Goal: Information Seeking & Learning: Learn about a topic

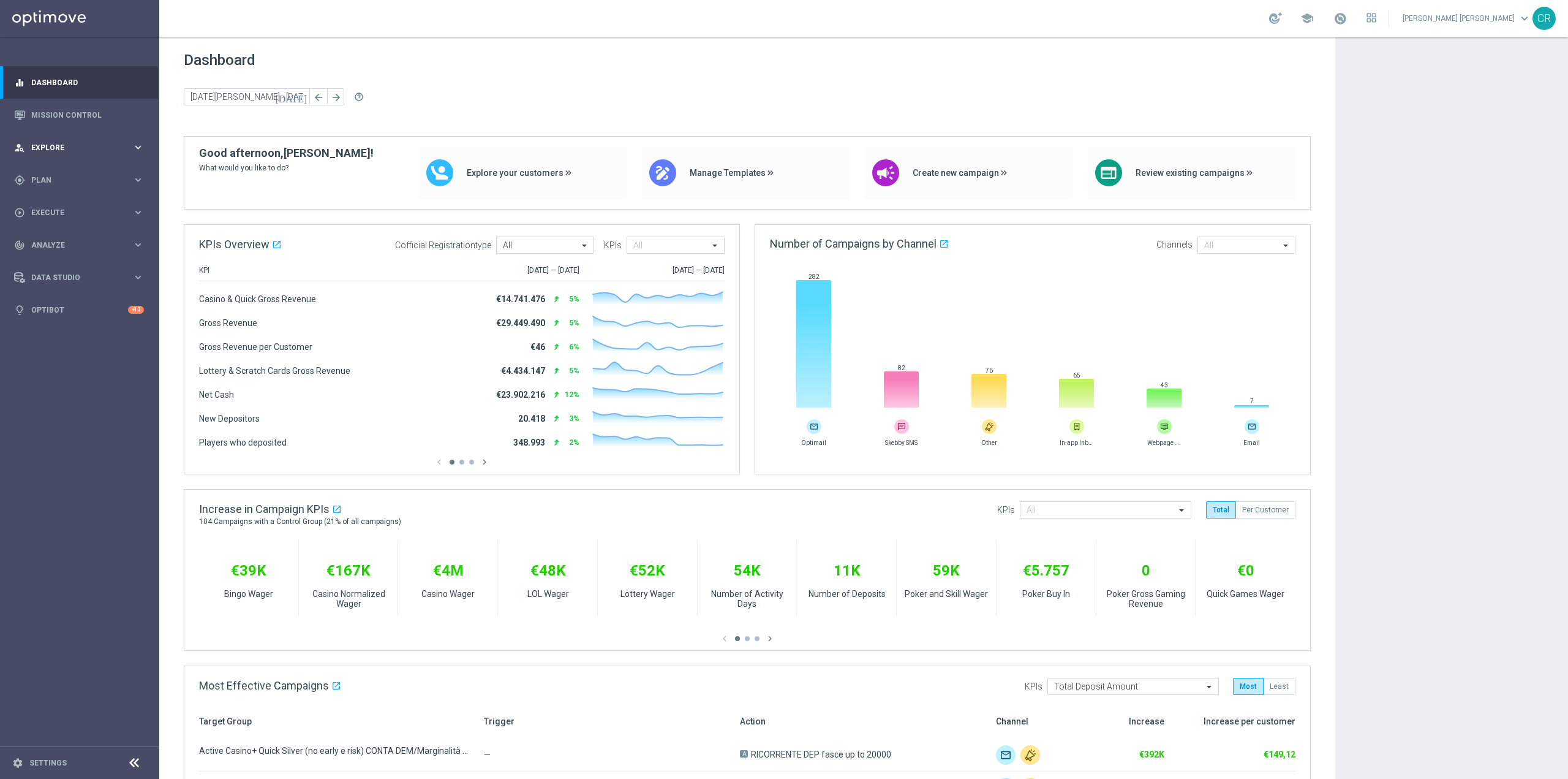
click at [83, 145] on span "Explore" at bounding box center [82, 147] width 101 height 7
click at [74, 170] on link "Customer Explorer" at bounding box center [79, 172] width 95 height 10
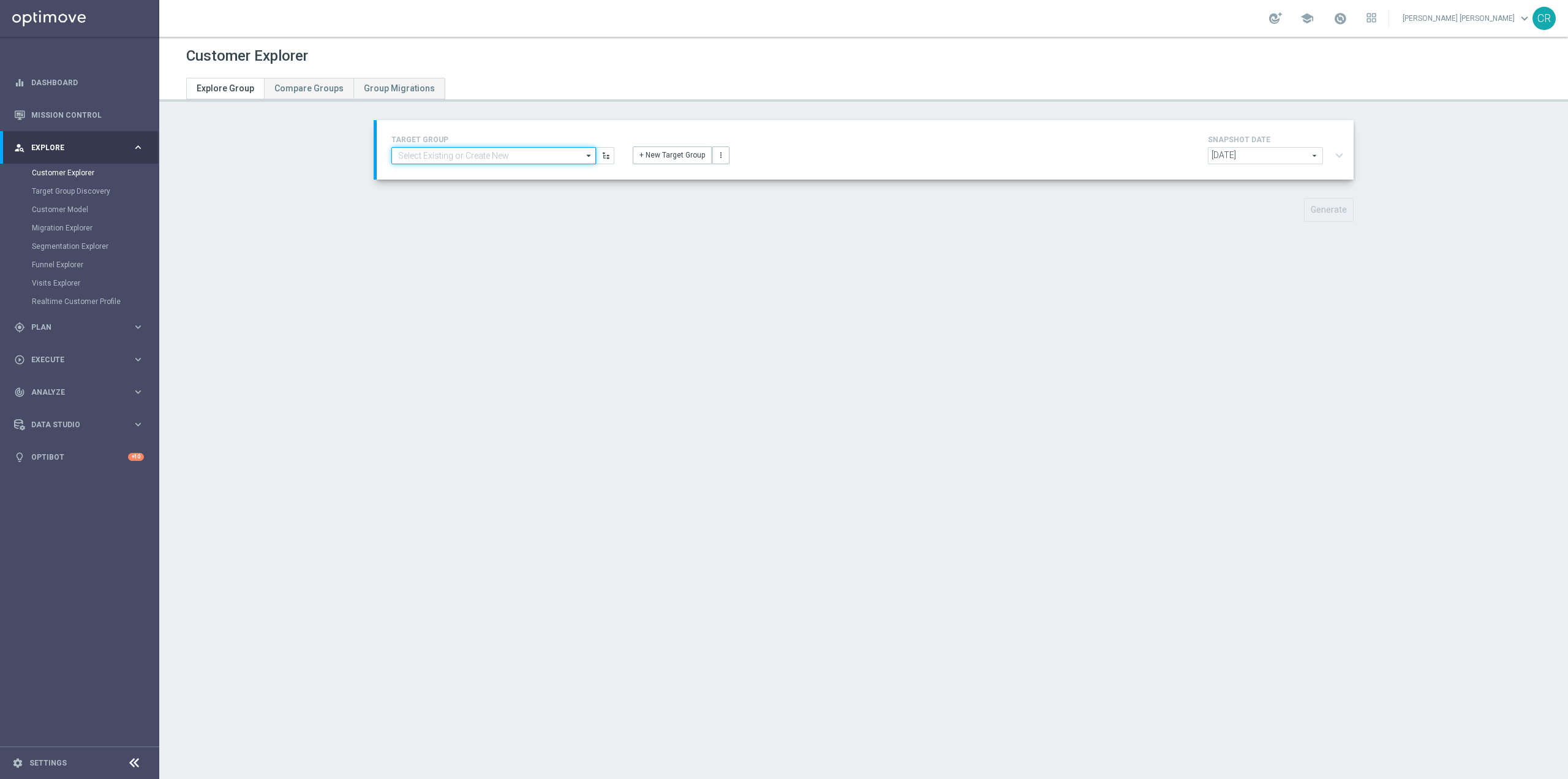
click at [496, 155] on input at bounding box center [493, 155] width 205 height 17
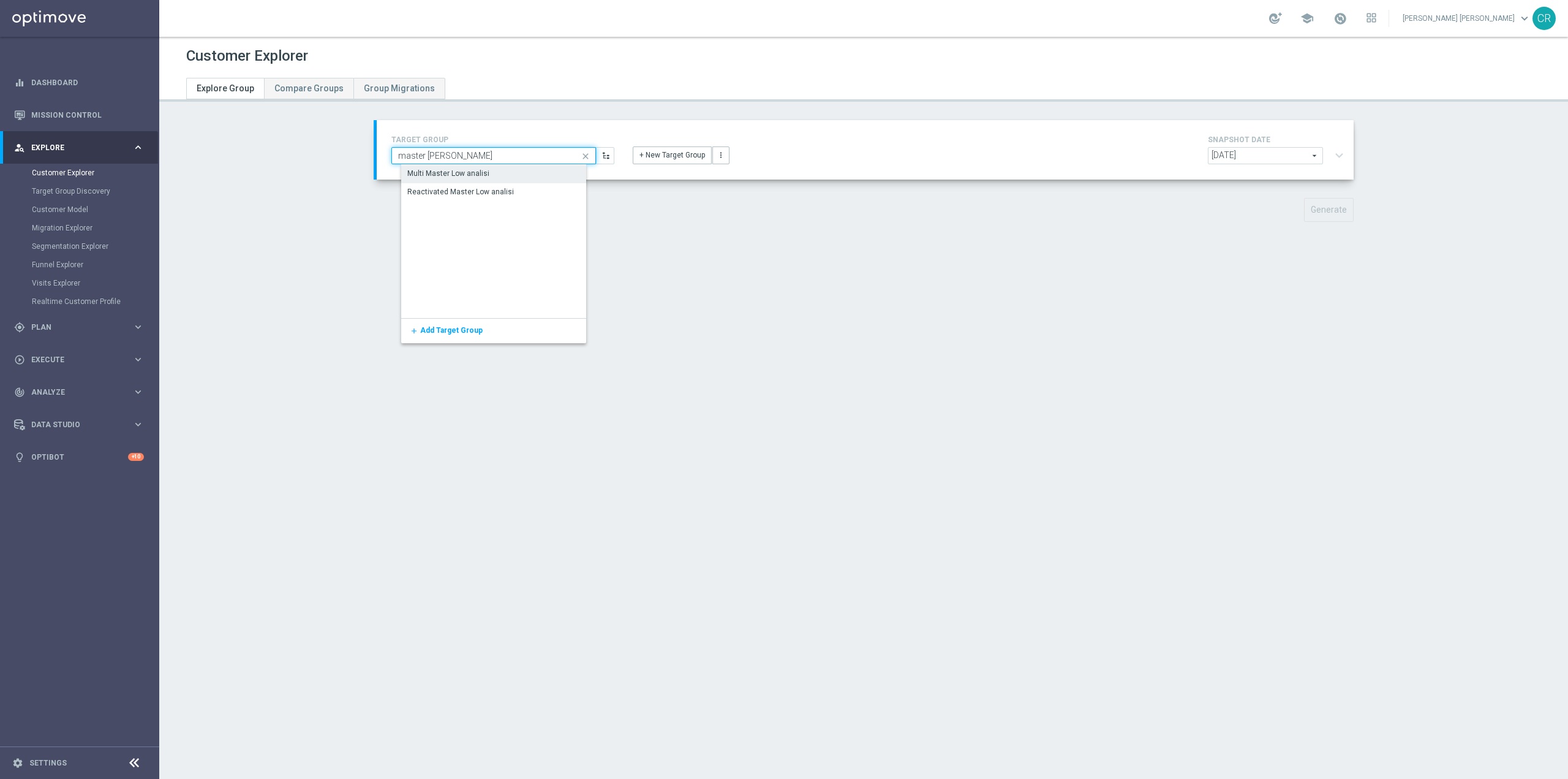
type input "master ana"
click at [494, 171] on div "Multi Master Low analisi" at bounding box center [503, 173] width 205 height 17
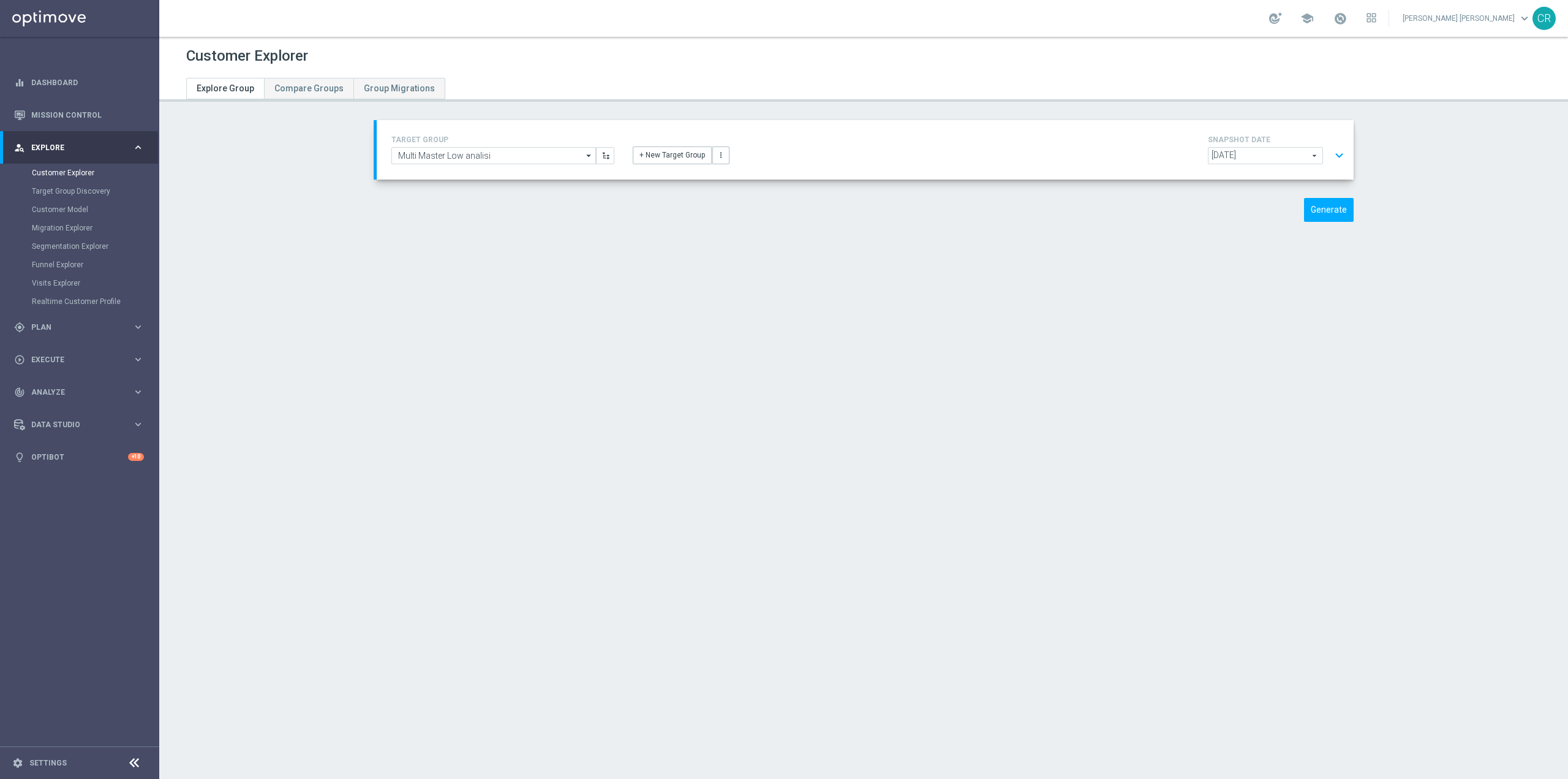
click at [1298, 151] on span "[DATE]" at bounding box center [1265, 156] width 114 height 16
click at [1098, 549] on div "Customer Explorer Explore Group Compare Groups Group Migrations TARGET GROUP Mu…" at bounding box center [864, 407] width 1409 height 742
click at [1281, 155] on span "[DATE]" at bounding box center [1265, 156] width 114 height 16
click at [1311, 577] on div "Customer Explorer Explore Group Compare Groups Group Migrations TARGET GROUP Mu…" at bounding box center [864, 407] width 1409 height 742
click at [1252, 157] on span "[DATE]" at bounding box center [1265, 156] width 114 height 16
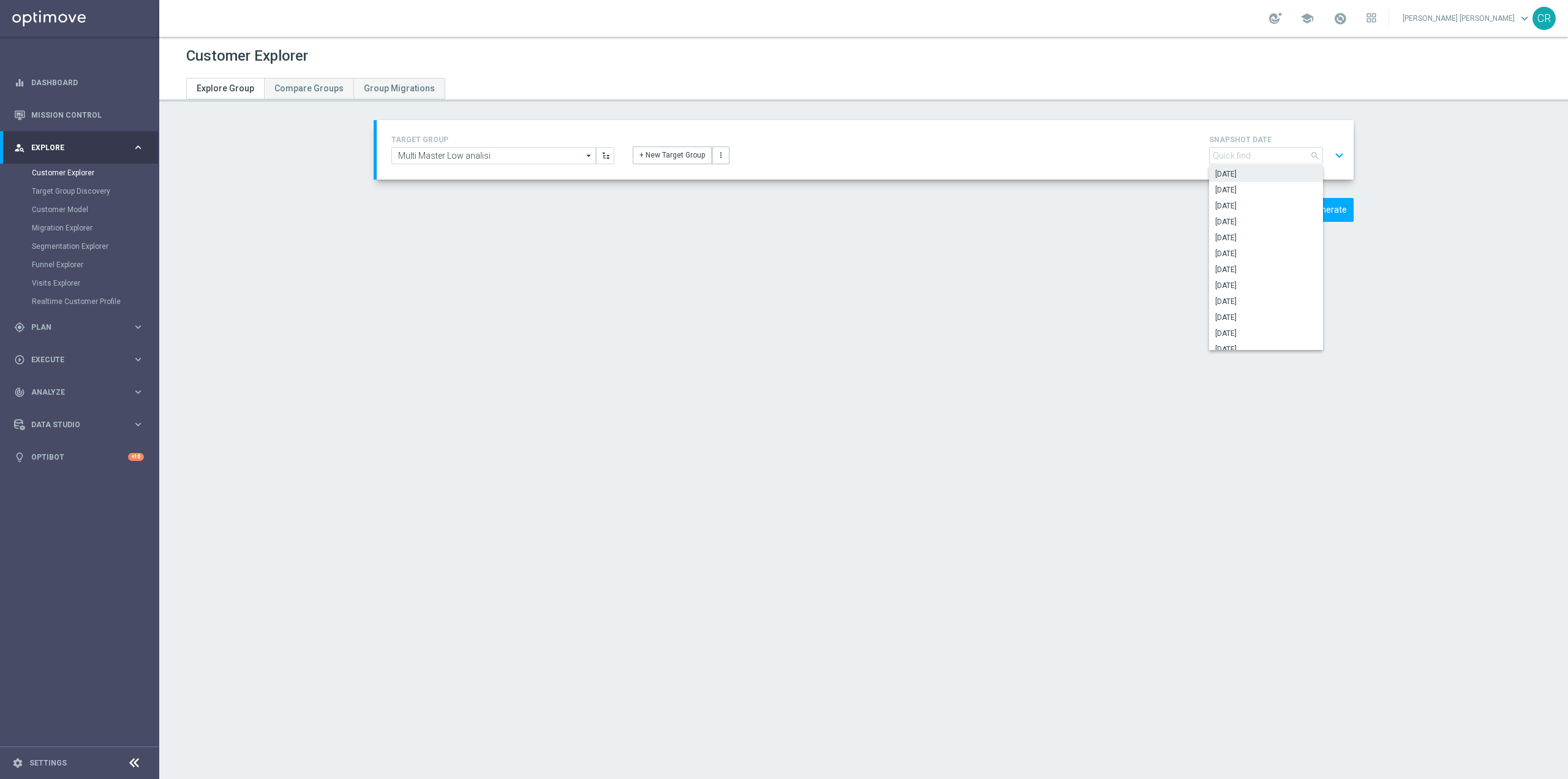
click at [827, 609] on div "Customer Explorer Explore Group Compare Groups Group Migrations TARGET GROUP Mu…" at bounding box center [864, 407] width 1409 height 742
click at [1302, 157] on span "[DATE]" at bounding box center [1265, 156] width 114 height 16
click at [1273, 170] on span "[DATE]" at bounding box center [1266, 174] width 102 height 10
click at [1341, 207] on button "Generate" at bounding box center [1329, 209] width 49 height 24
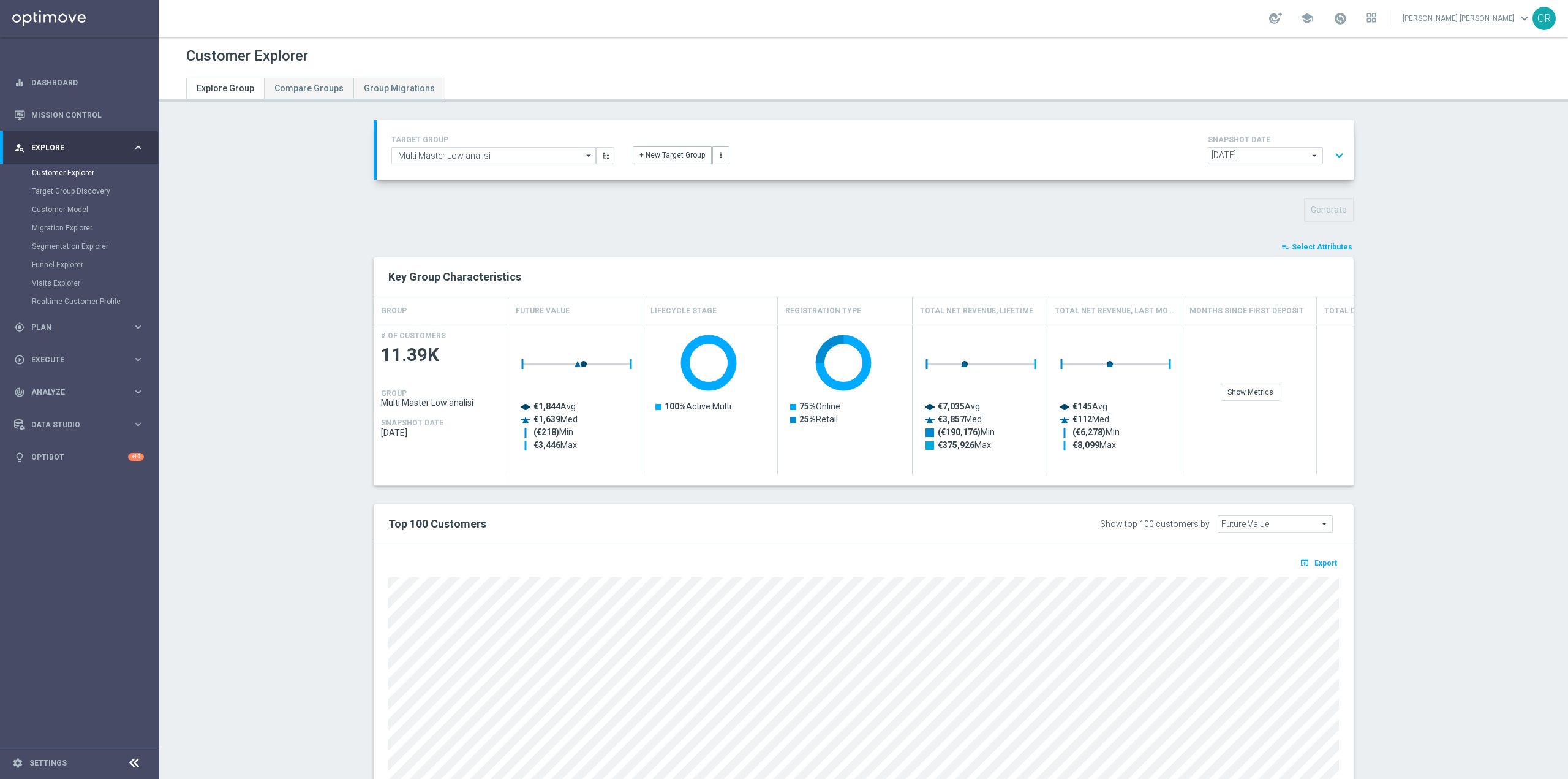
click at [1336, 245] on span "Select Attributes" at bounding box center [1322, 247] width 61 height 9
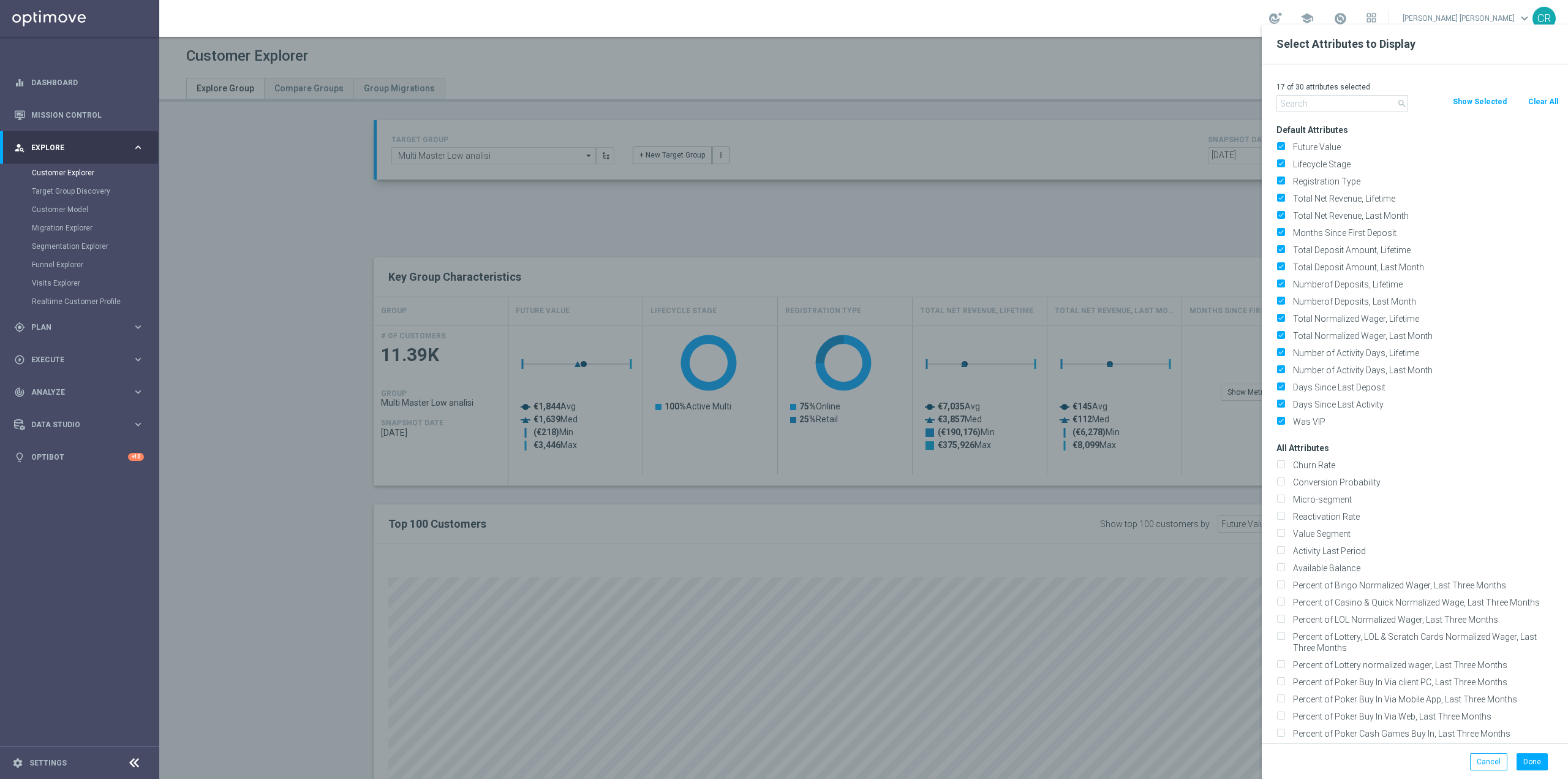
click at [549, 518] on div at bounding box center [943, 413] width 1568 height 779
click at [1337, 99] on input "text" at bounding box center [1343, 103] width 132 height 17
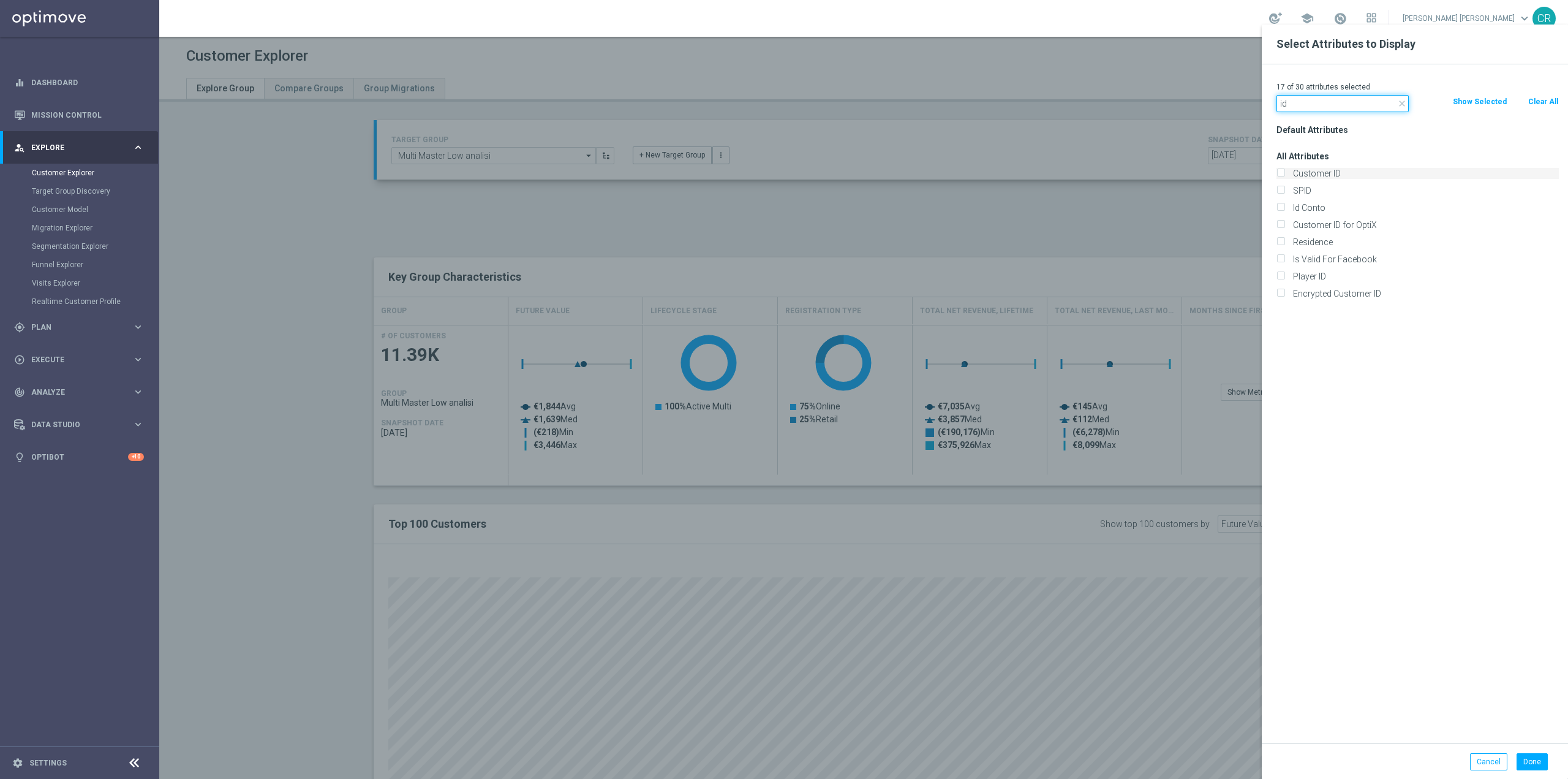
type input "id"
click at [1289, 169] on label "Customer ID" at bounding box center [1424, 173] width 270 height 11
click at [1280, 171] on input "Customer ID" at bounding box center [1281, 175] width 8 height 8
checkbox input "true"
click at [1351, 102] on input "id" at bounding box center [1343, 103] width 132 height 17
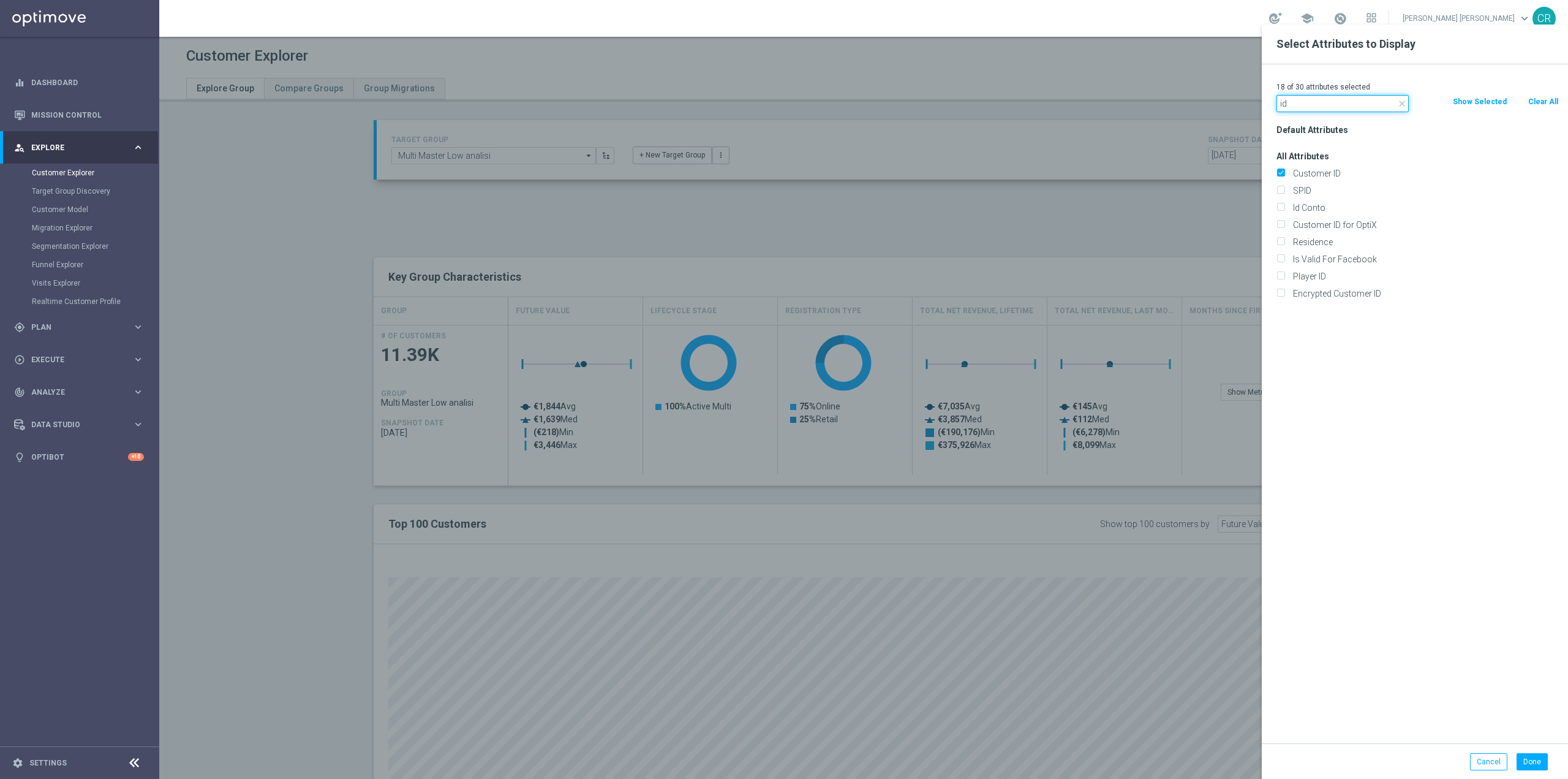
click at [1403, 97] on input "id" at bounding box center [1343, 103] width 132 height 17
click at [1403, 99] on icon "close" at bounding box center [1402, 103] width 10 height 10
type input "conto"
click at [1280, 174] on input "Id Conto" at bounding box center [1281, 175] width 8 height 8
checkbox input "true"
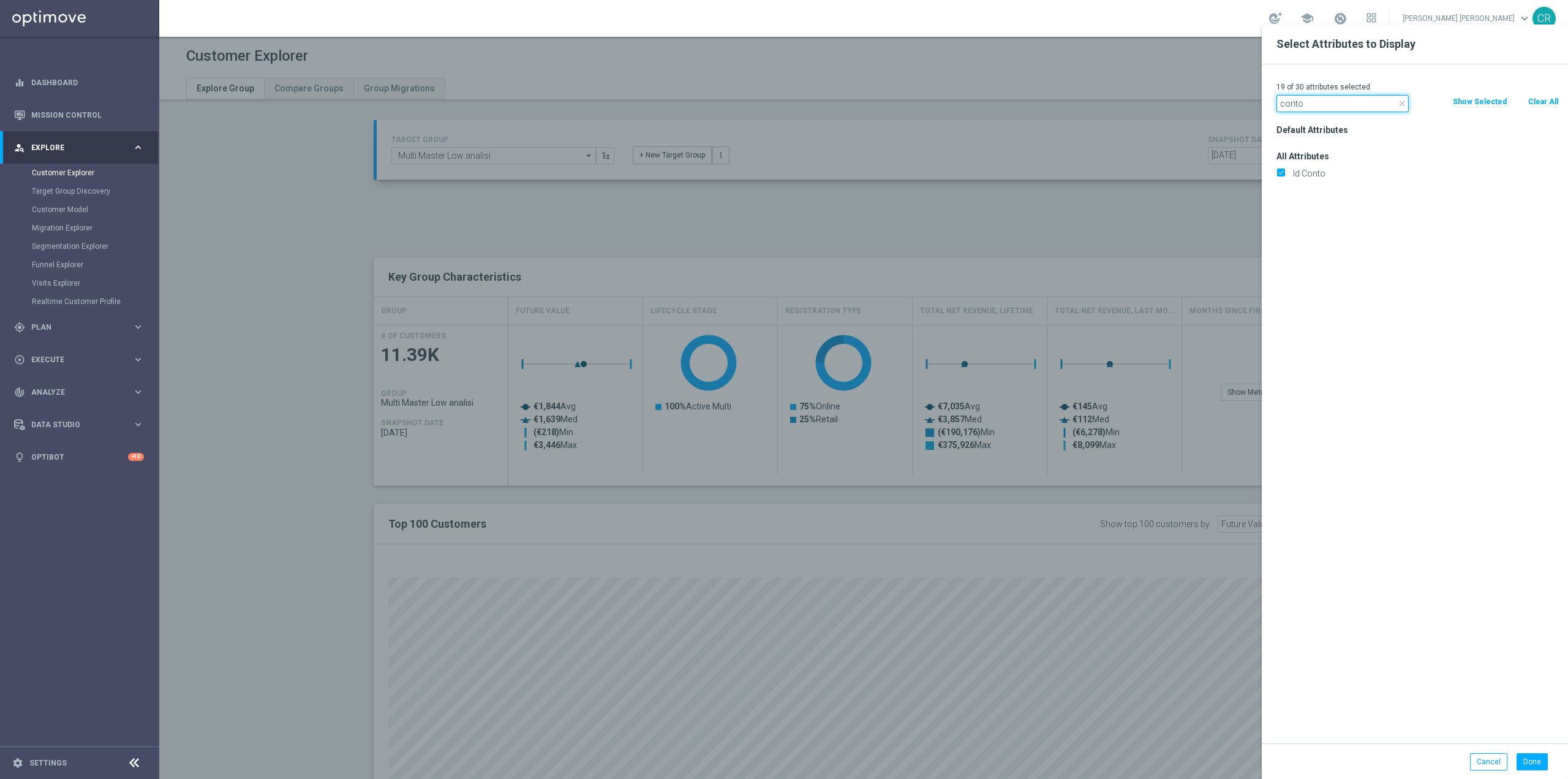
click at [1325, 104] on input "conto" at bounding box center [1343, 103] width 132 height 17
type input "c"
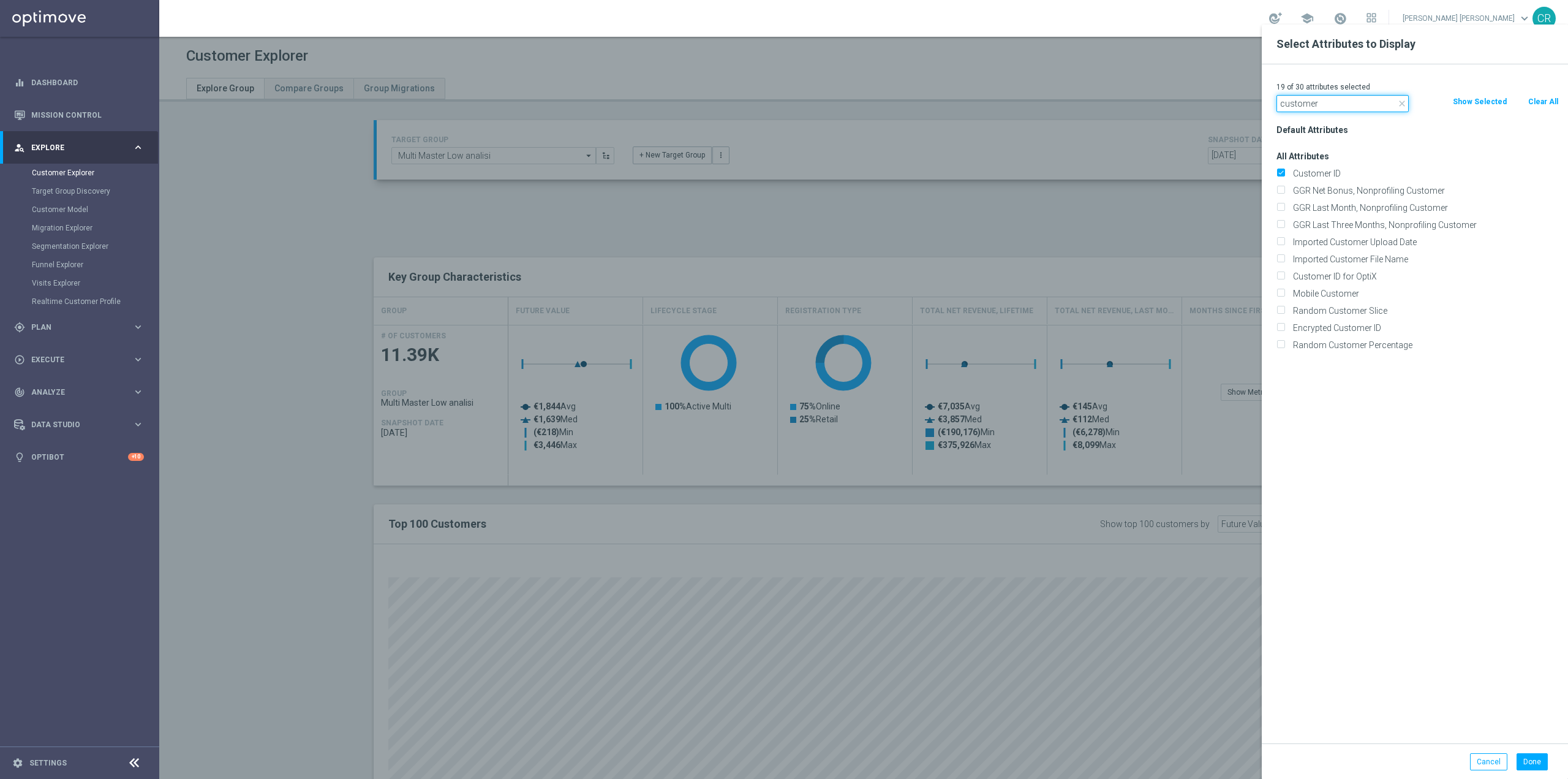
type input "customer"
click at [1422, 401] on div "Default Attributes All Attributes Customer ID GGR Net Bonus, Nonprofiling Custo…" at bounding box center [1417, 432] width 301 height 622
click at [1484, 93] on div "19 of 30 attributes selected" at bounding box center [1417, 87] width 301 height 16
type textarea "mer"
drag, startPoint x: 1346, startPoint y: 108, endPoint x: 1100, endPoint y: 129, distance: 246.9
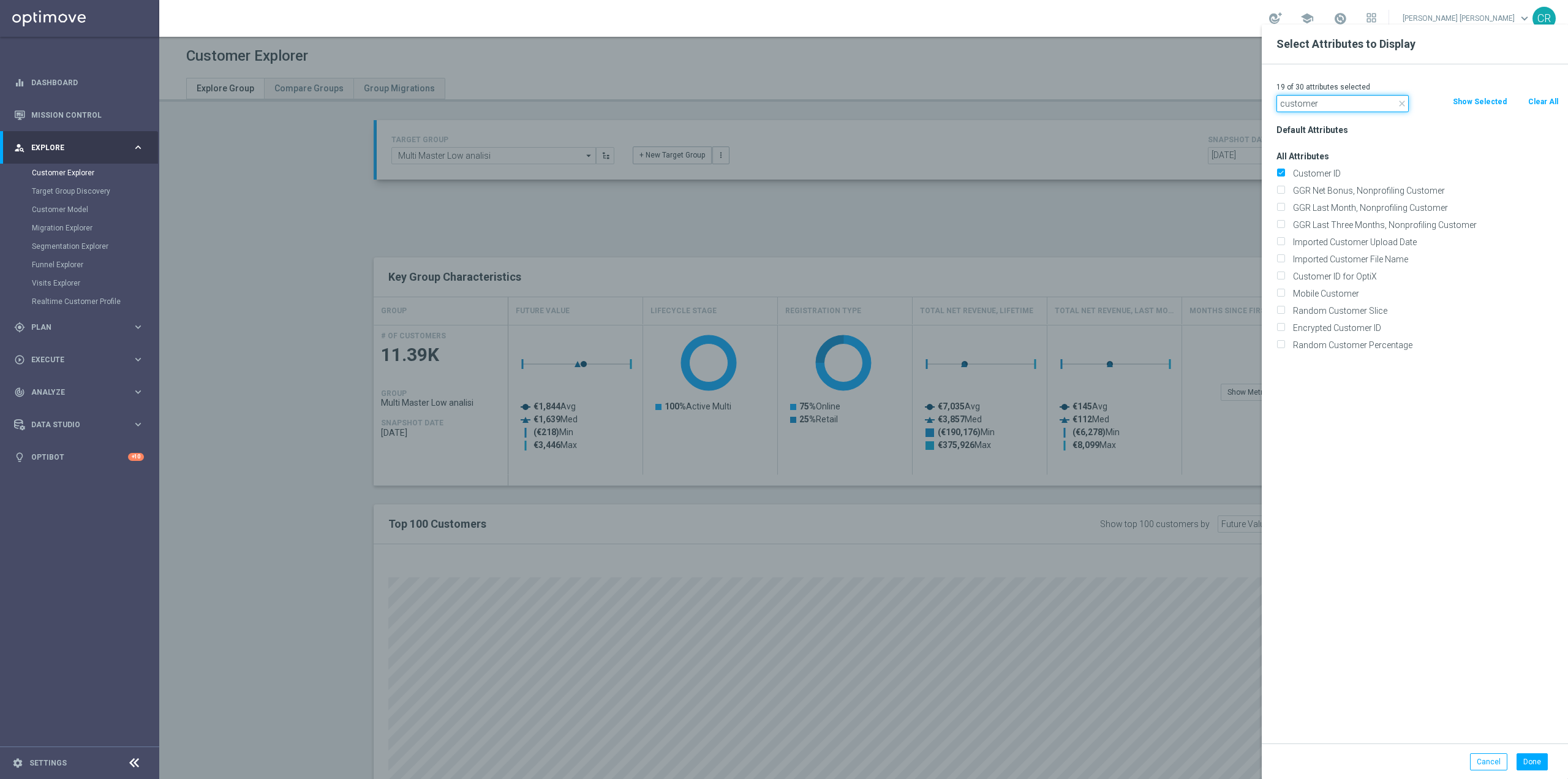
type input "id"
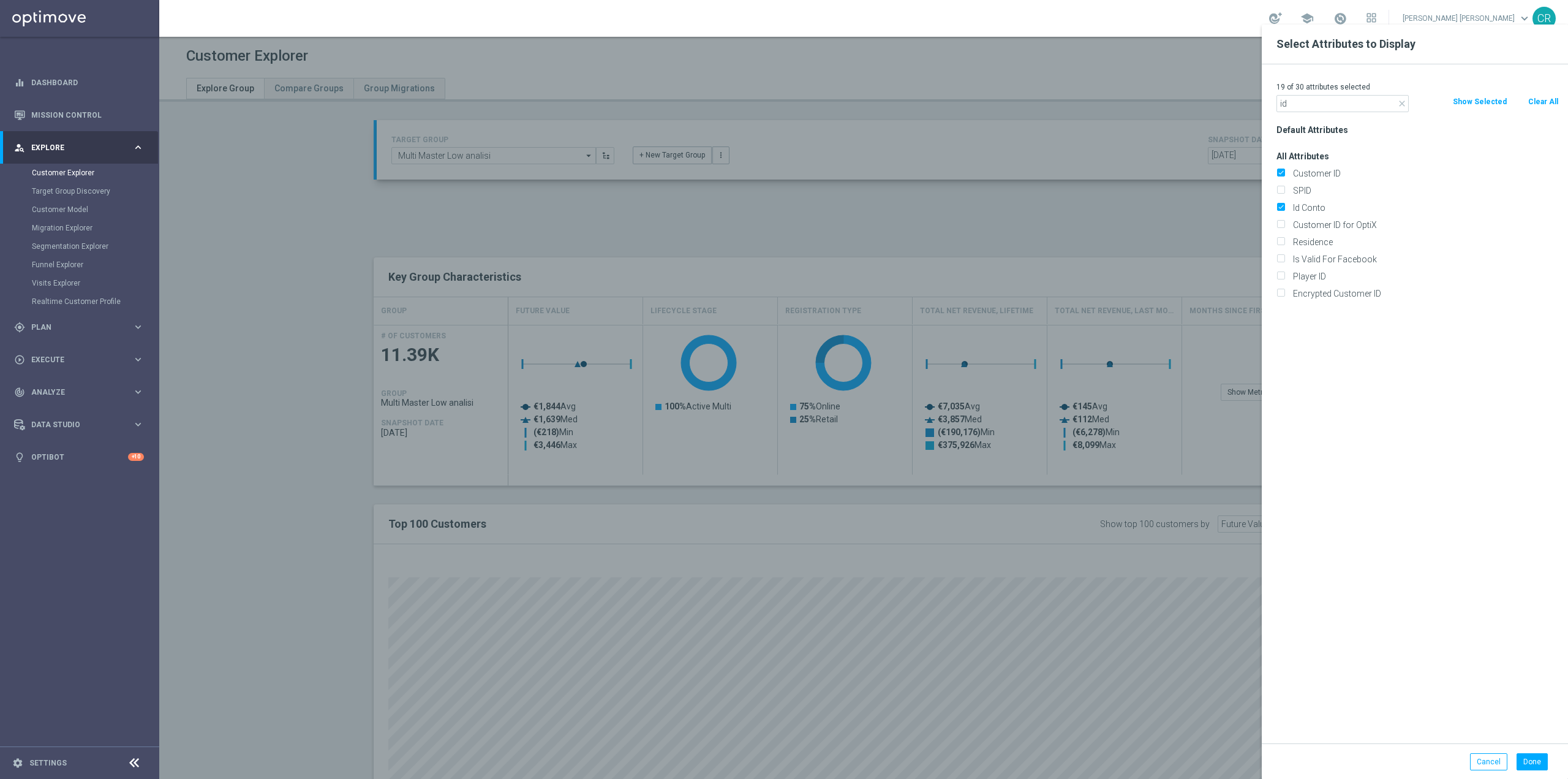
click at [1480, 99] on button "Show Selected" at bounding box center [1480, 102] width 56 height 14
click at [1521, 755] on button "Done" at bounding box center [1532, 761] width 31 height 17
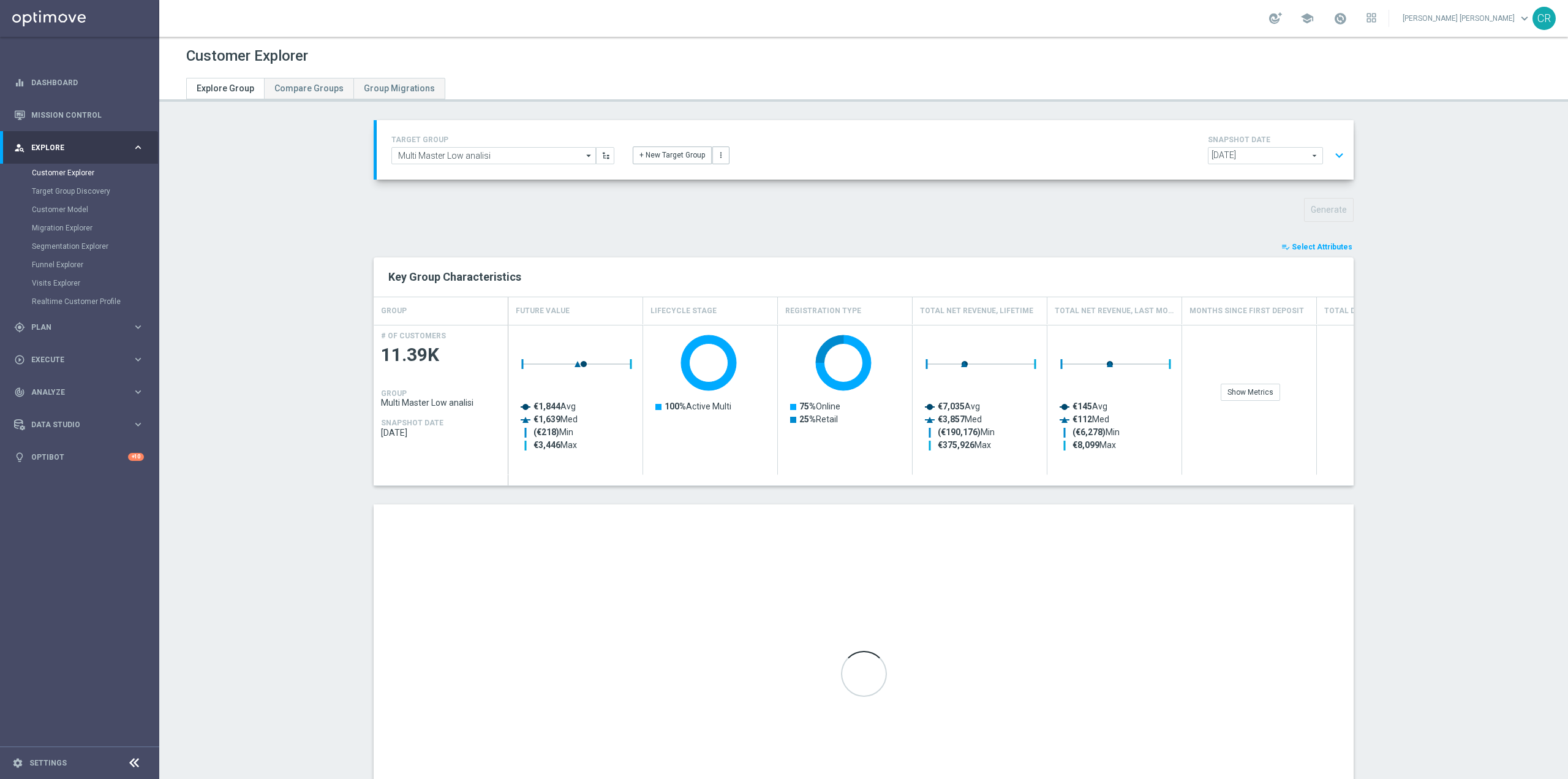
click at [1334, 243] on span "Select Attributes" at bounding box center [1322, 247] width 61 height 9
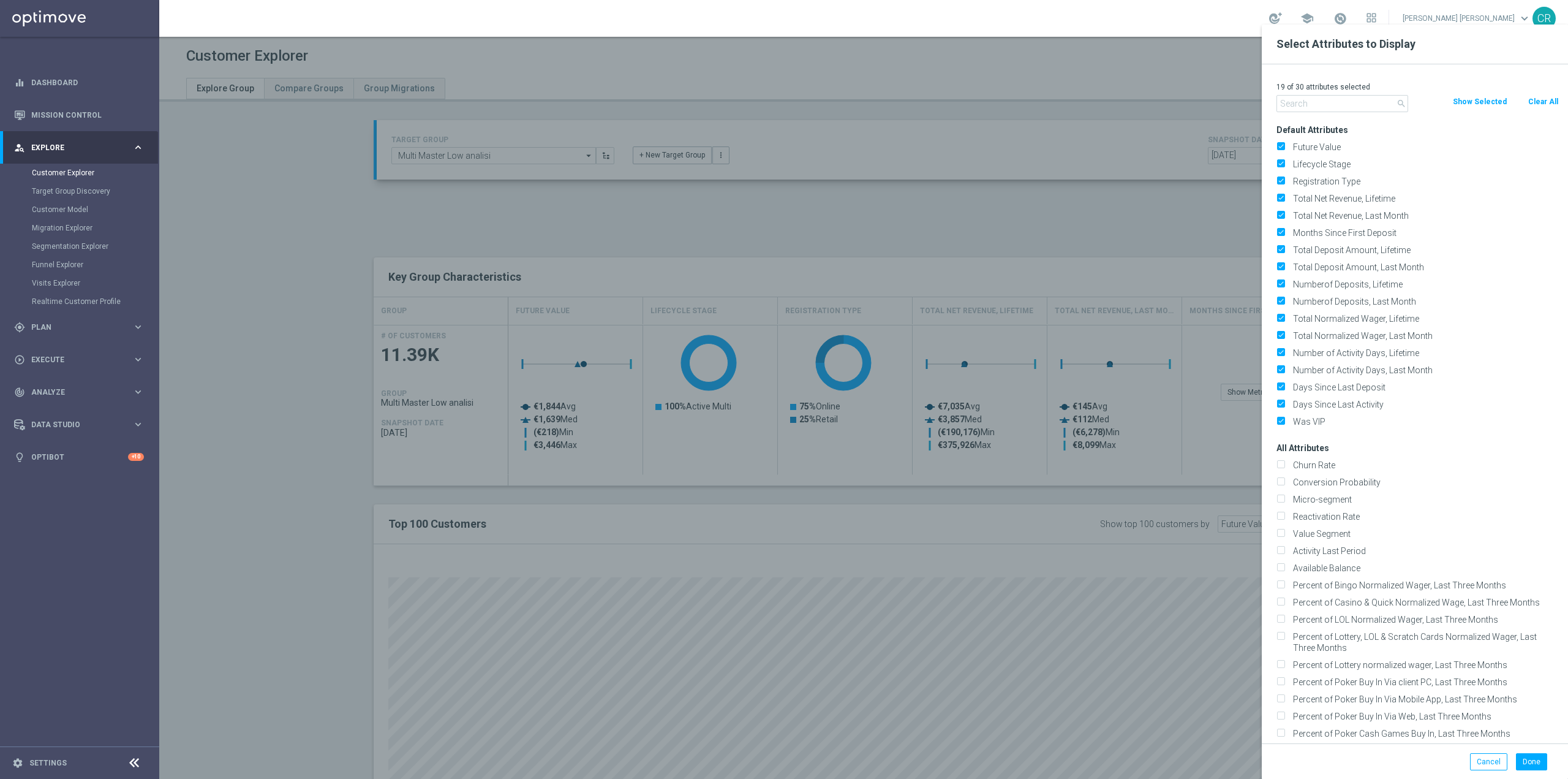
click at [1345, 101] on input "text" at bounding box center [1343, 103] width 132 height 17
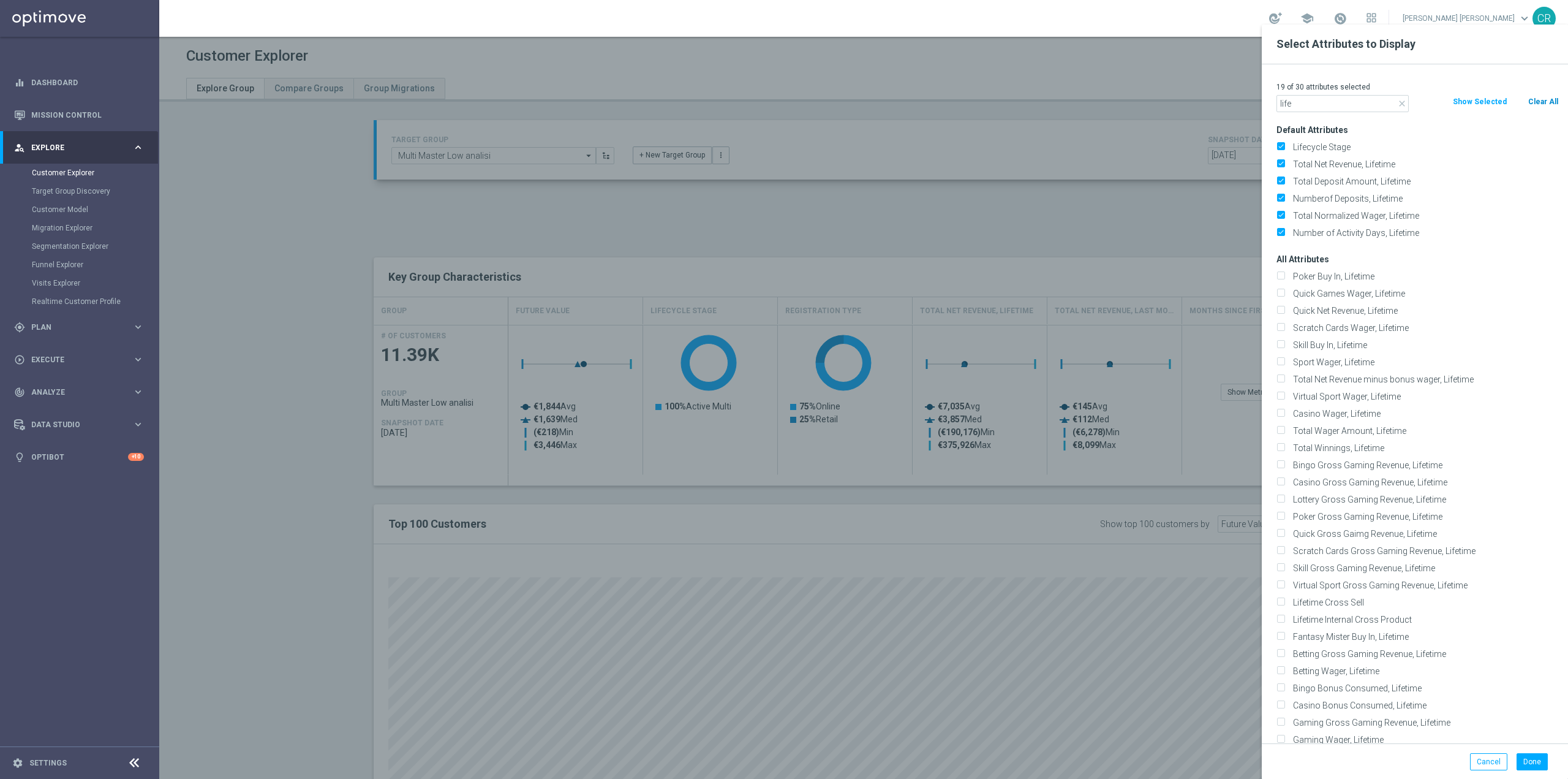
type input "life"
click at [1542, 100] on button "Clear All" at bounding box center [1544, 102] width 32 height 14
checkbox input "false"
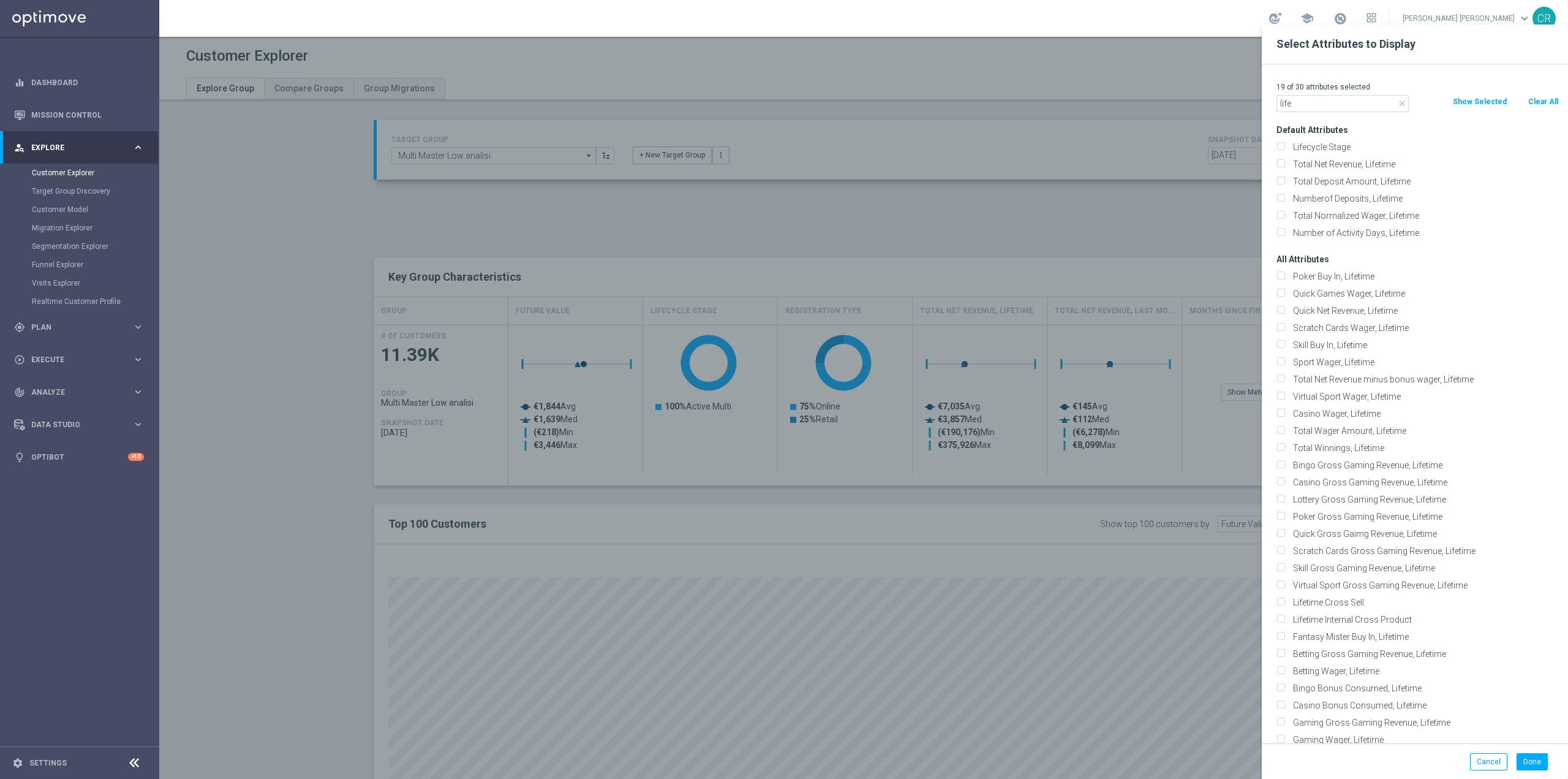
checkbox input "false"
drag, startPoint x: 1365, startPoint y: 109, endPoint x: 1032, endPoint y: 118, distance: 333.1
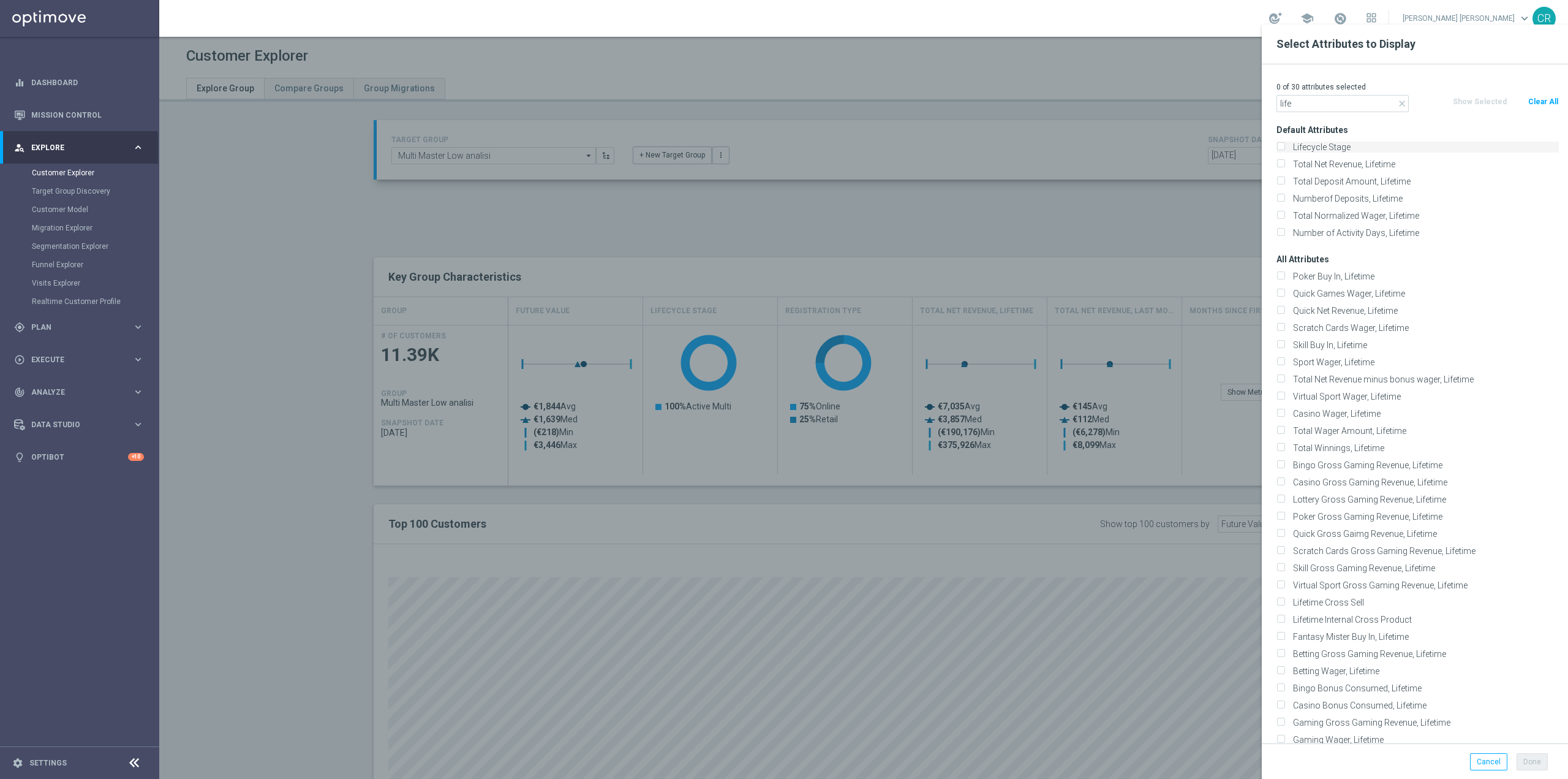
click at [1282, 148] on input "Lifecycle Stage" at bounding box center [1281, 149] width 8 height 8
checkbox input "true"
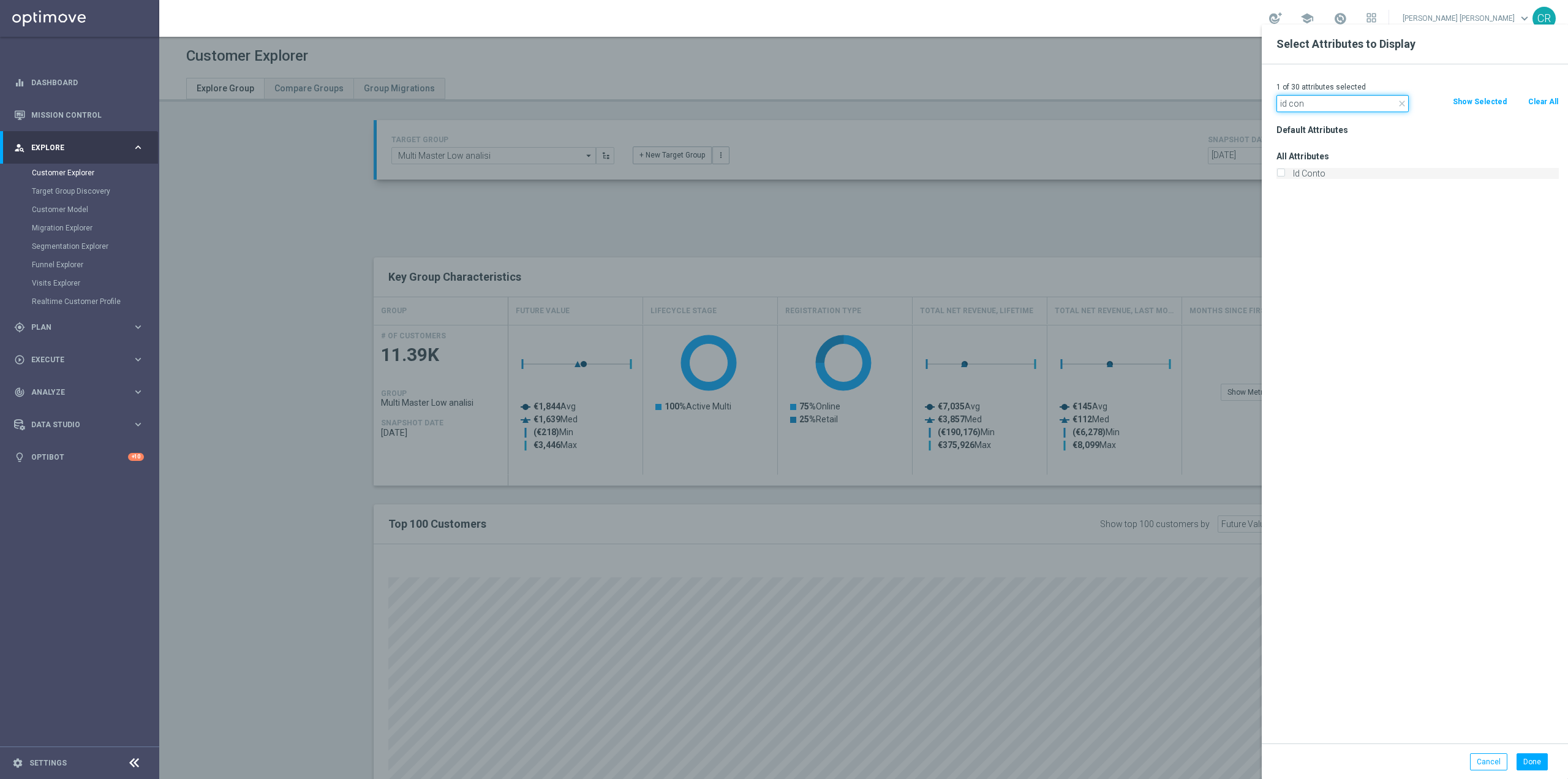
type input "id con"
click at [1280, 172] on input "Id Conto" at bounding box center [1281, 175] width 8 height 8
checkbox input "true"
drag, startPoint x: 1339, startPoint y: 97, endPoint x: 1111, endPoint y: 147, distance: 233.4
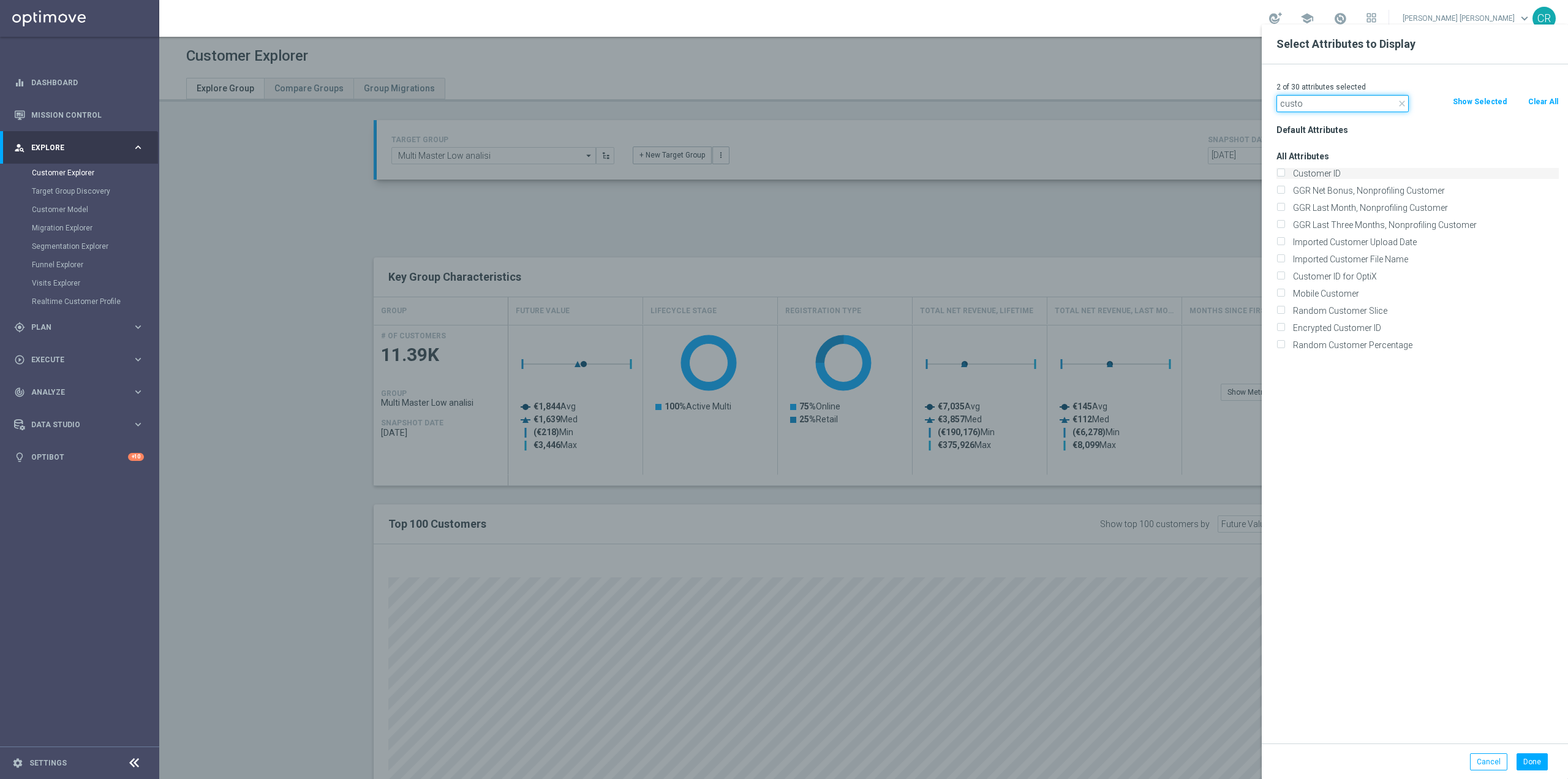
type input "custo"
click at [1282, 173] on input "Customer ID" at bounding box center [1281, 175] width 8 height 8
checkbox input "true"
click at [1482, 101] on button "Show Selected" at bounding box center [1480, 102] width 56 height 14
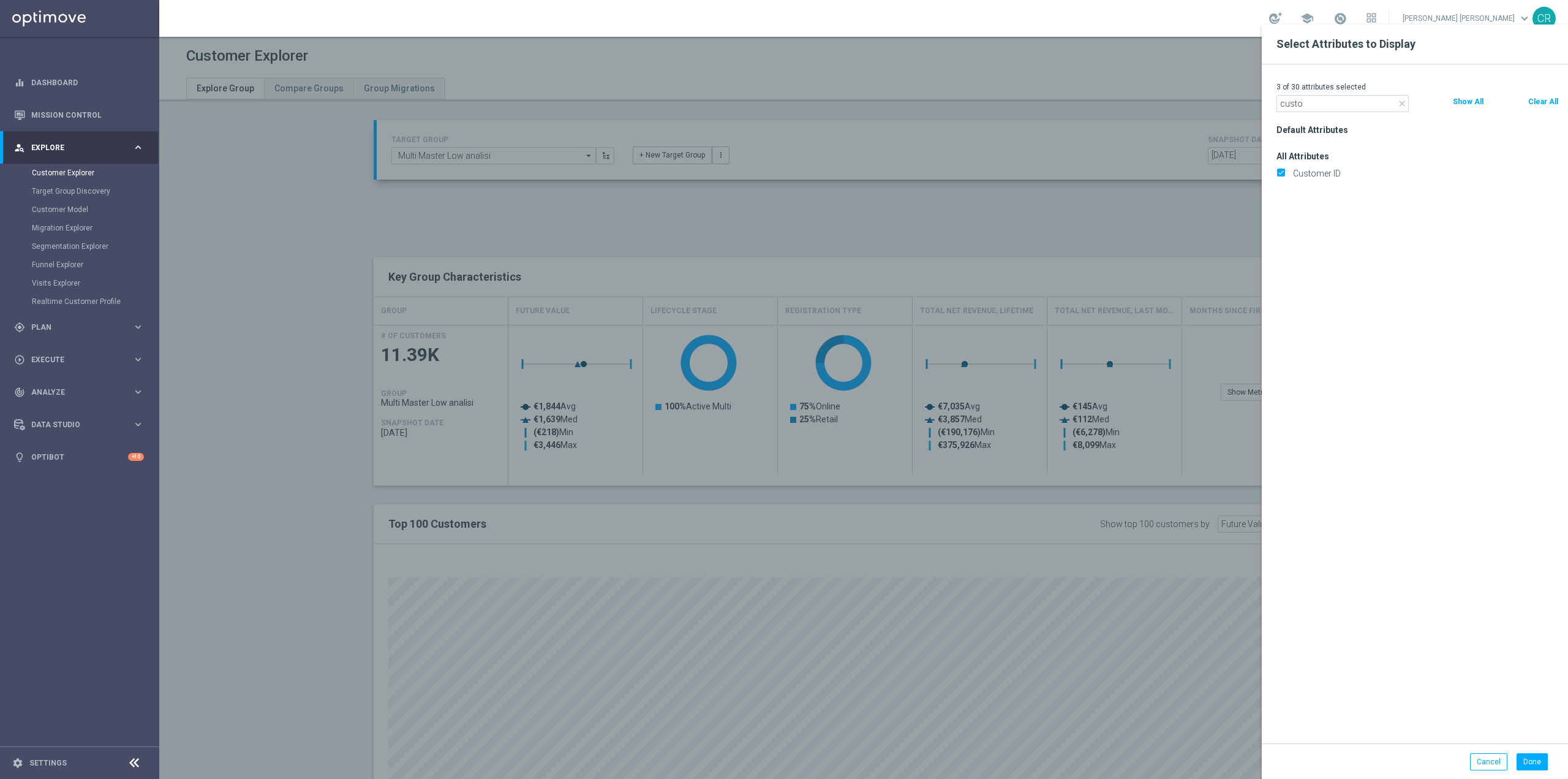
click at [1471, 99] on button "Show All" at bounding box center [1468, 102] width 33 height 14
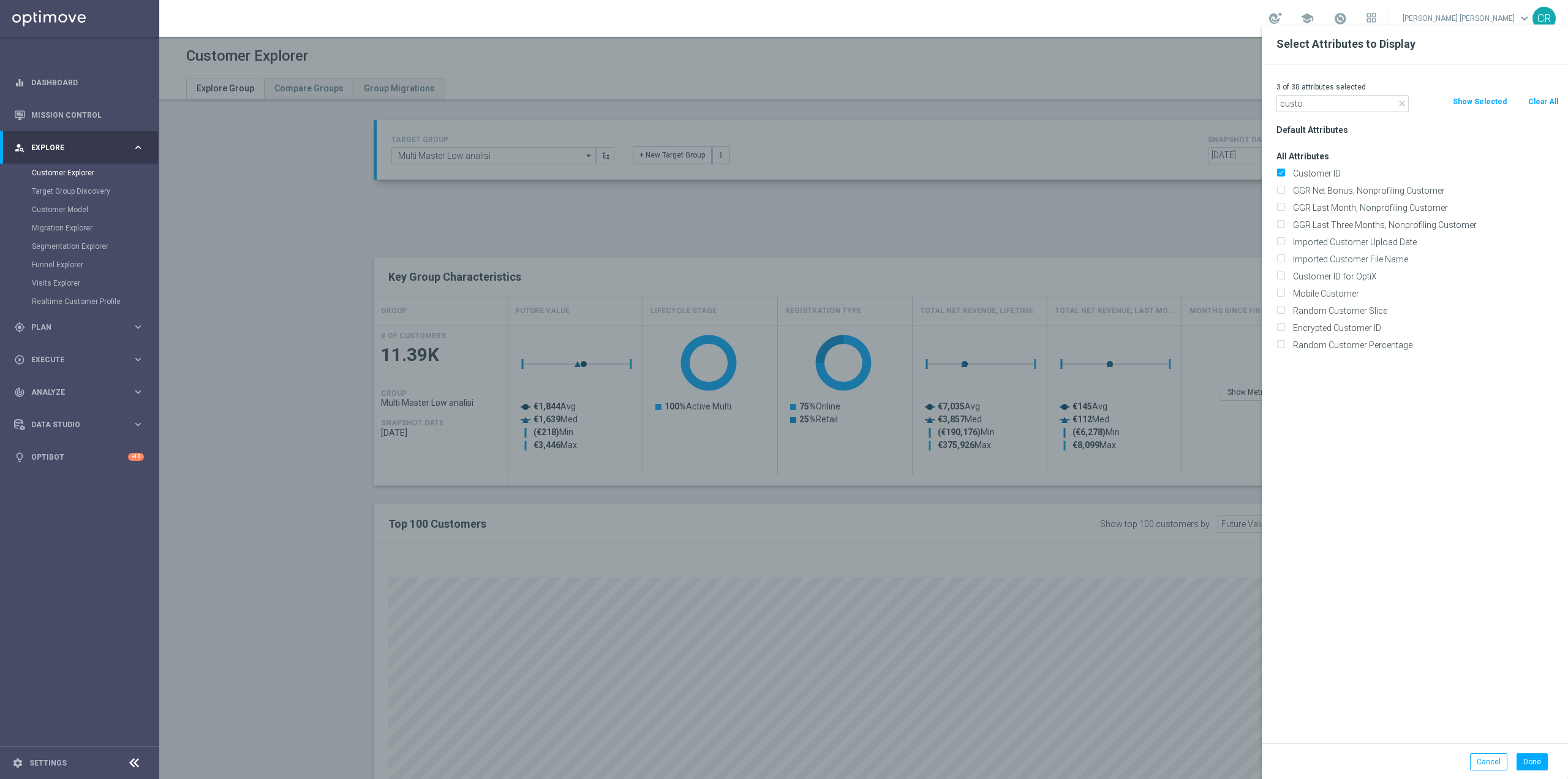
click at [1471, 99] on button "Show Selected" at bounding box center [1480, 102] width 56 height 14
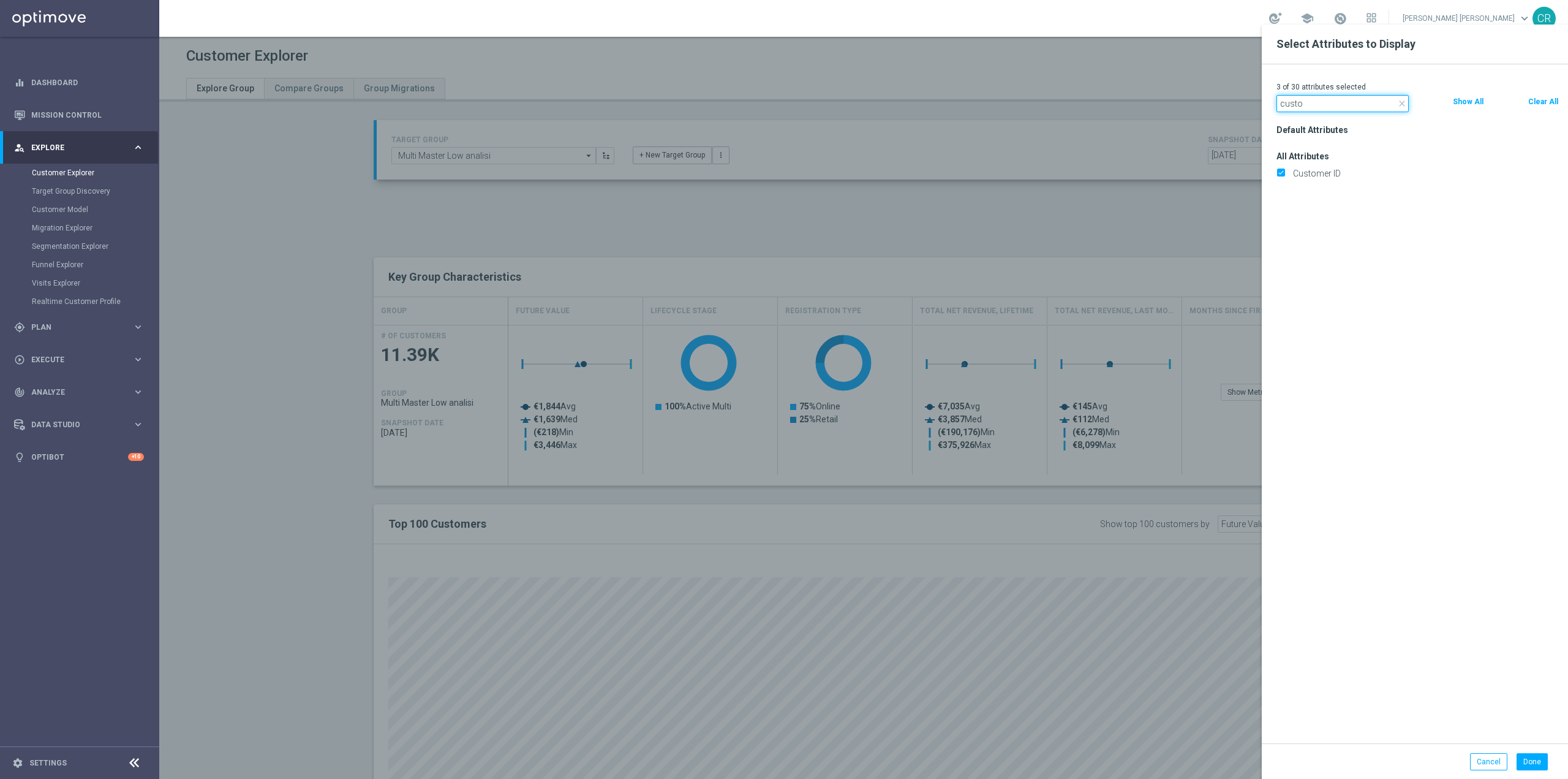
click at [1322, 104] on input "custo" at bounding box center [1343, 103] width 132 height 17
drag, startPoint x: 1322, startPoint y: 104, endPoint x: 1136, endPoint y: 107, distance: 186.0
click at [1536, 765] on button "Done" at bounding box center [1532, 761] width 31 height 17
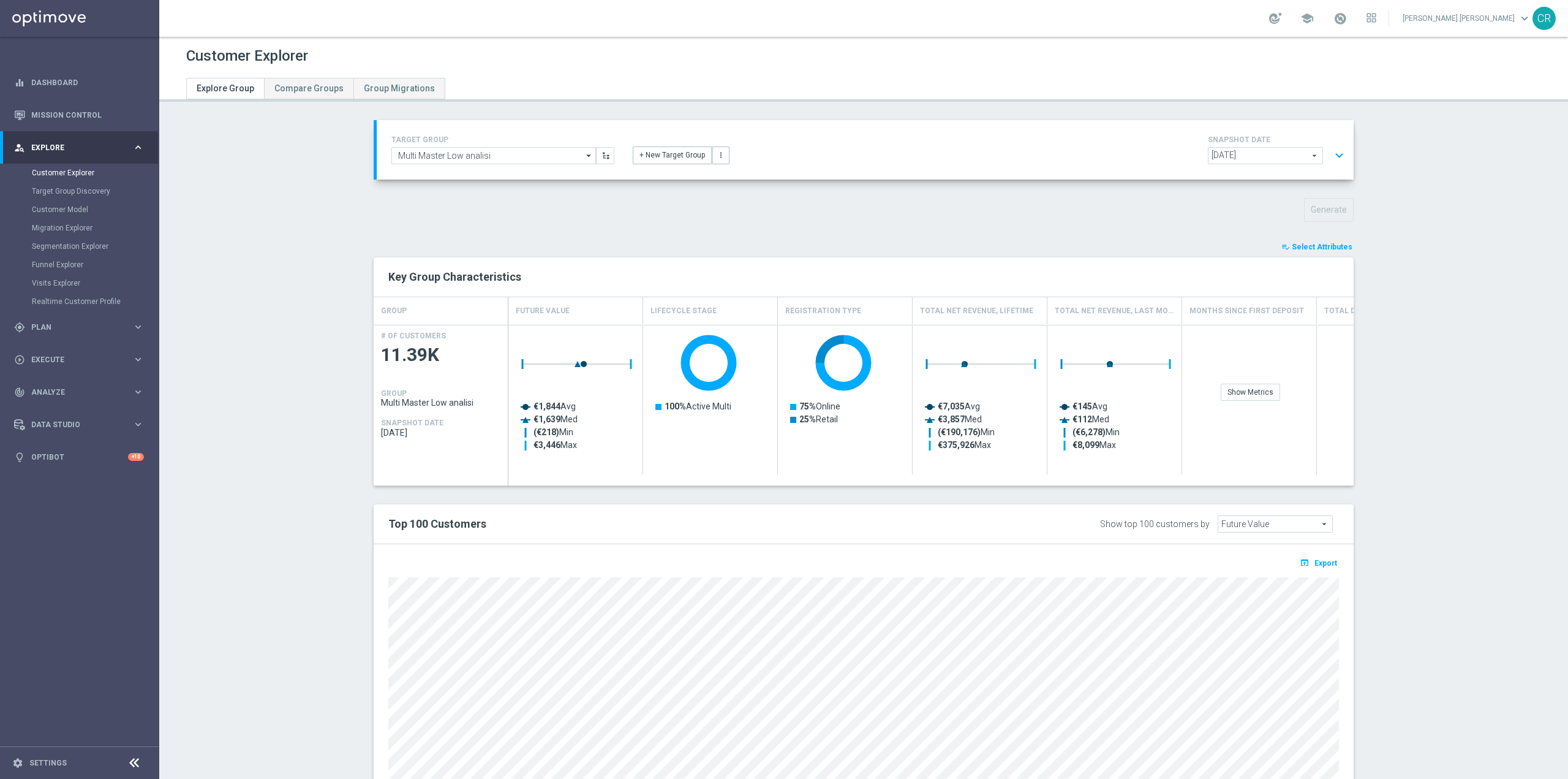
type input "Search"
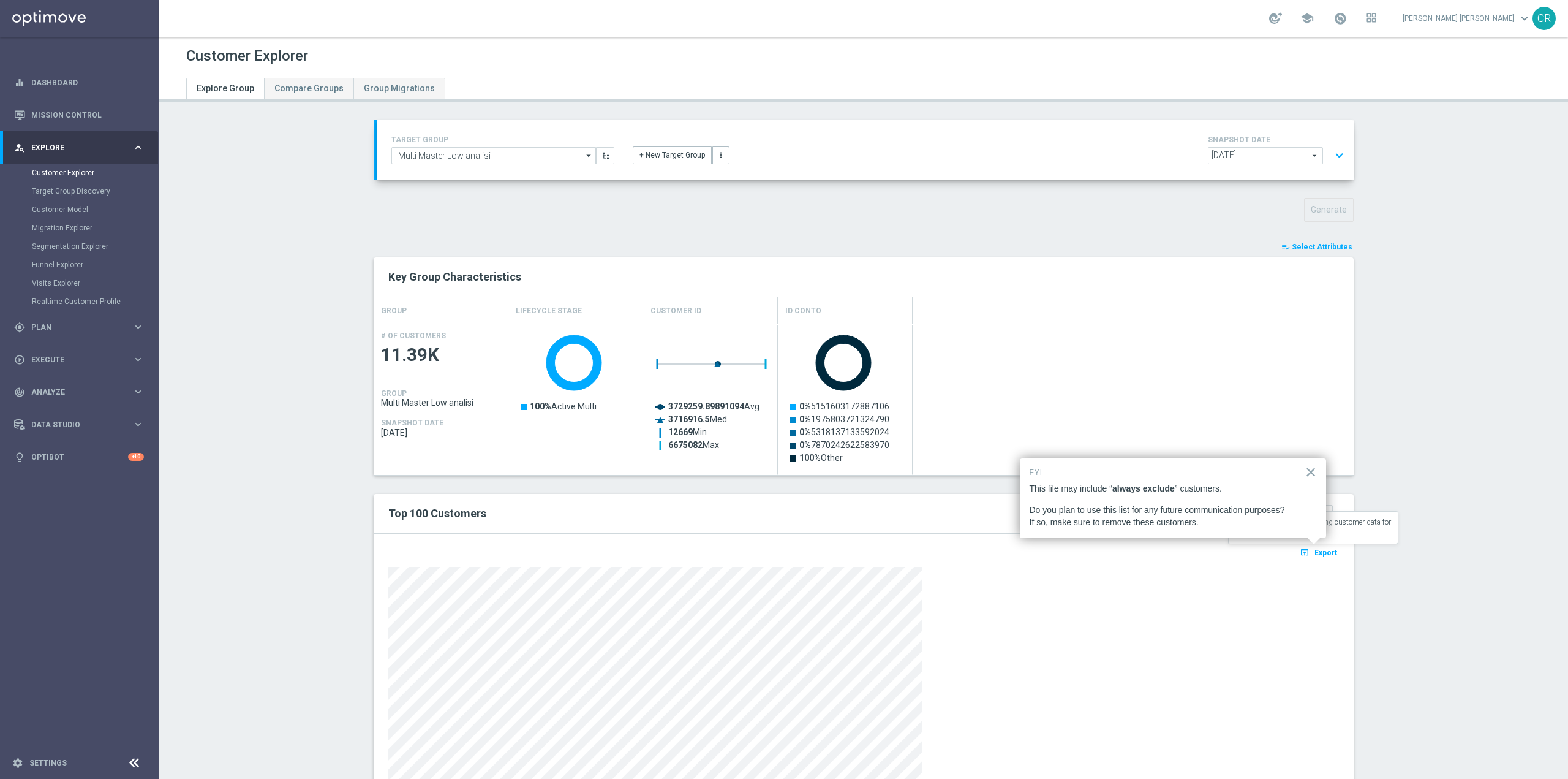
click at [1321, 551] on span "Export" at bounding box center [1326, 553] width 23 height 9
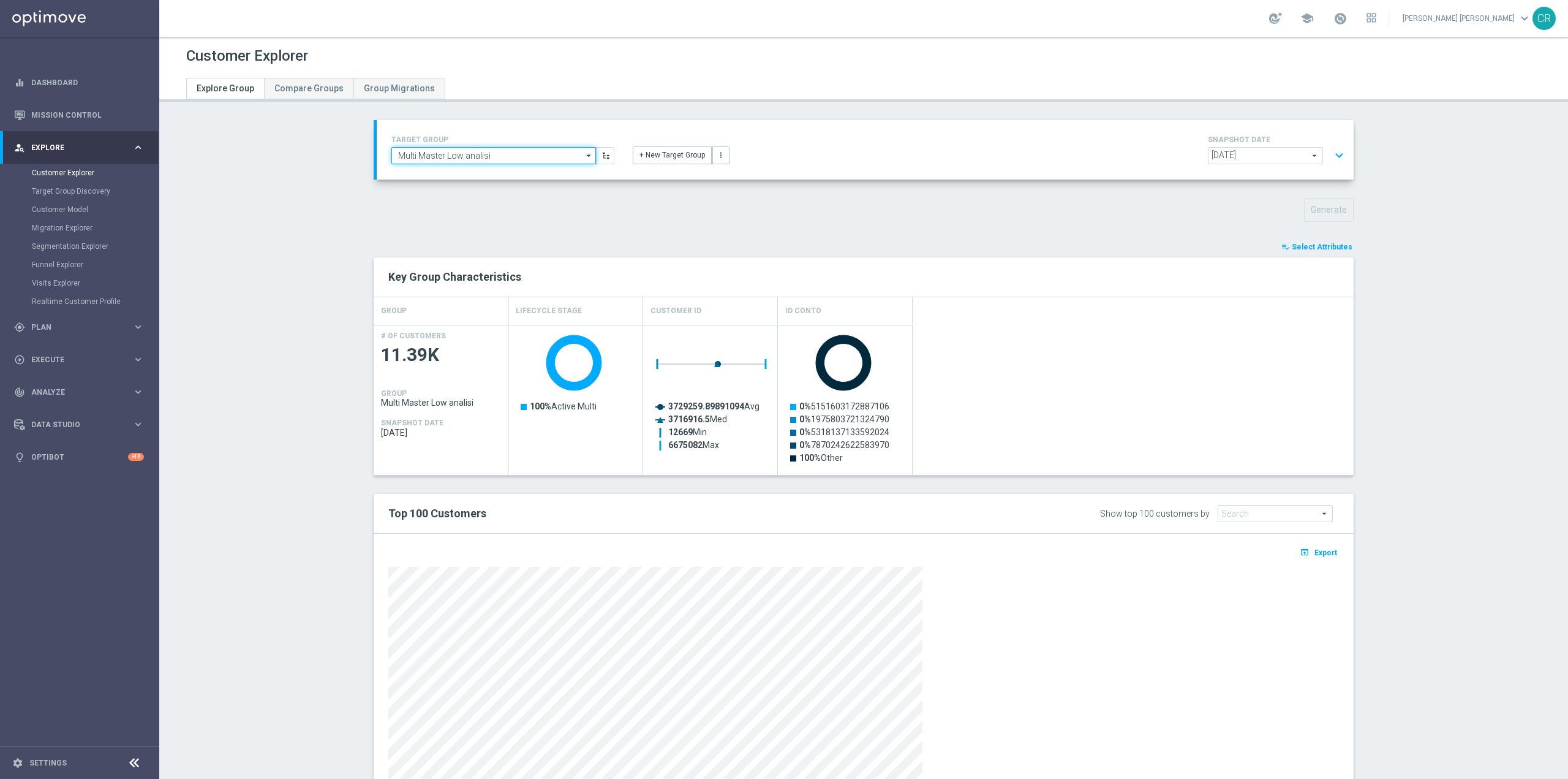
click at [509, 157] on input "Multi Master Low analisi" at bounding box center [493, 155] width 205 height 17
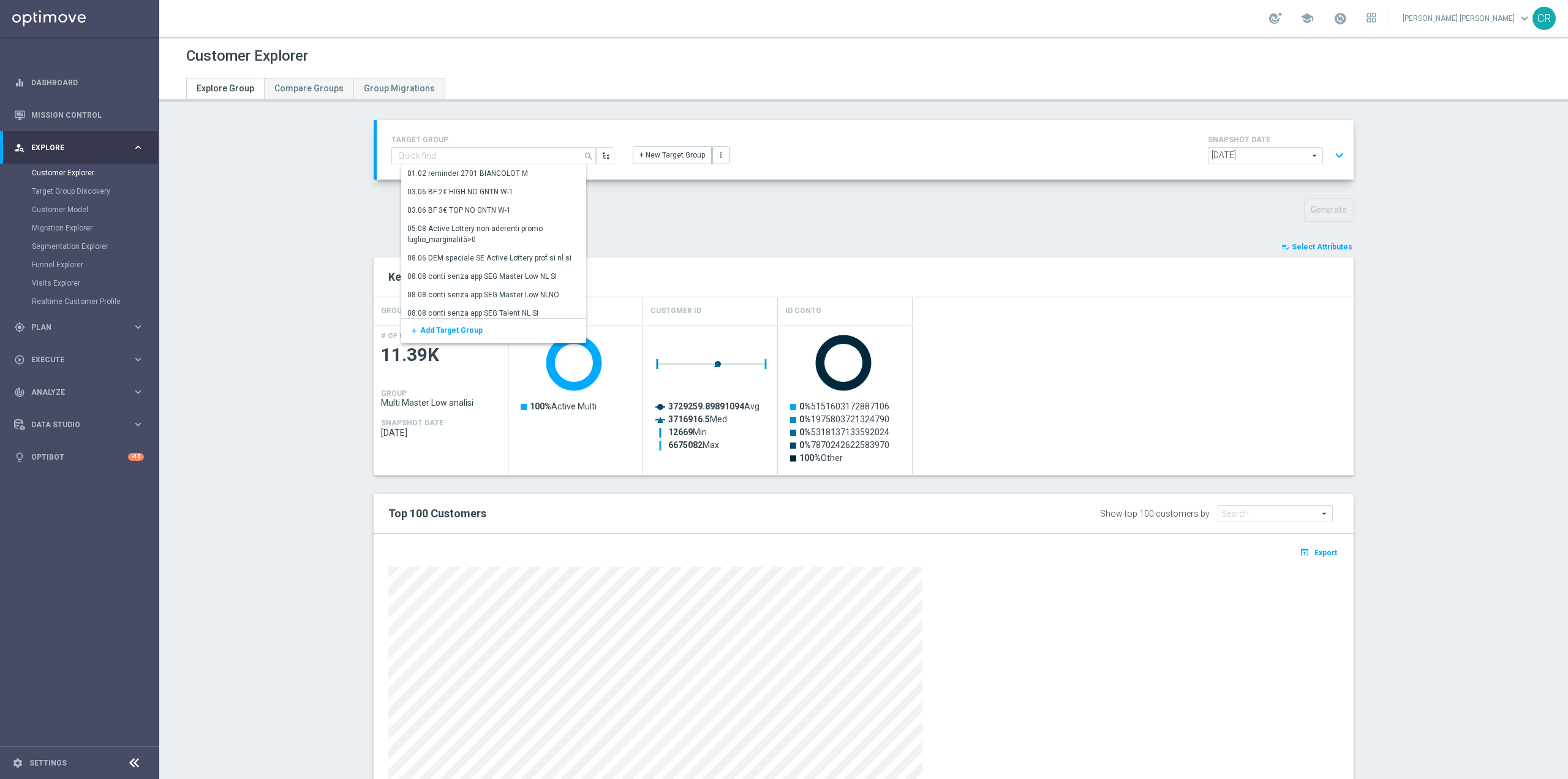
click at [673, 219] on div "Generate" at bounding box center [864, 209] width 998 height 24
type input "Multi Master Low analisi"
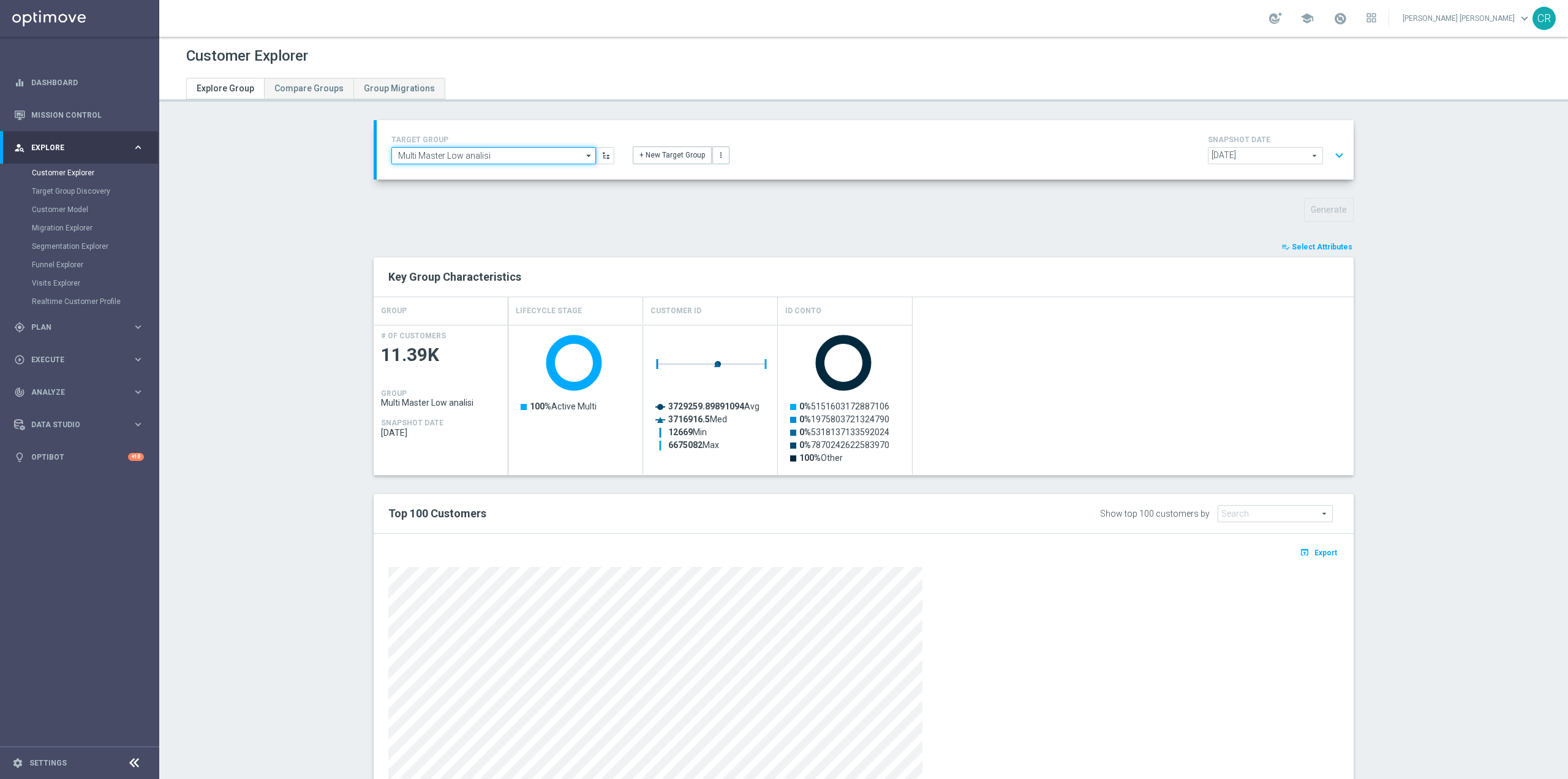
click at [524, 157] on input "Multi Master Low analisi" at bounding box center [493, 155] width 205 height 17
type input "m"
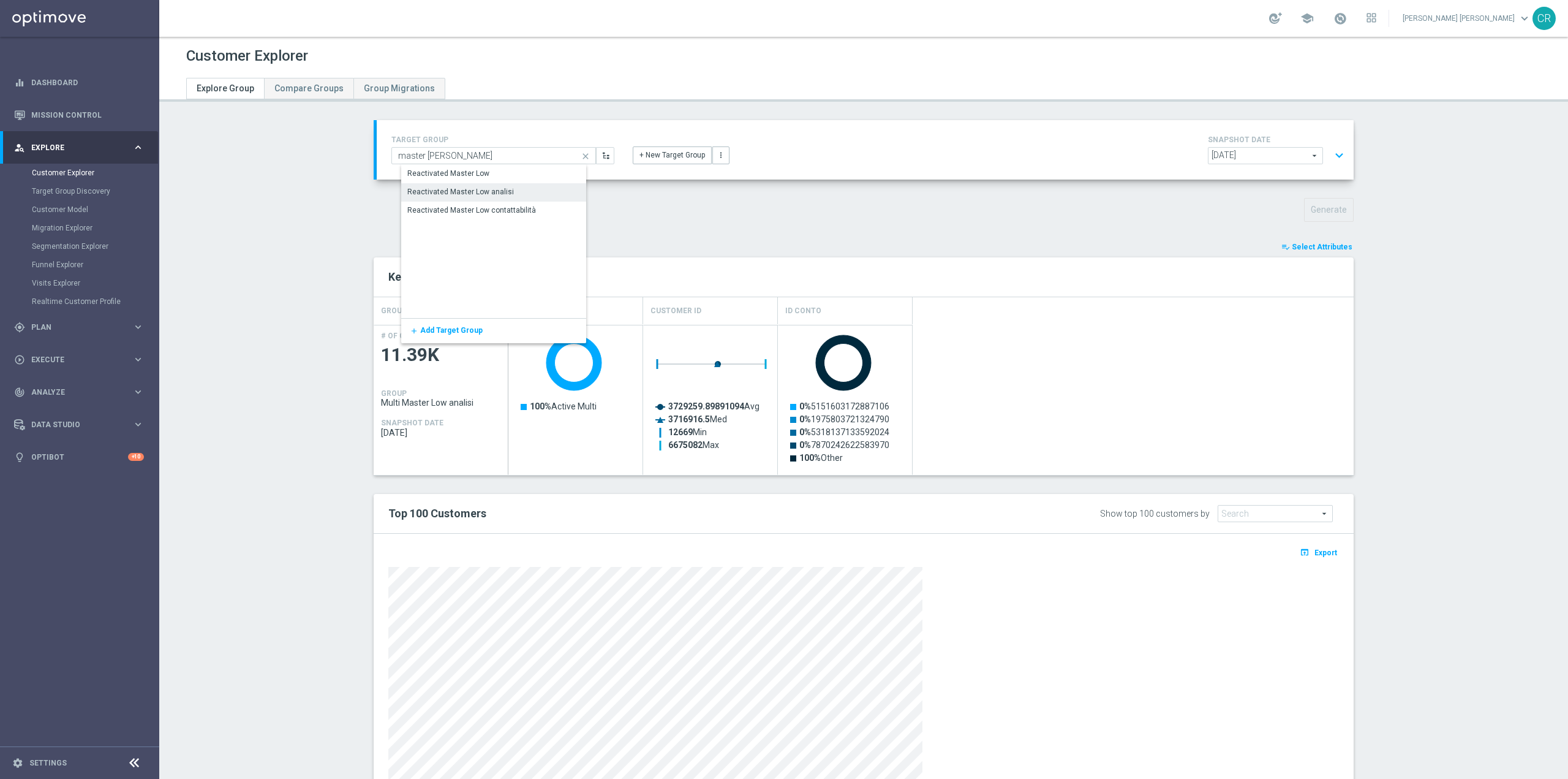
click at [530, 189] on div "Reactivated Master Low analisi" at bounding box center [503, 191] width 205 height 17
type input "Reactivated Master Low analisi"
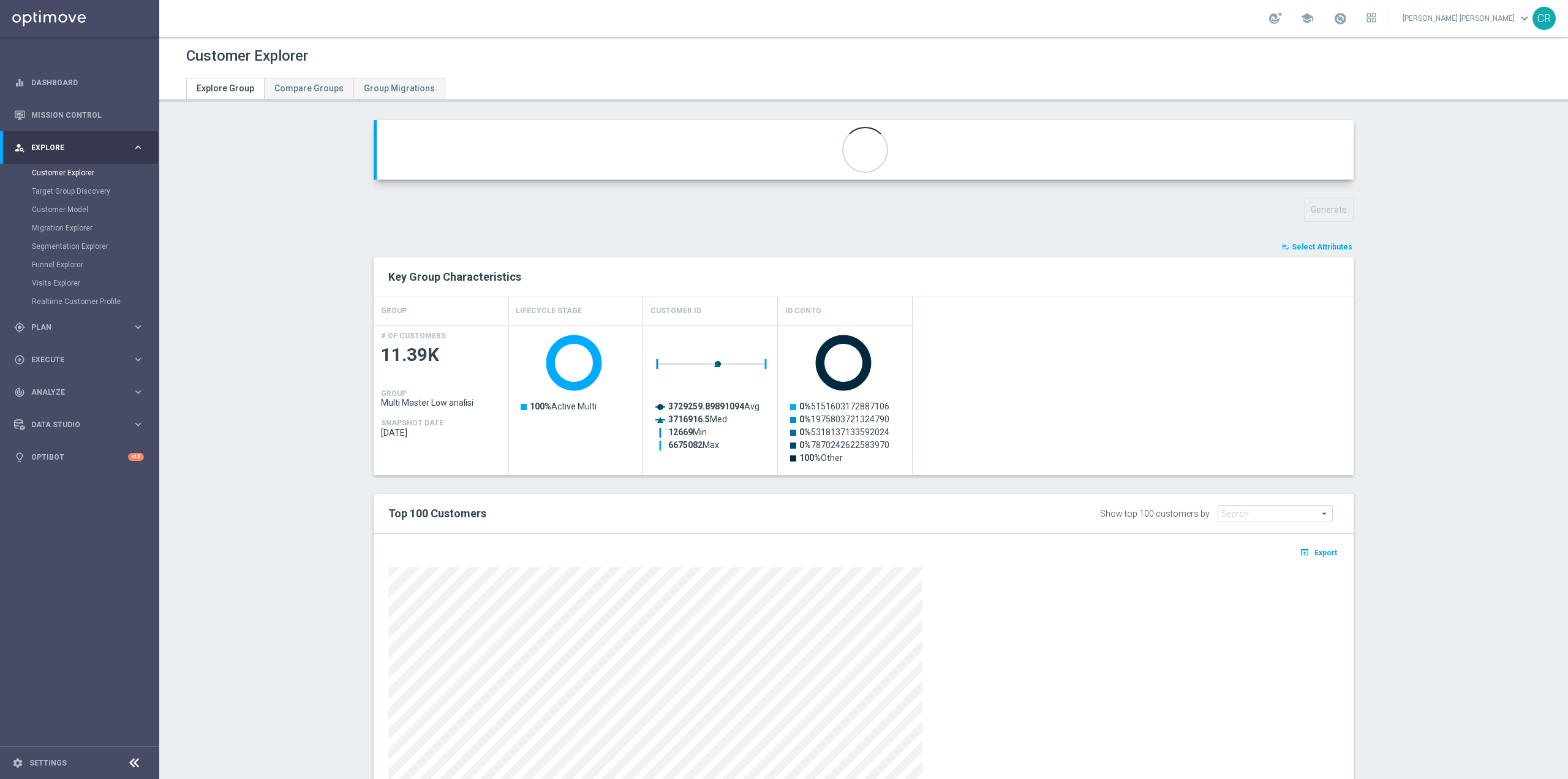
type input "Reactivated Master Low"
click at [1319, 211] on button "Generate" at bounding box center [1329, 209] width 49 height 24
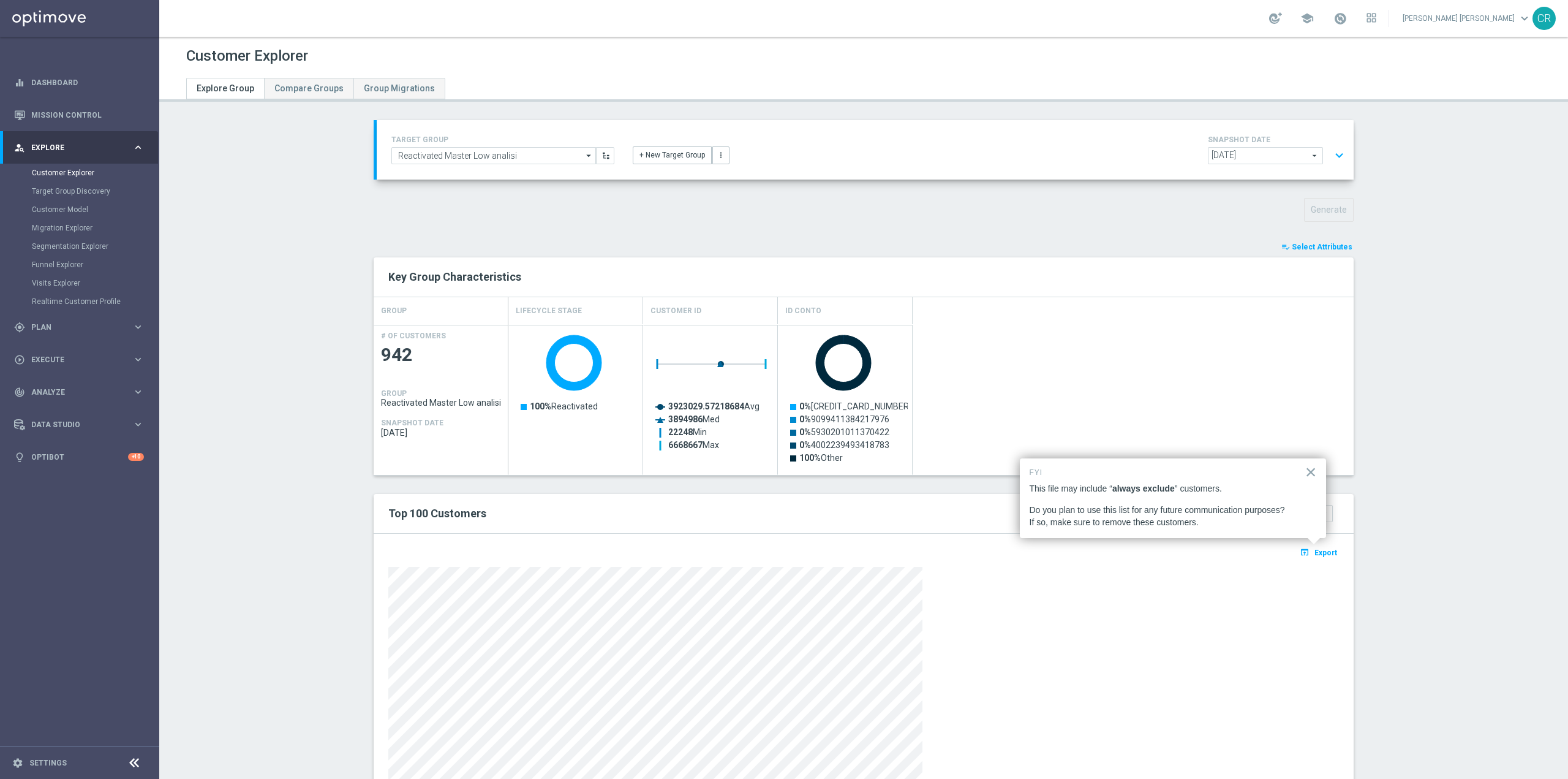
click at [1526, 628] on section "TARGET GROUP Reactivated Master Low analisi Reactivated Master Low analisi arro…" at bounding box center [864, 486] width 1409 height 731
click at [1311, 471] on button "×" at bounding box center [1311, 472] width 11 height 20
click at [1324, 551] on span "Export" at bounding box center [1326, 553] width 23 height 9
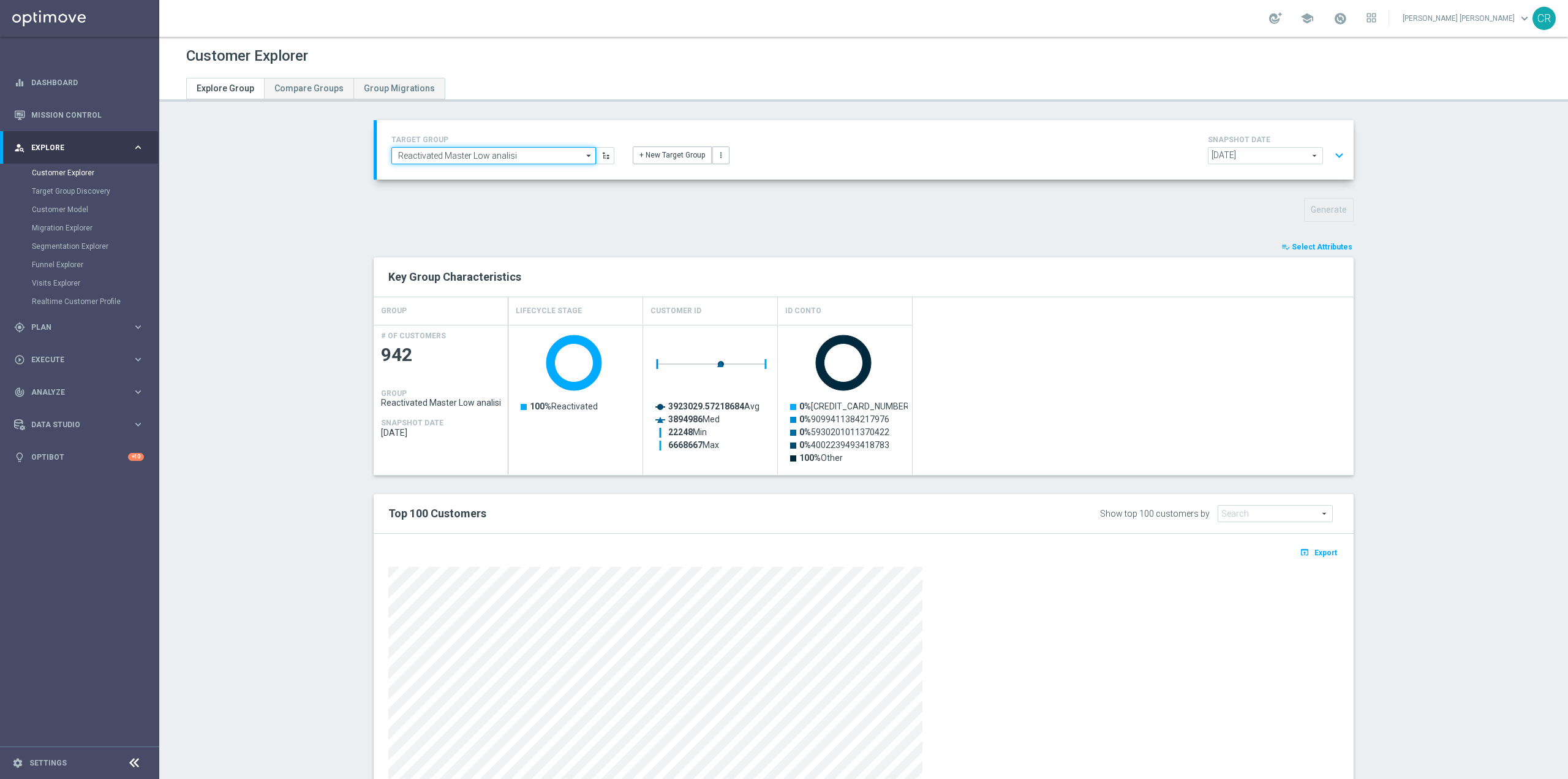
click at [542, 153] on input "Reactivated Master Low analisi" at bounding box center [493, 155] width 205 height 17
type input "r"
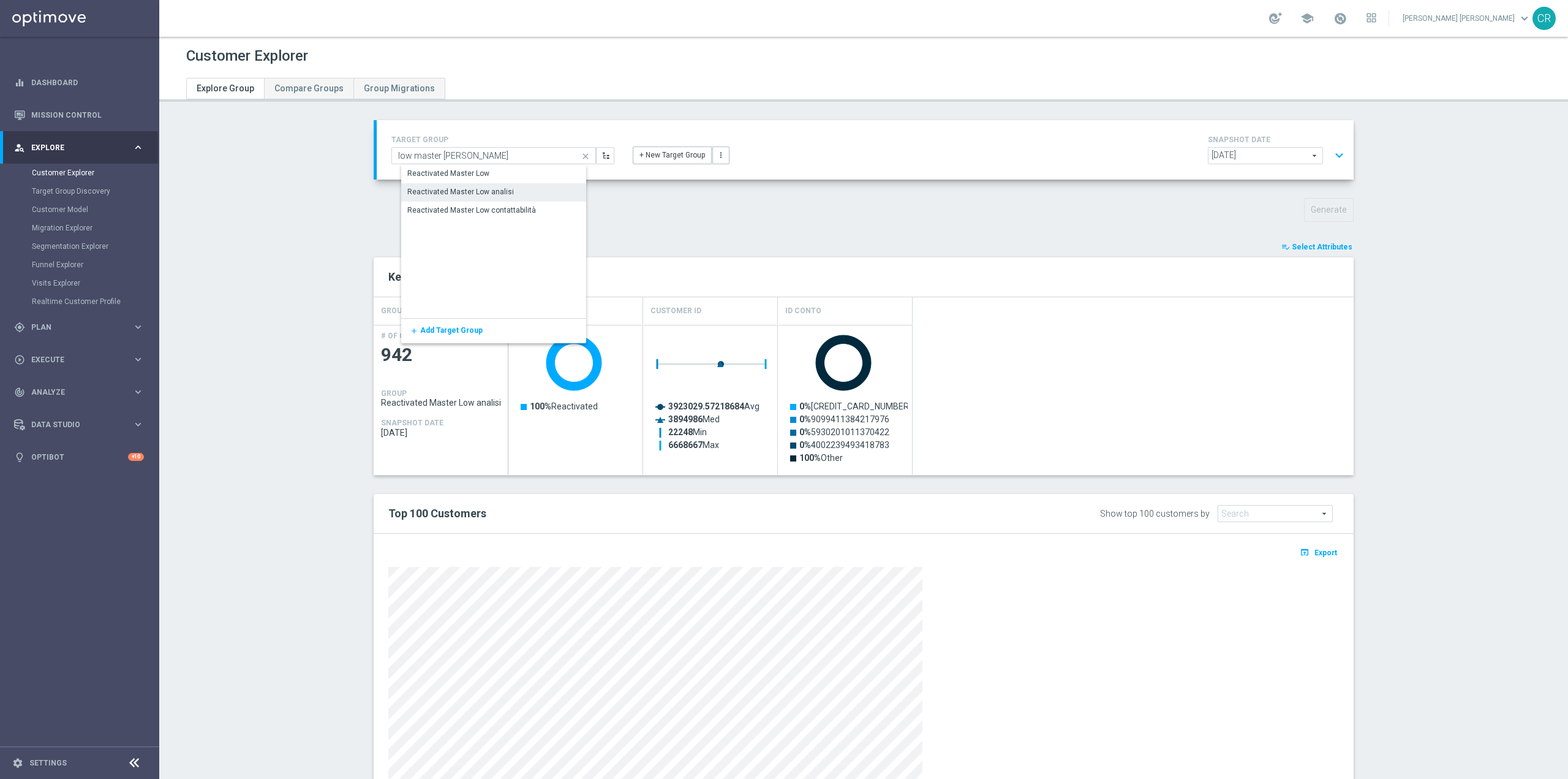
click at [703, 222] on div "TARGET GROUP low master rea Reactivated Master Low analisi close Show Selected …" at bounding box center [863, 486] width 1029 height 731
type input "Reactivated Master Low analisi"
click at [533, 167] on div "TARGET GROUP Reactivated Master Low analisi Reactivated Master Low analisi arro…" at bounding box center [865, 150] width 966 height 35
click at [540, 145] on div "TARGET GROUP Reactivated Master Low analisi Reactivated Master Low analisi arro…" at bounding box center [503, 148] width 241 height 32
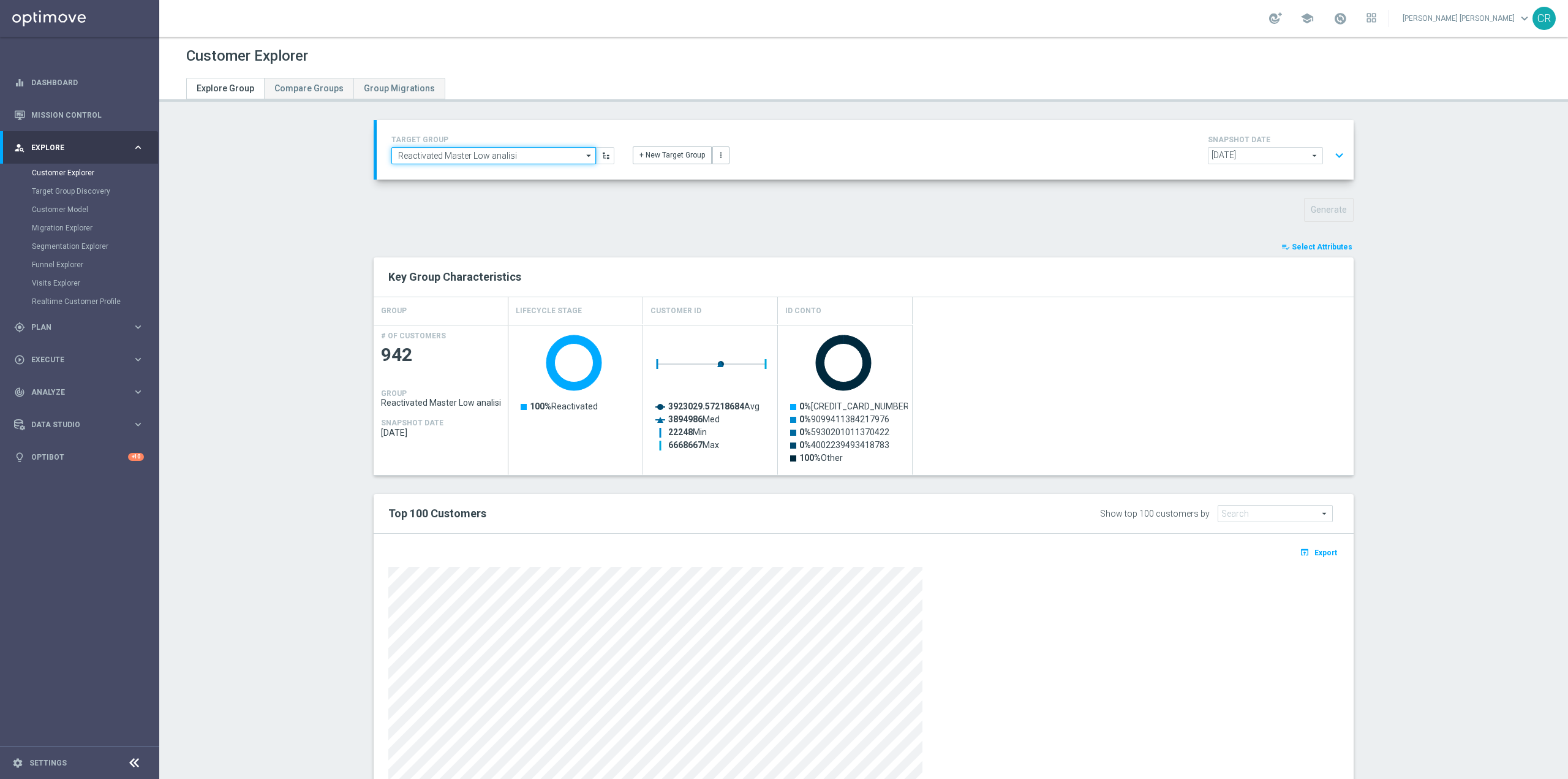
click at [539, 149] on input "Reactivated Master Low analisi" at bounding box center [493, 155] width 205 height 17
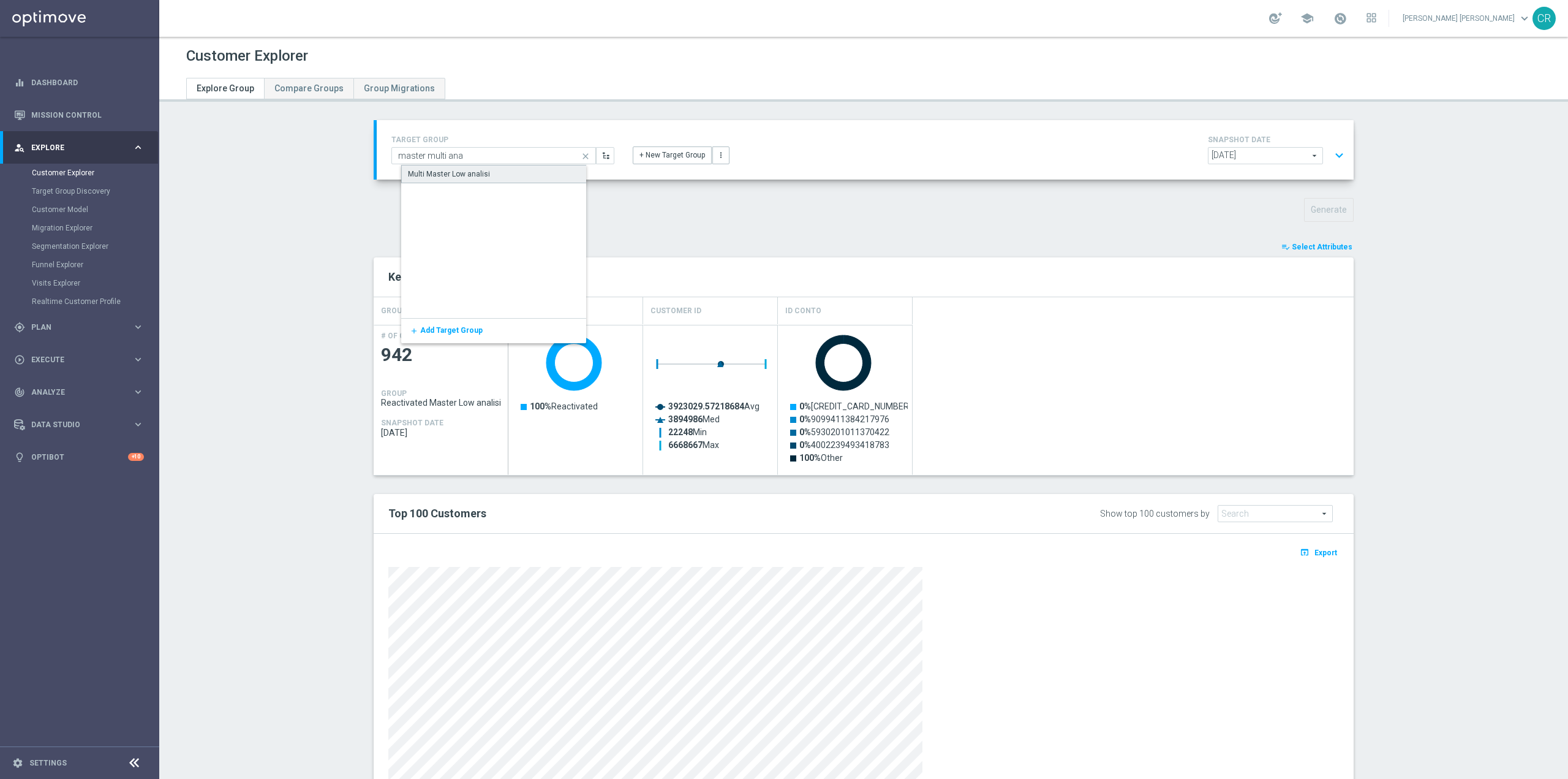
click at [502, 176] on div "Multi Master Low analisi" at bounding box center [503, 174] width 205 height 18
type input "Multi Master Low analisi"
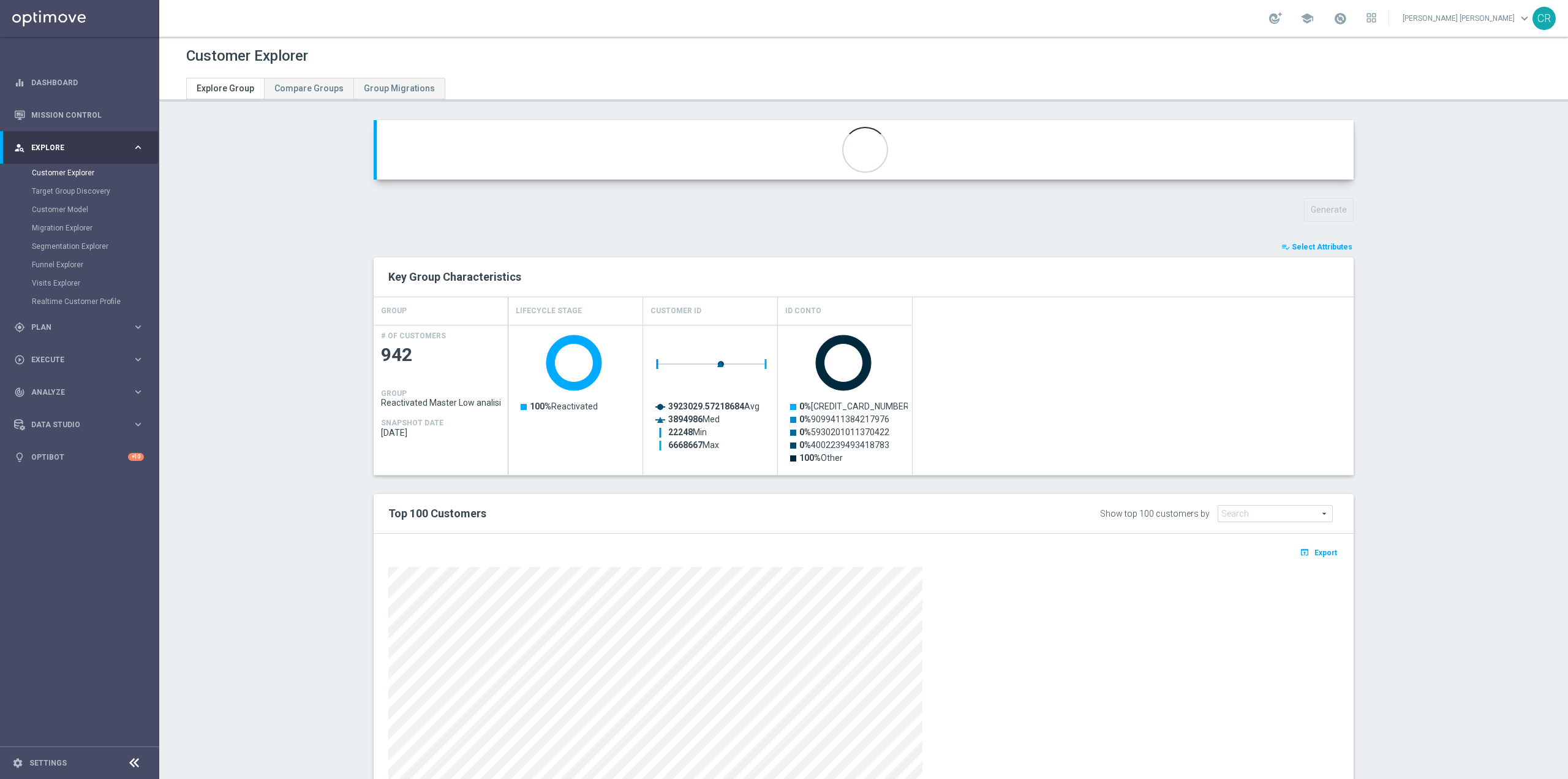
type input "Multi Master Low"
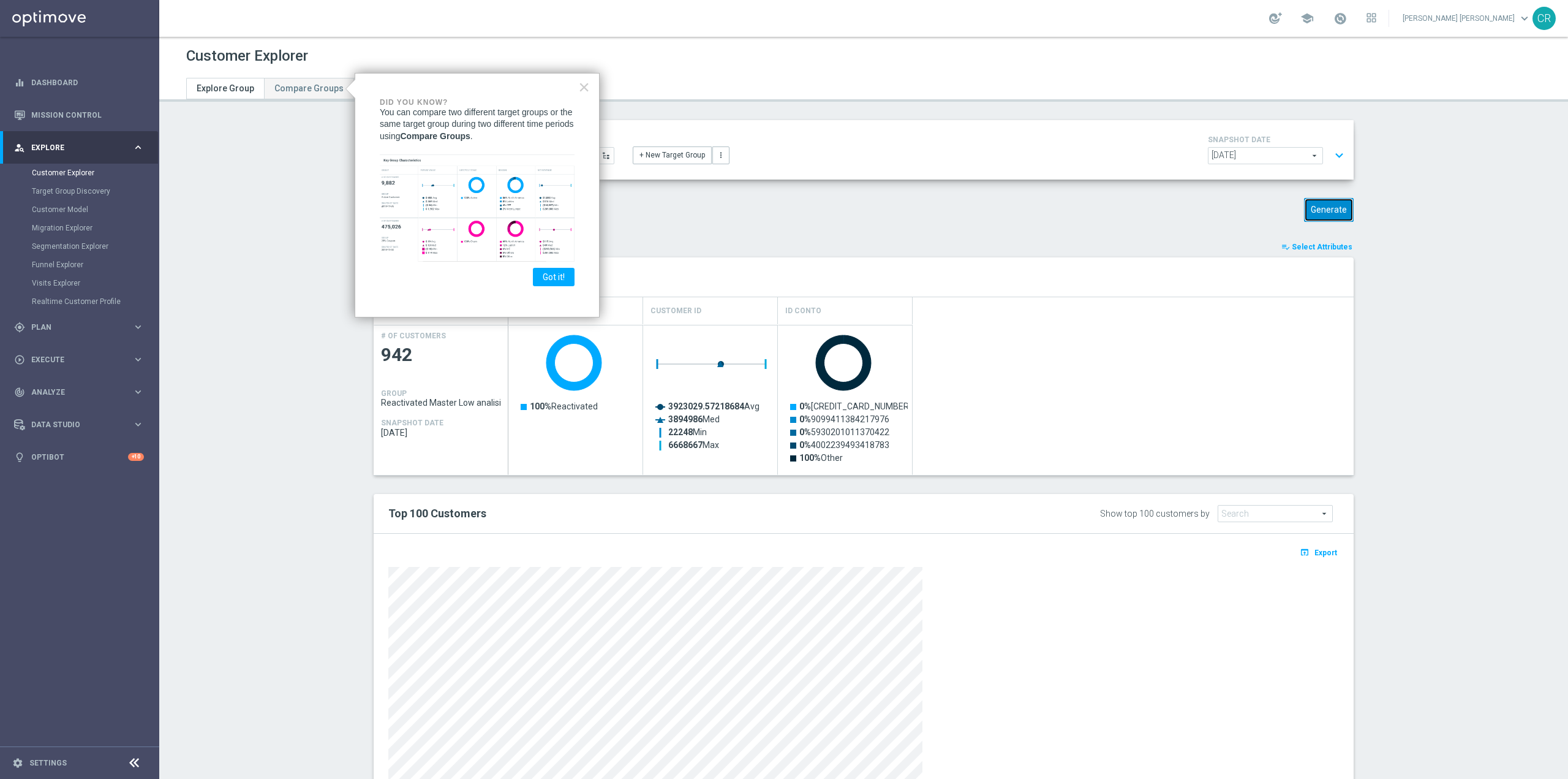
click at [1324, 211] on button "Generate" at bounding box center [1329, 209] width 49 height 24
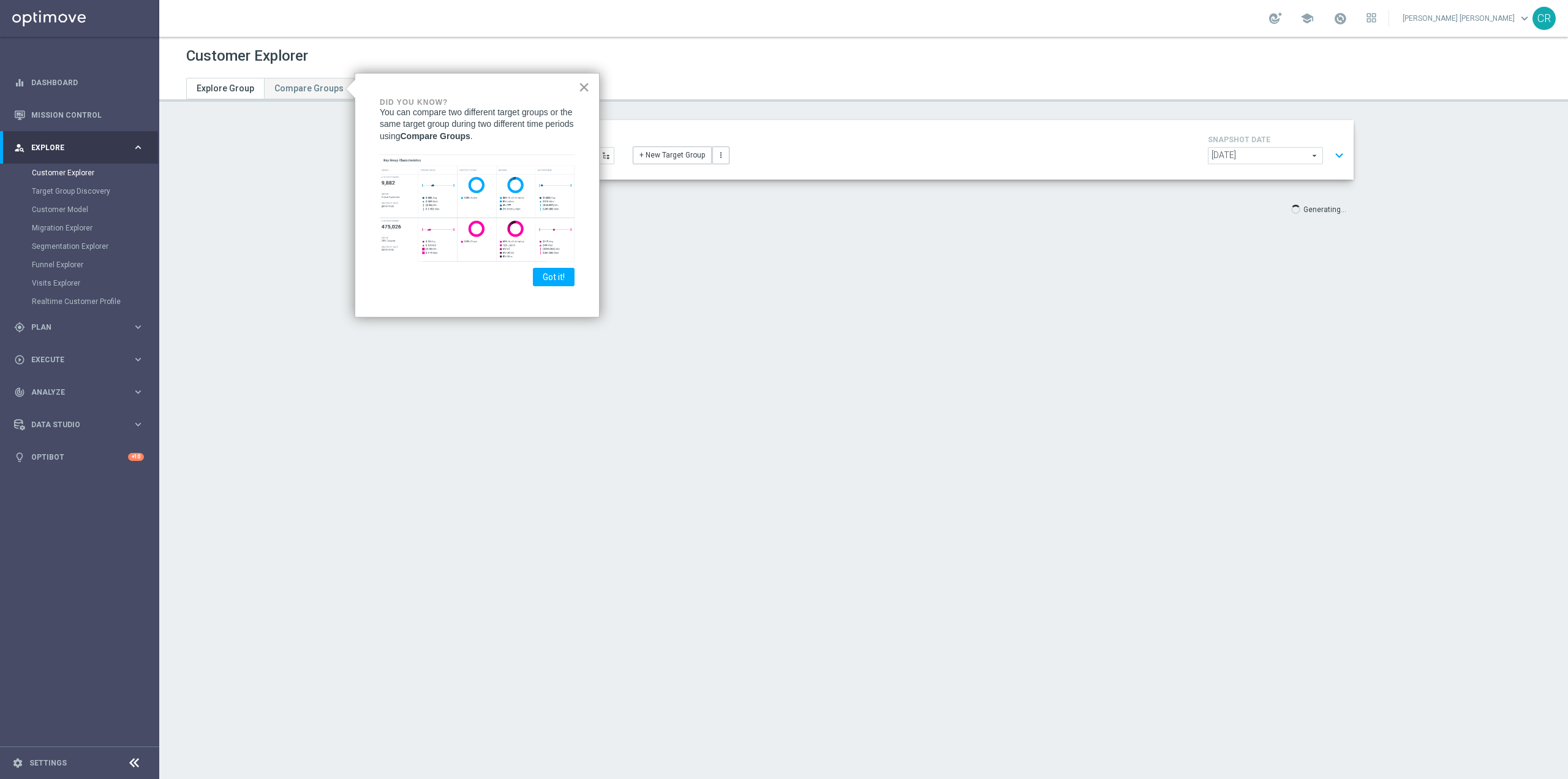
click at [582, 82] on button "×" at bounding box center [584, 86] width 11 height 20
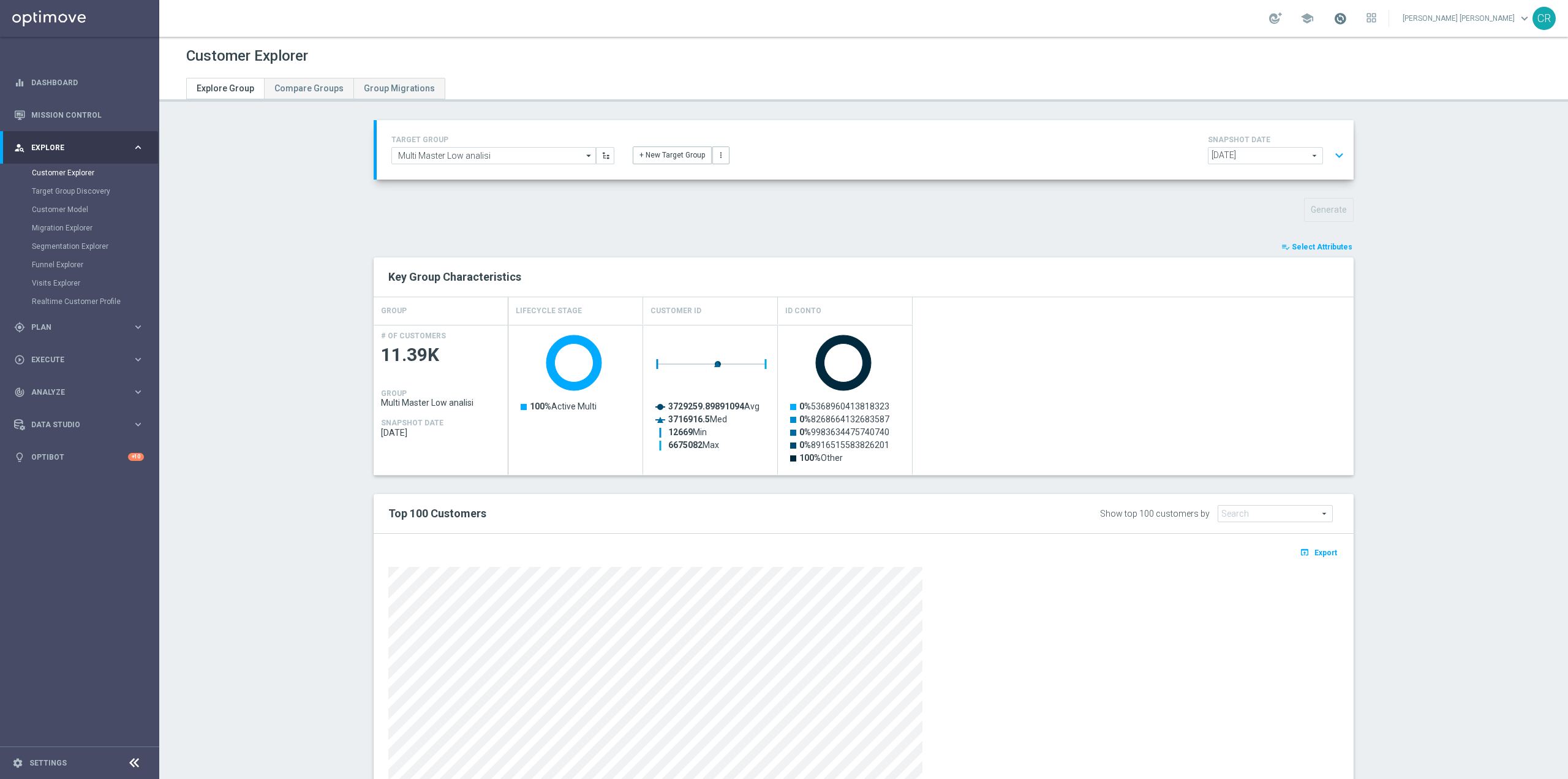
click at [1347, 18] on span at bounding box center [1340, 18] width 14 height 14
click at [1505, 163] on section "TARGET GROUP Multi Master Low analisi Multi Master Low analisi arrow_drop_down …" at bounding box center [864, 486] width 1409 height 731
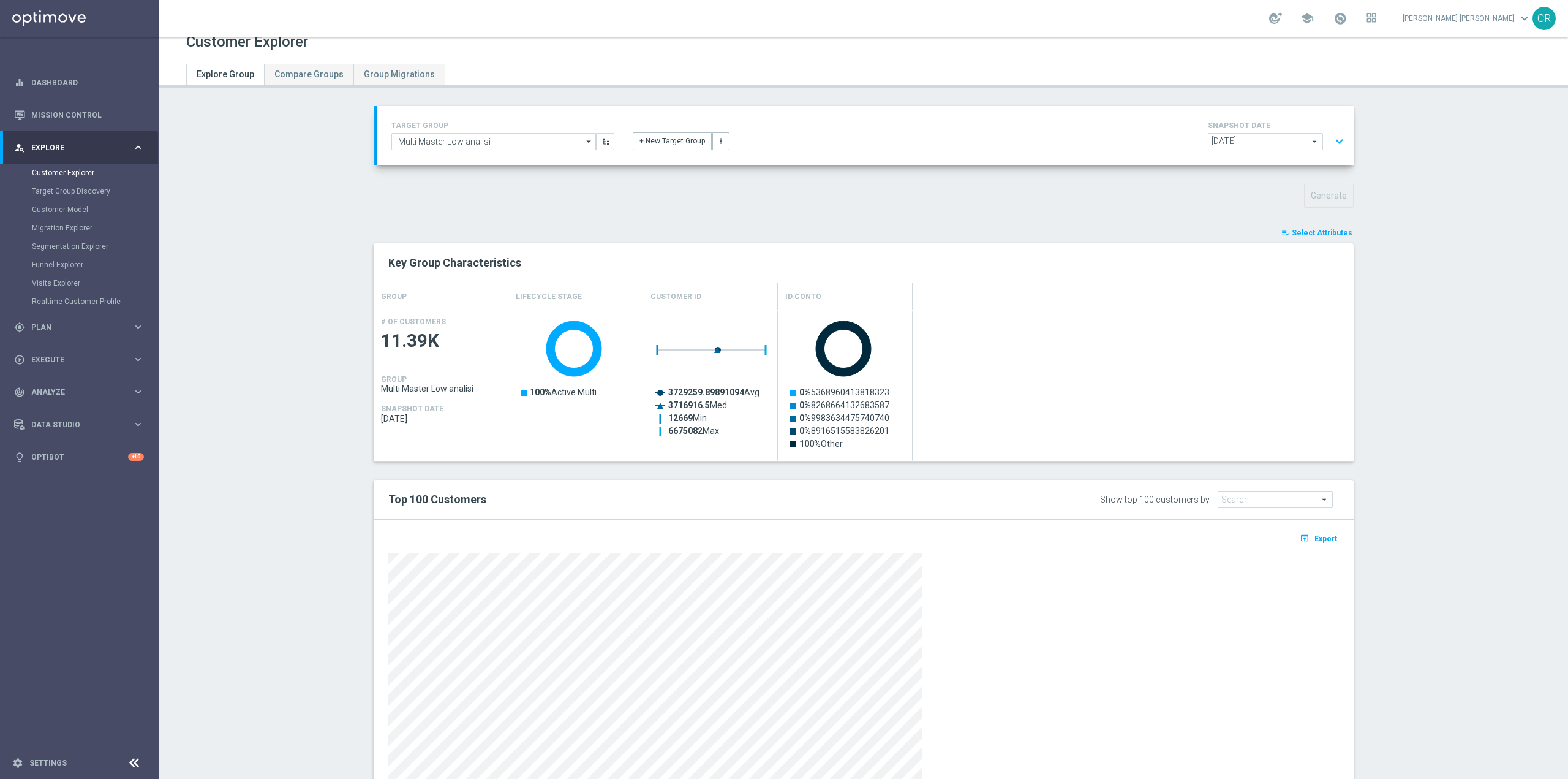
scroll to position [84, 0]
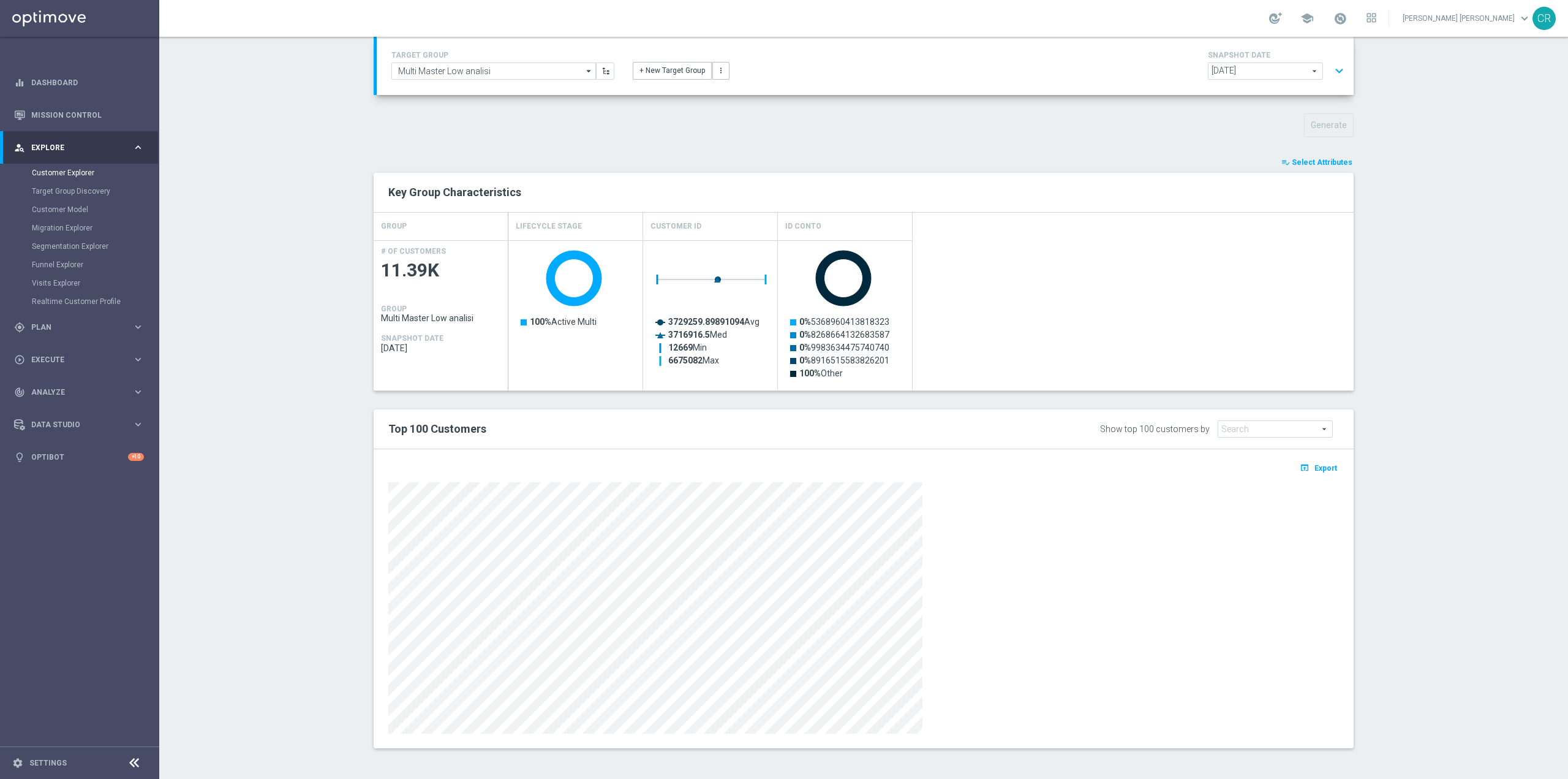
click at [1316, 159] on span "Select Attributes" at bounding box center [1322, 162] width 61 height 9
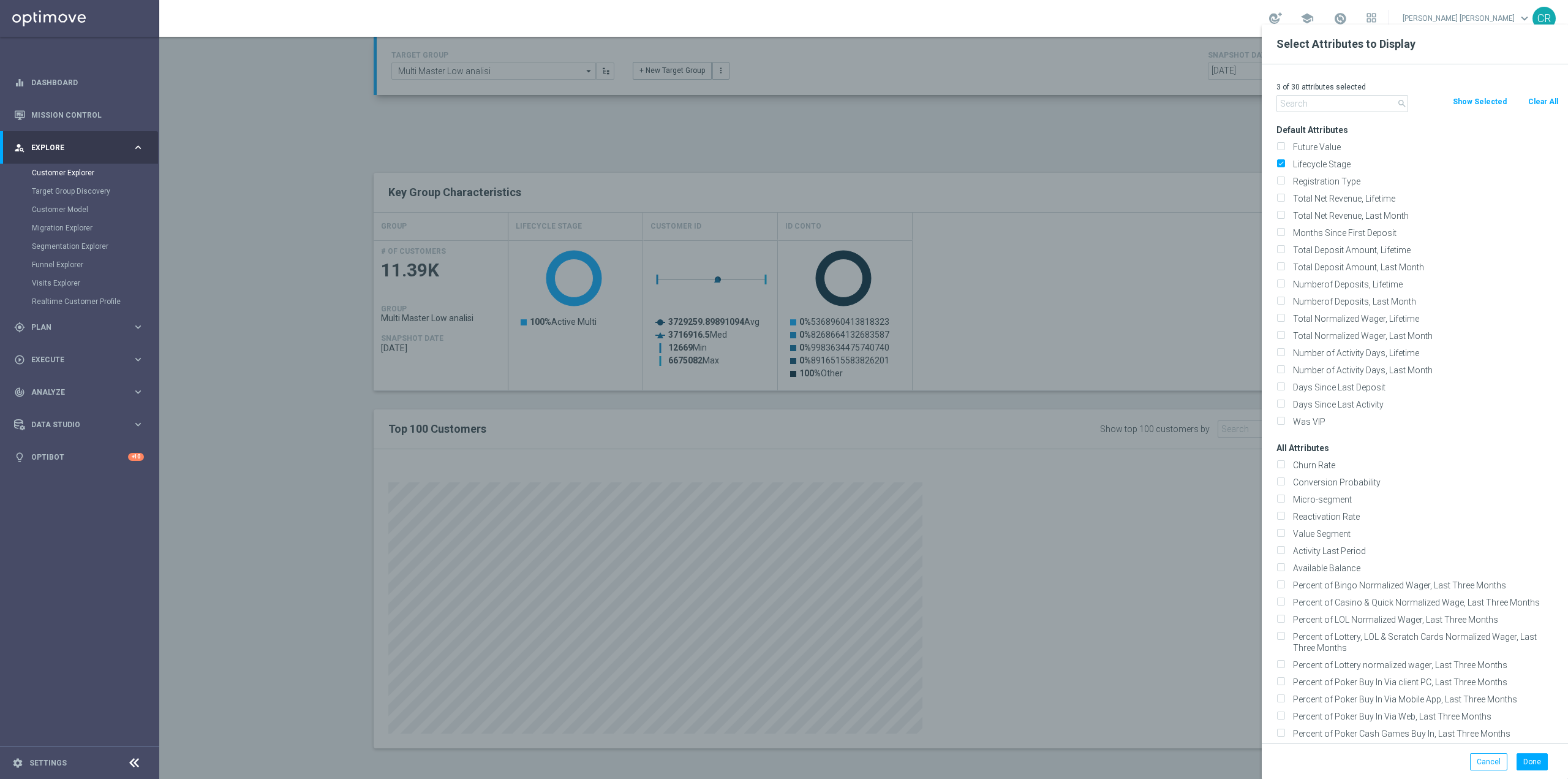
click at [1147, 148] on div at bounding box center [943, 413] width 1568 height 779
click at [1252, 359] on div at bounding box center [943, 413] width 1568 height 779
click at [1490, 759] on button "Cancel" at bounding box center [1488, 761] width 37 height 17
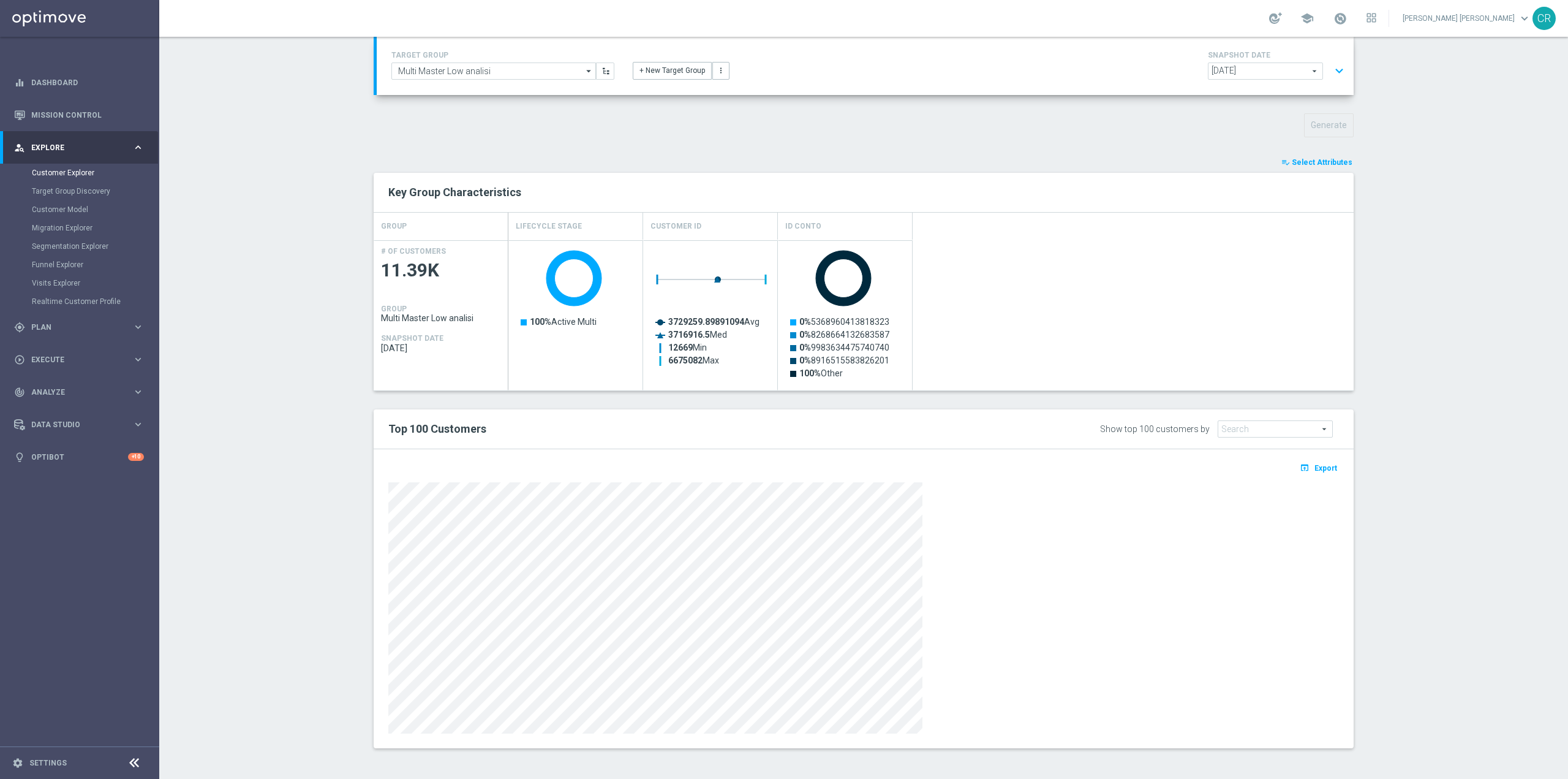
click at [553, 227] on h4 "Lifecycle Stage" at bounding box center [549, 226] width 66 height 22
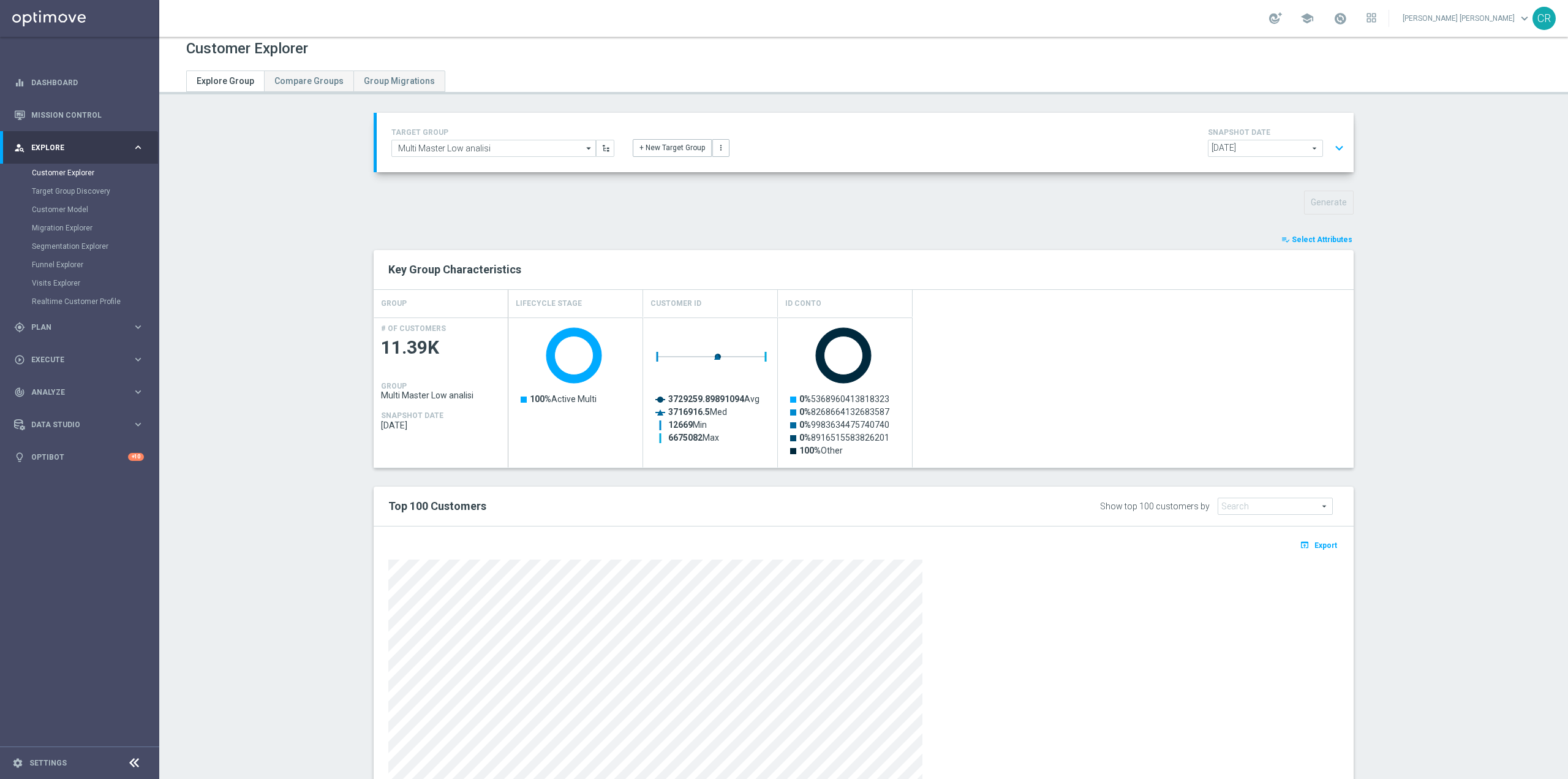
scroll to position [0, 0]
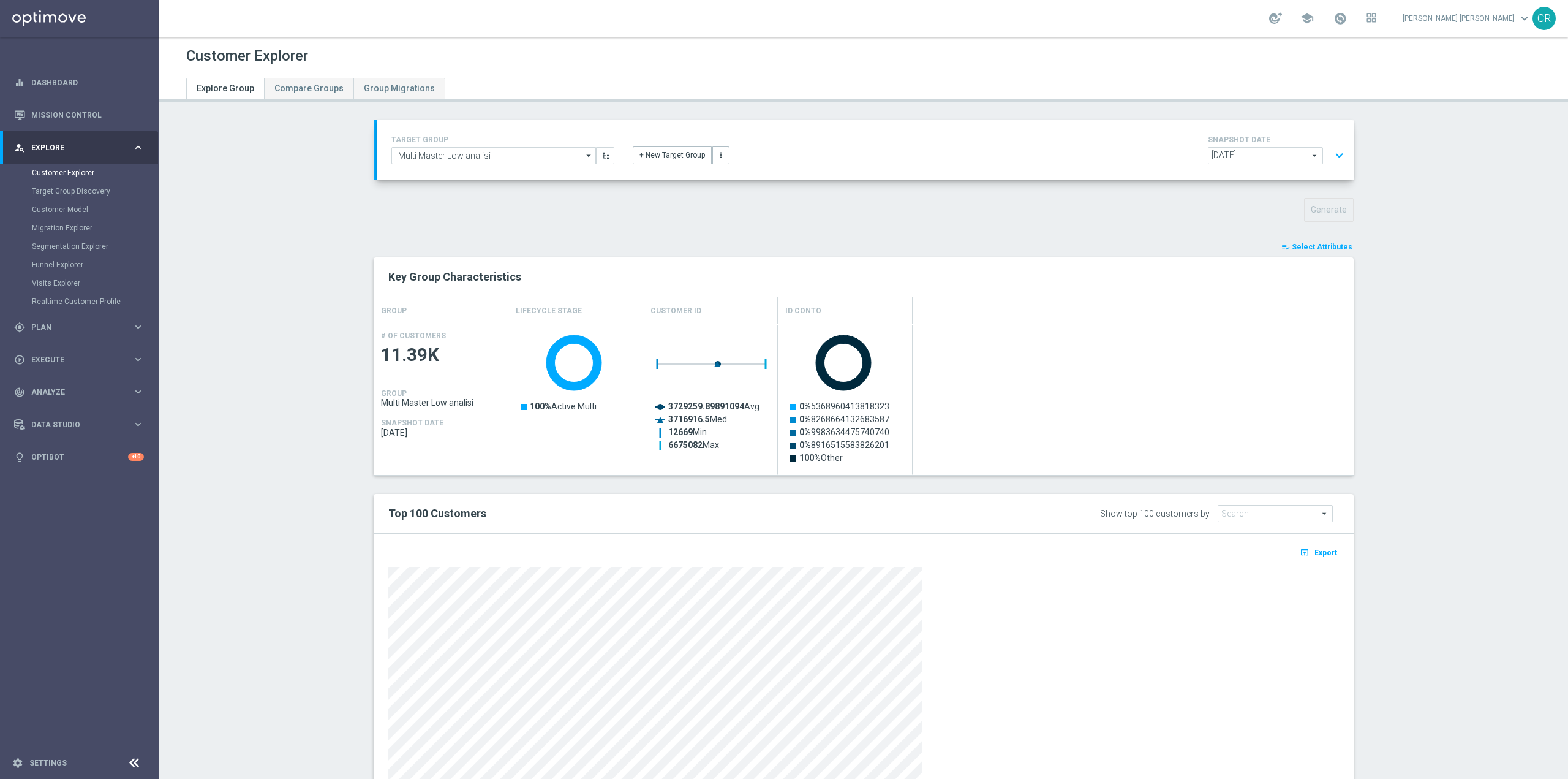
click at [1325, 247] on span "Select Attributes" at bounding box center [1322, 247] width 61 height 9
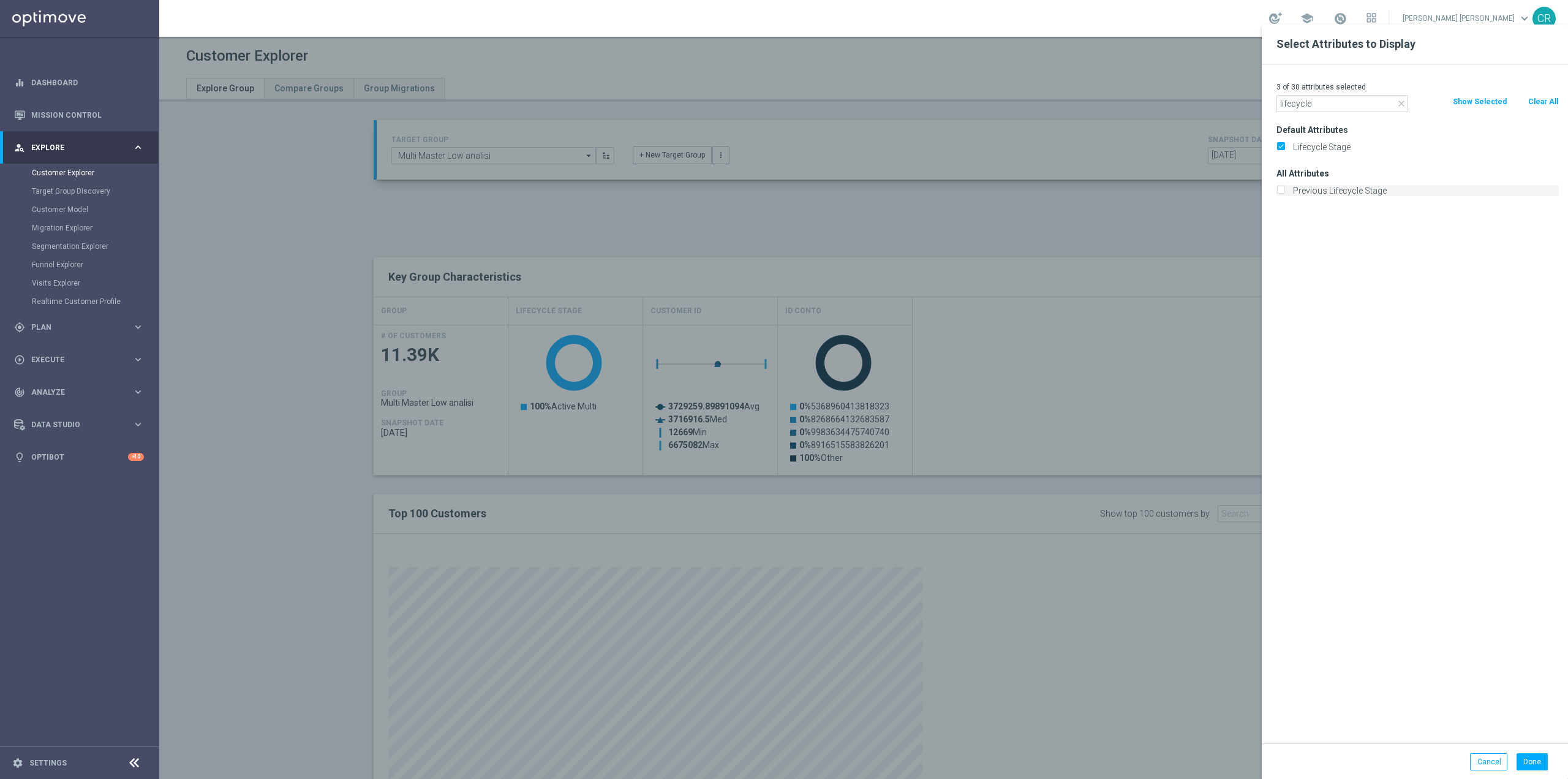
type input "lifecycle"
click at [1280, 189] on input "Previous Lifecycle Stage" at bounding box center [1281, 192] width 8 height 8
checkbox input "true"
click at [1398, 100] on icon "close" at bounding box center [1402, 103] width 10 height 10
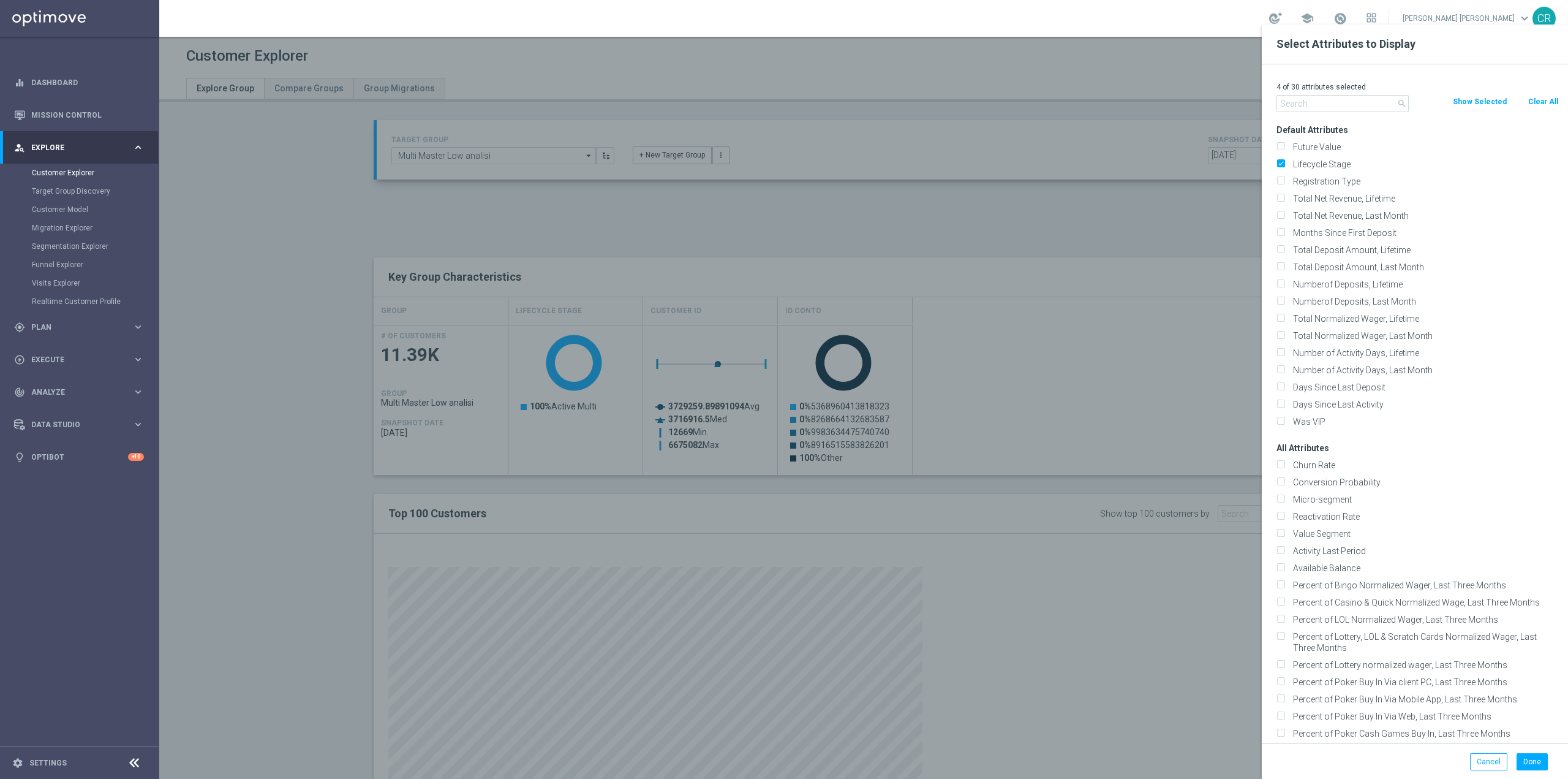
click at [1460, 98] on button "Show Selected" at bounding box center [1480, 102] width 56 height 14
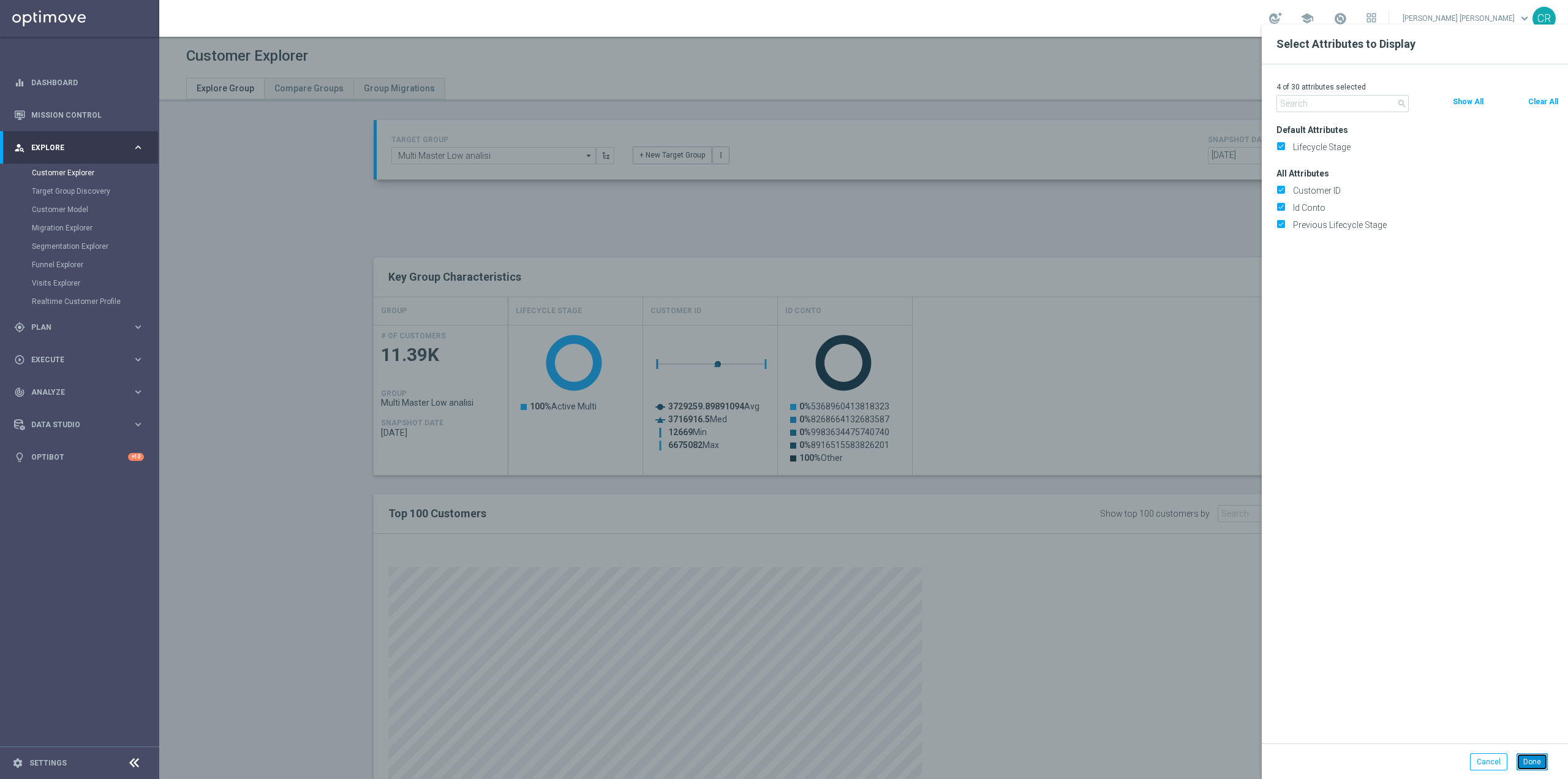
click at [1540, 761] on button "Done" at bounding box center [1532, 761] width 31 height 17
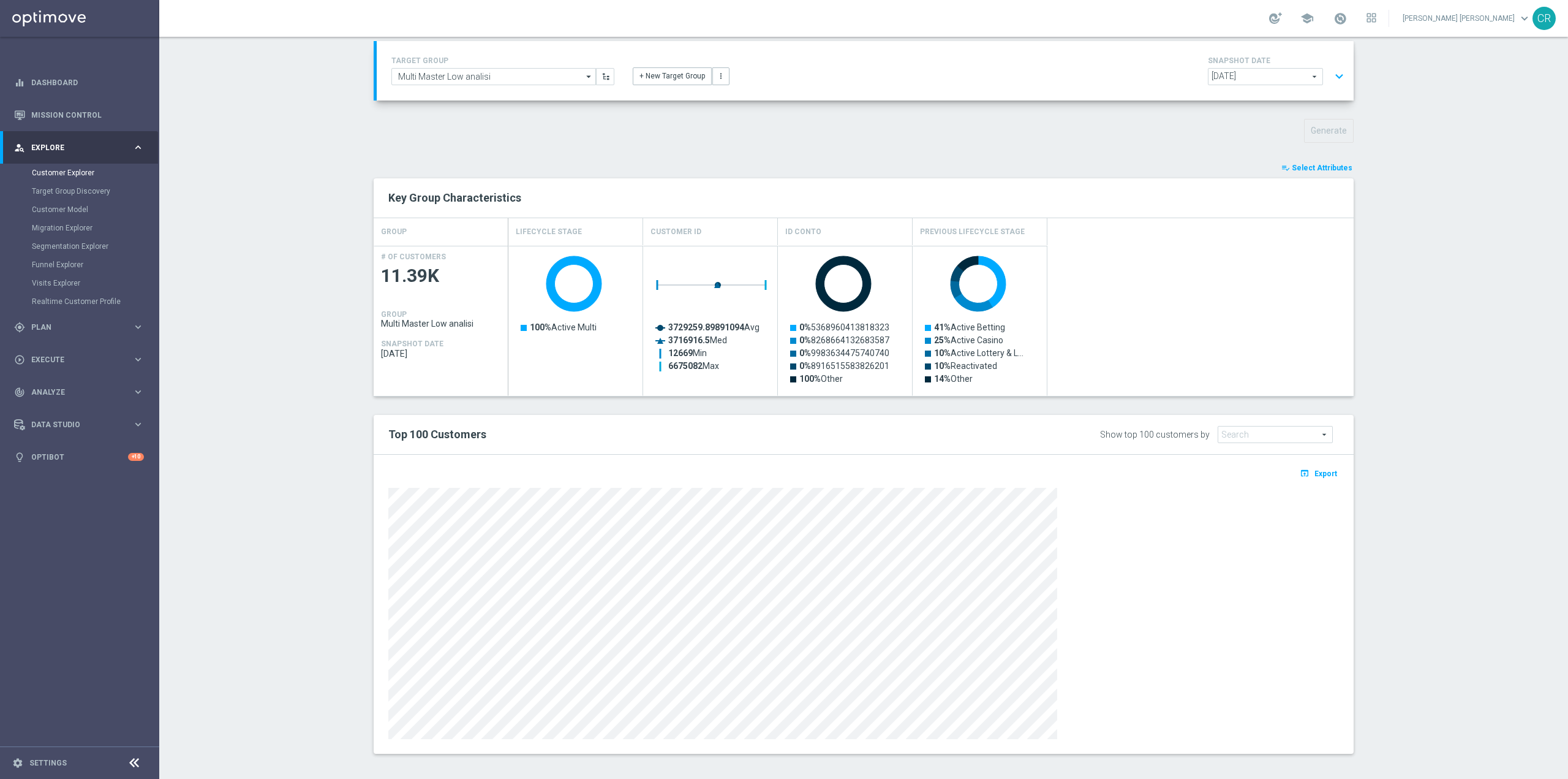
scroll to position [84, 0]
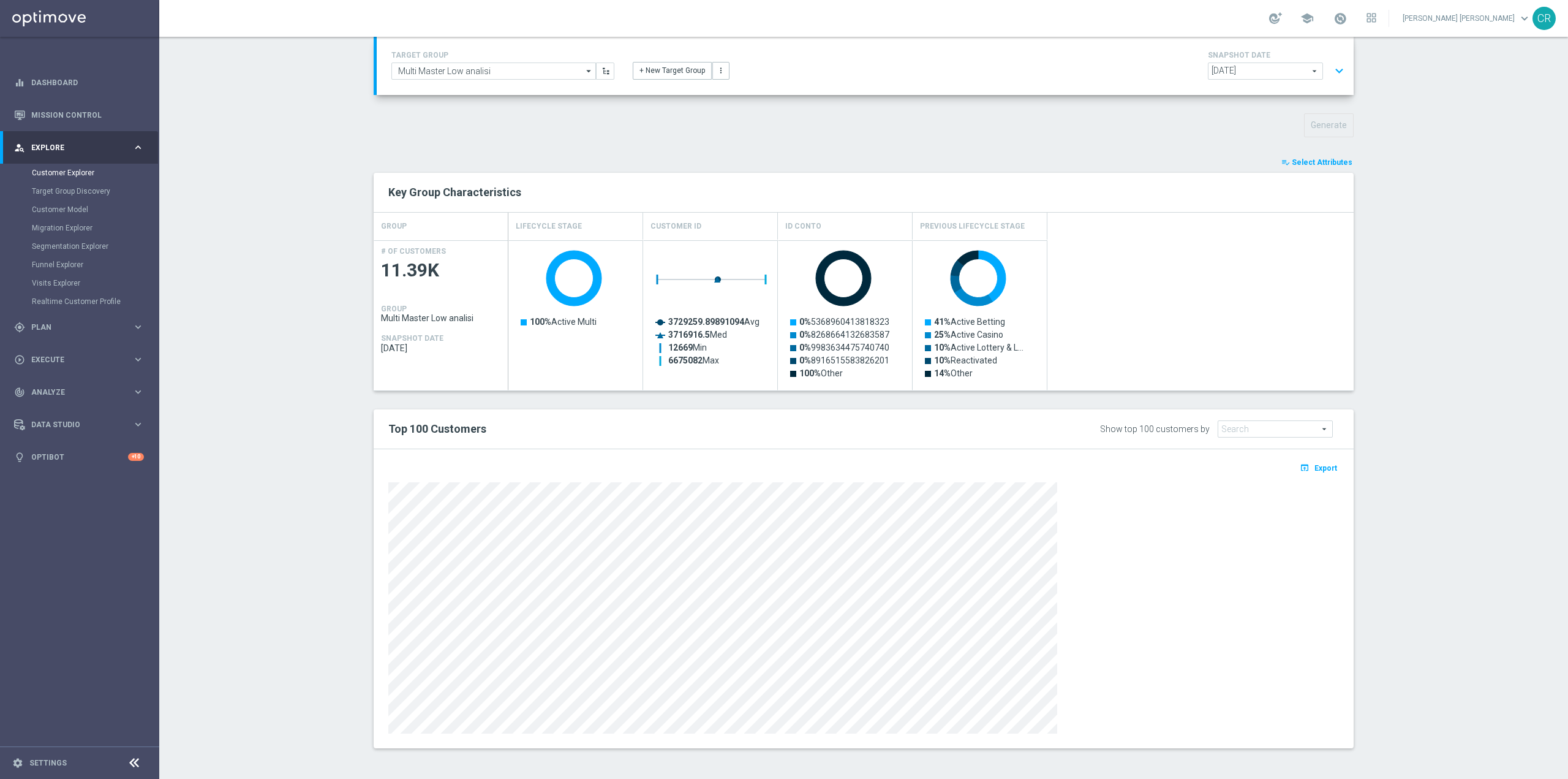
click at [1521, 418] on section "TARGET GROUP Multi Master Low analisi Multi Master Low analisi arrow_drop_down …" at bounding box center [864, 401] width 1409 height 731
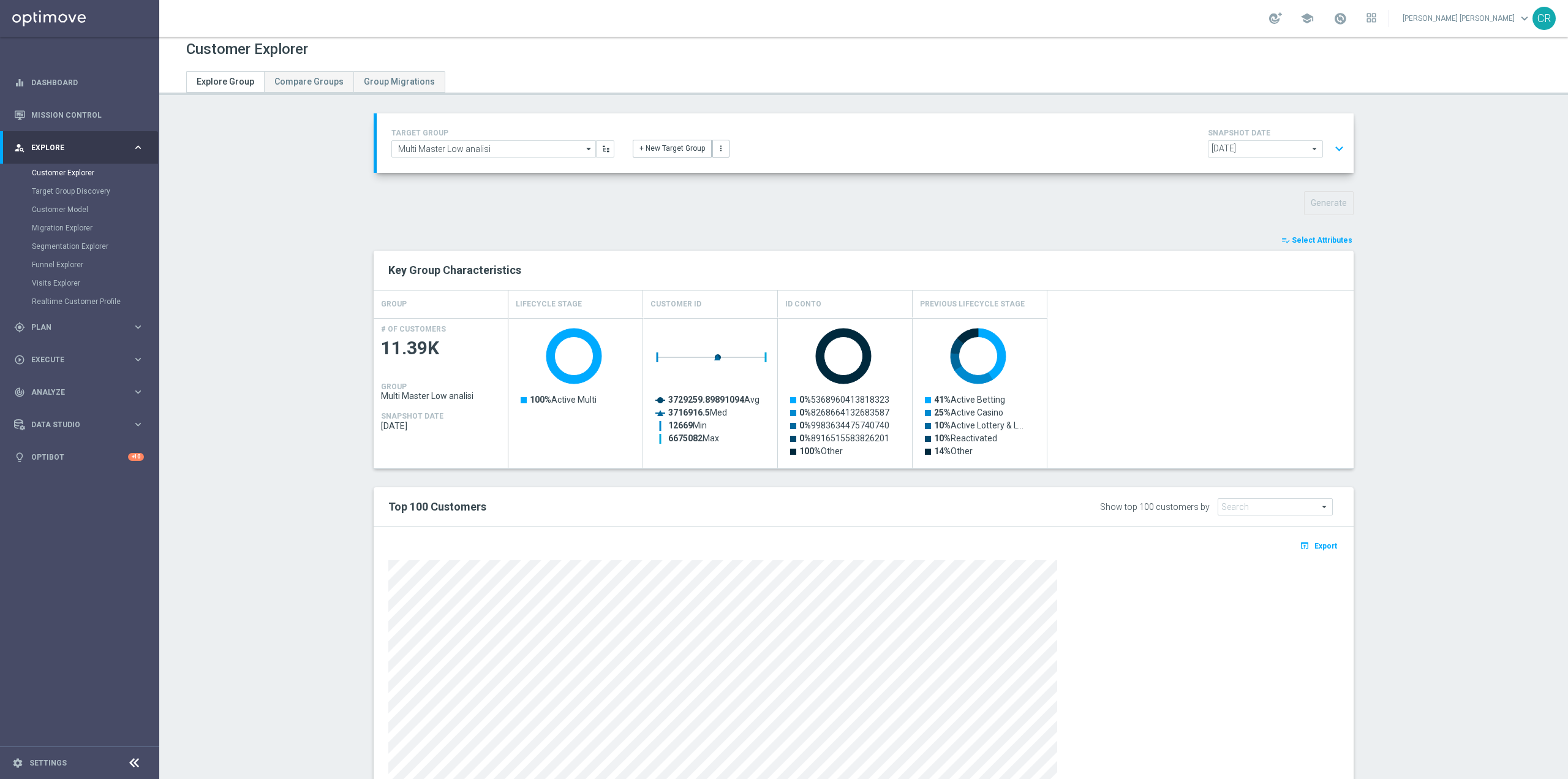
scroll to position [0, 0]
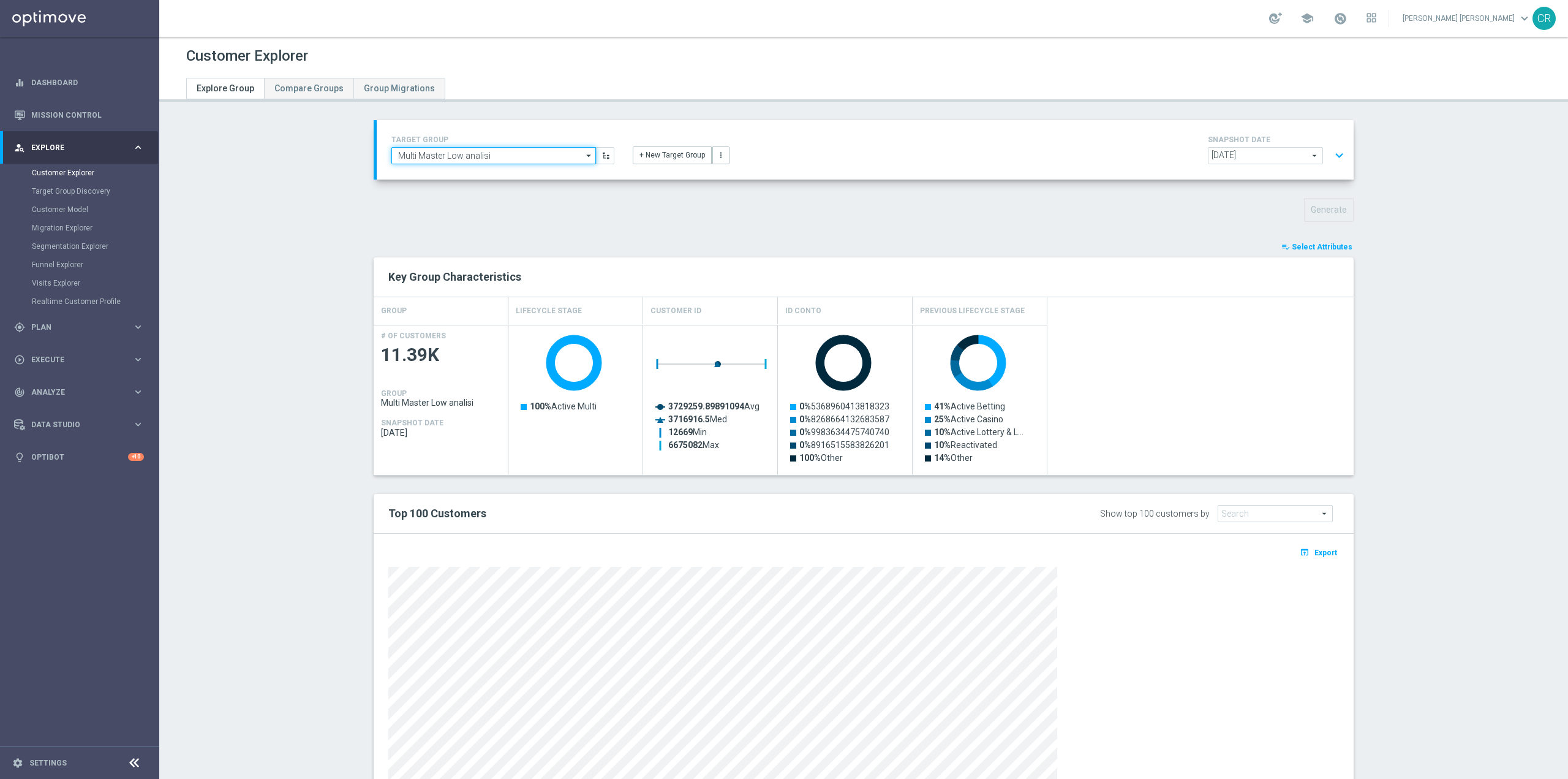
click at [519, 151] on input "Multi Master Low analisi" at bounding box center [493, 155] width 205 height 17
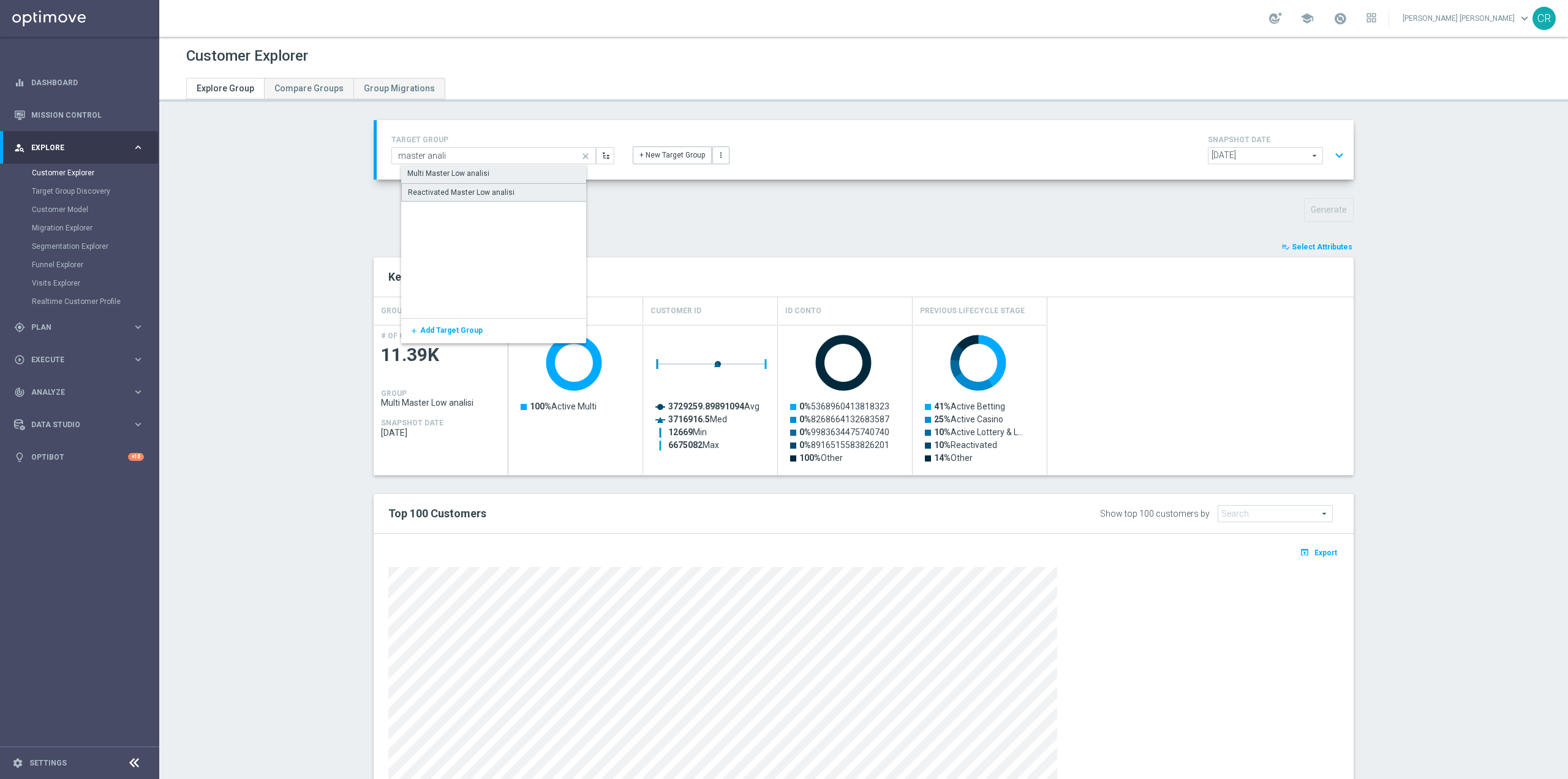
click at [493, 198] on div "Reactivated Master Low analisi" at bounding box center [503, 192] width 205 height 18
type input "Reactivated Master Low analisi"
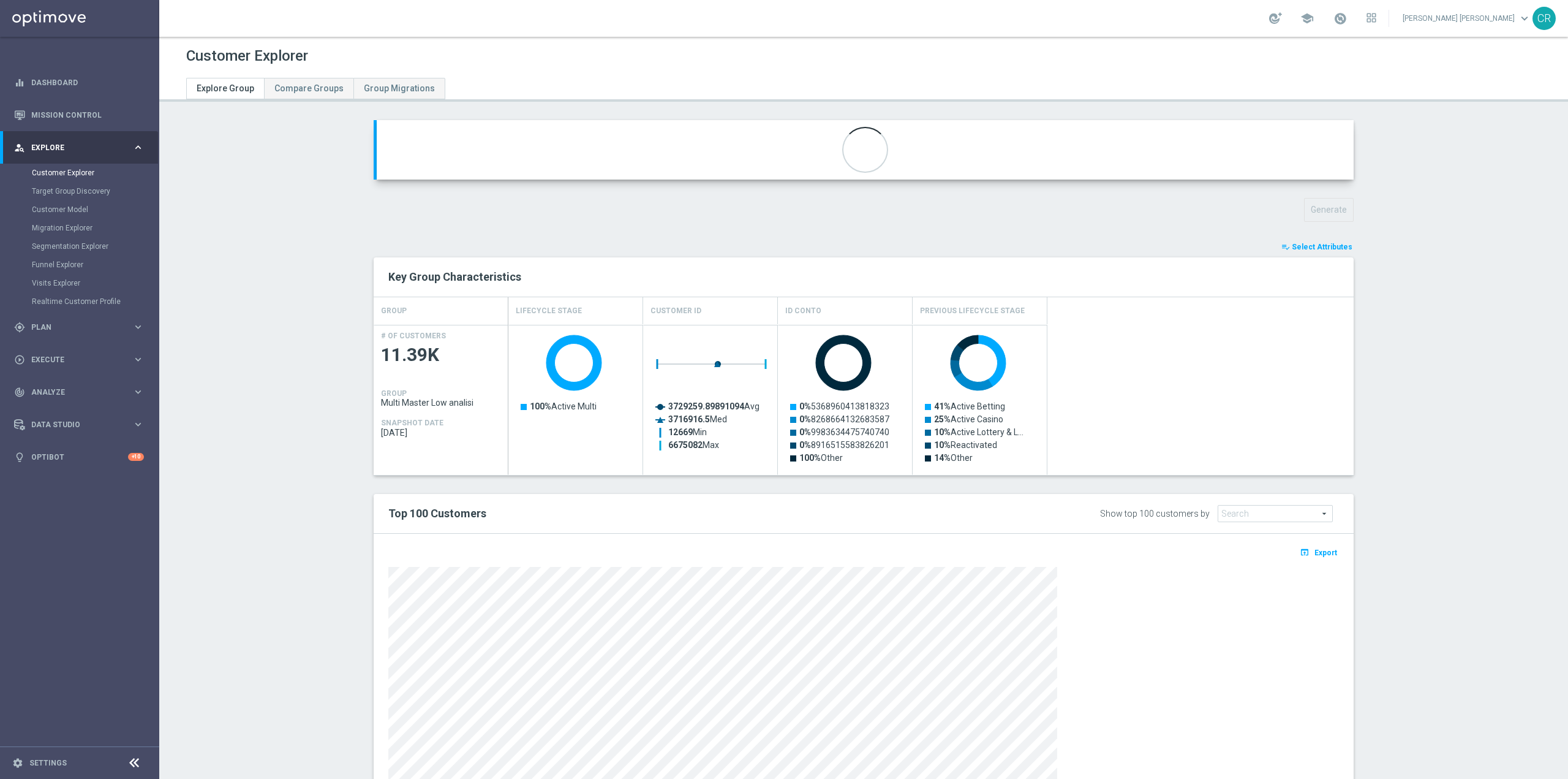
type input "Reactivated Master Low"
click at [1336, 204] on button "Generate" at bounding box center [1329, 209] width 49 height 24
click at [1331, 156] on button "expand_more" at bounding box center [1340, 155] width 18 height 23
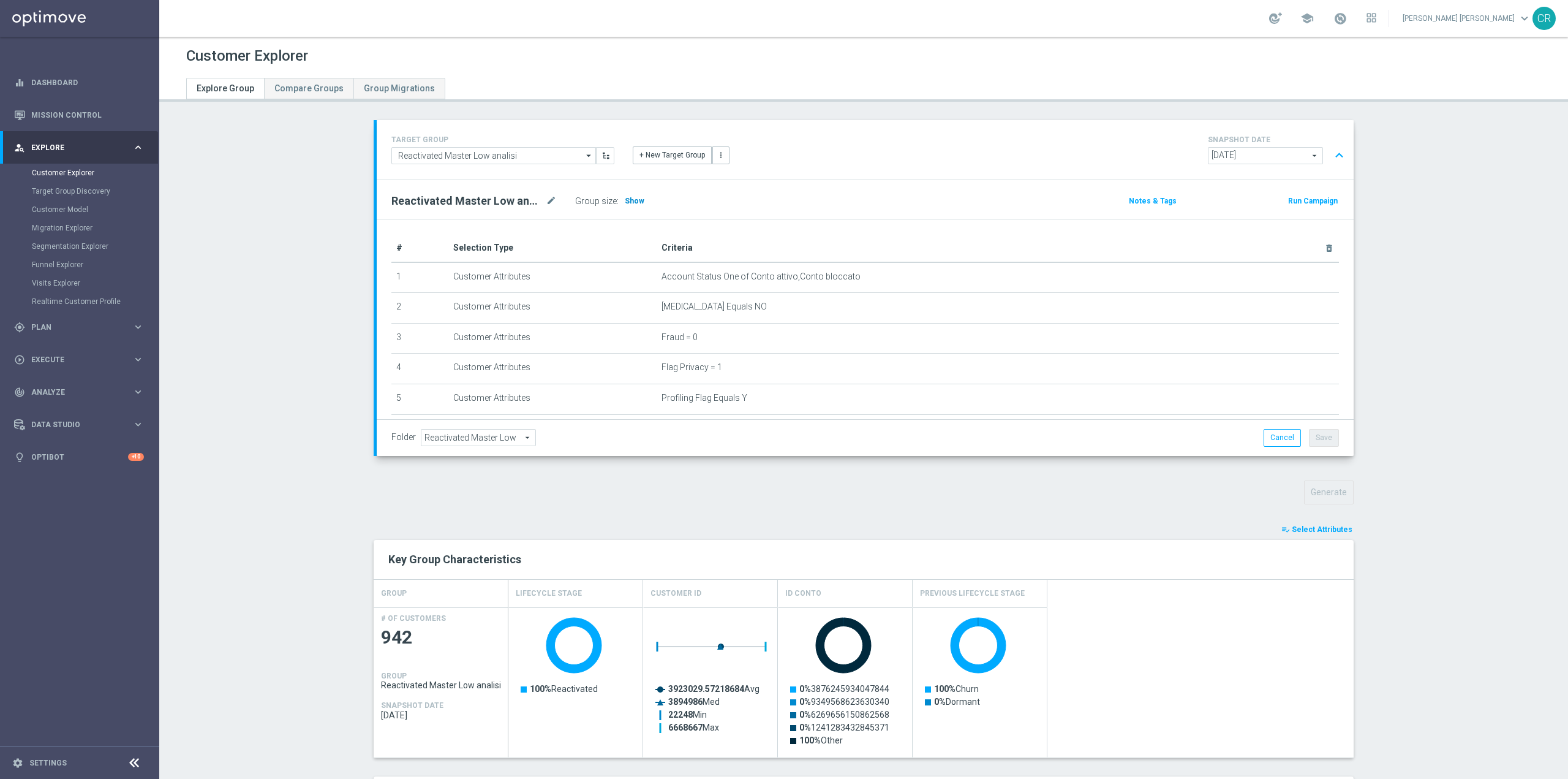
click at [630, 195] on h3 "Show" at bounding box center [634, 201] width 22 height 14
click at [524, 153] on input "Reactivated Master Low analisi" at bounding box center [493, 155] width 205 height 17
click at [441, 173] on div "Multi Master Low analisi" at bounding box center [449, 173] width 82 height 11
type input "Multi Master Low analisi"
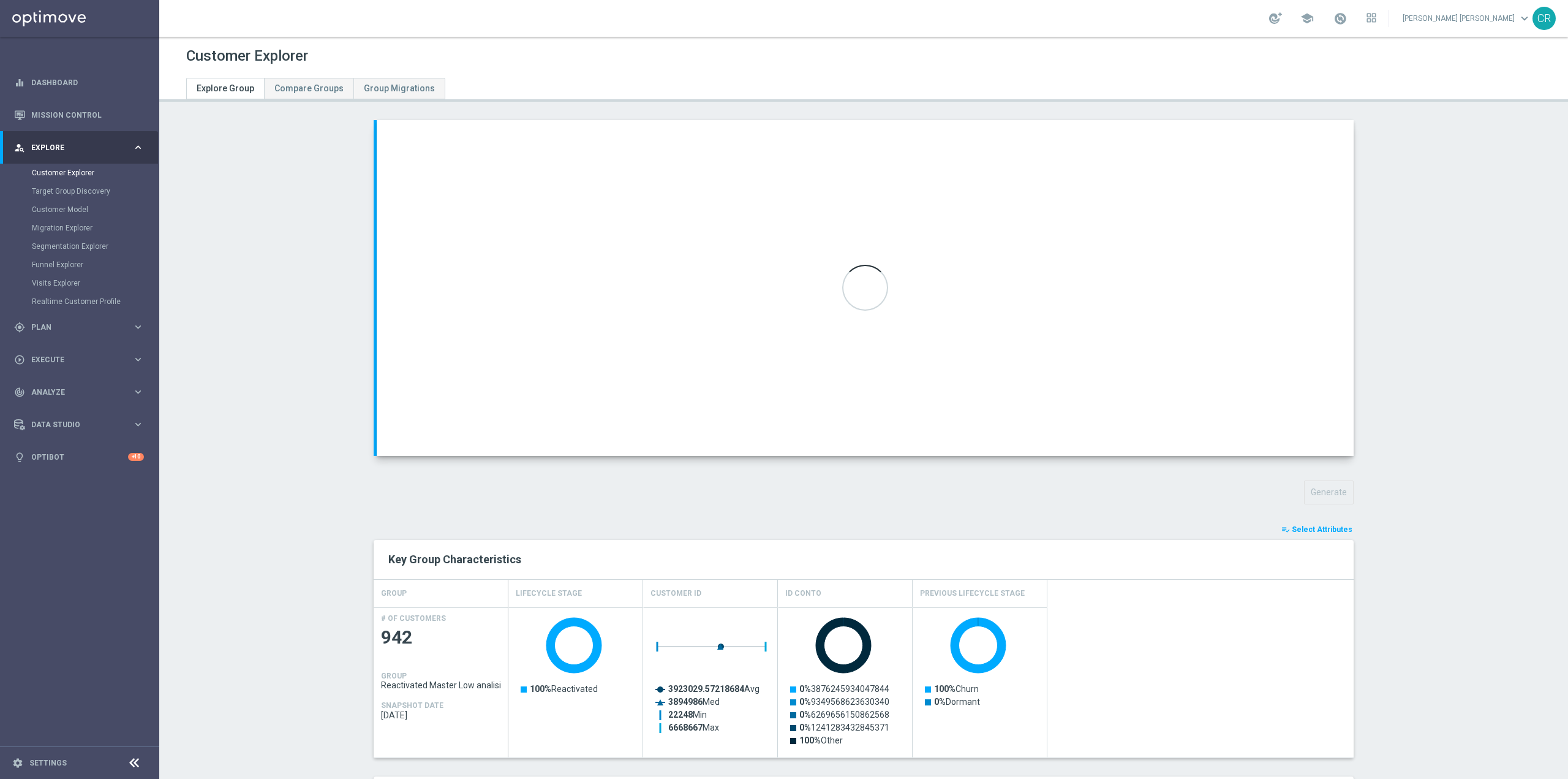
type input "Multi Master Low"
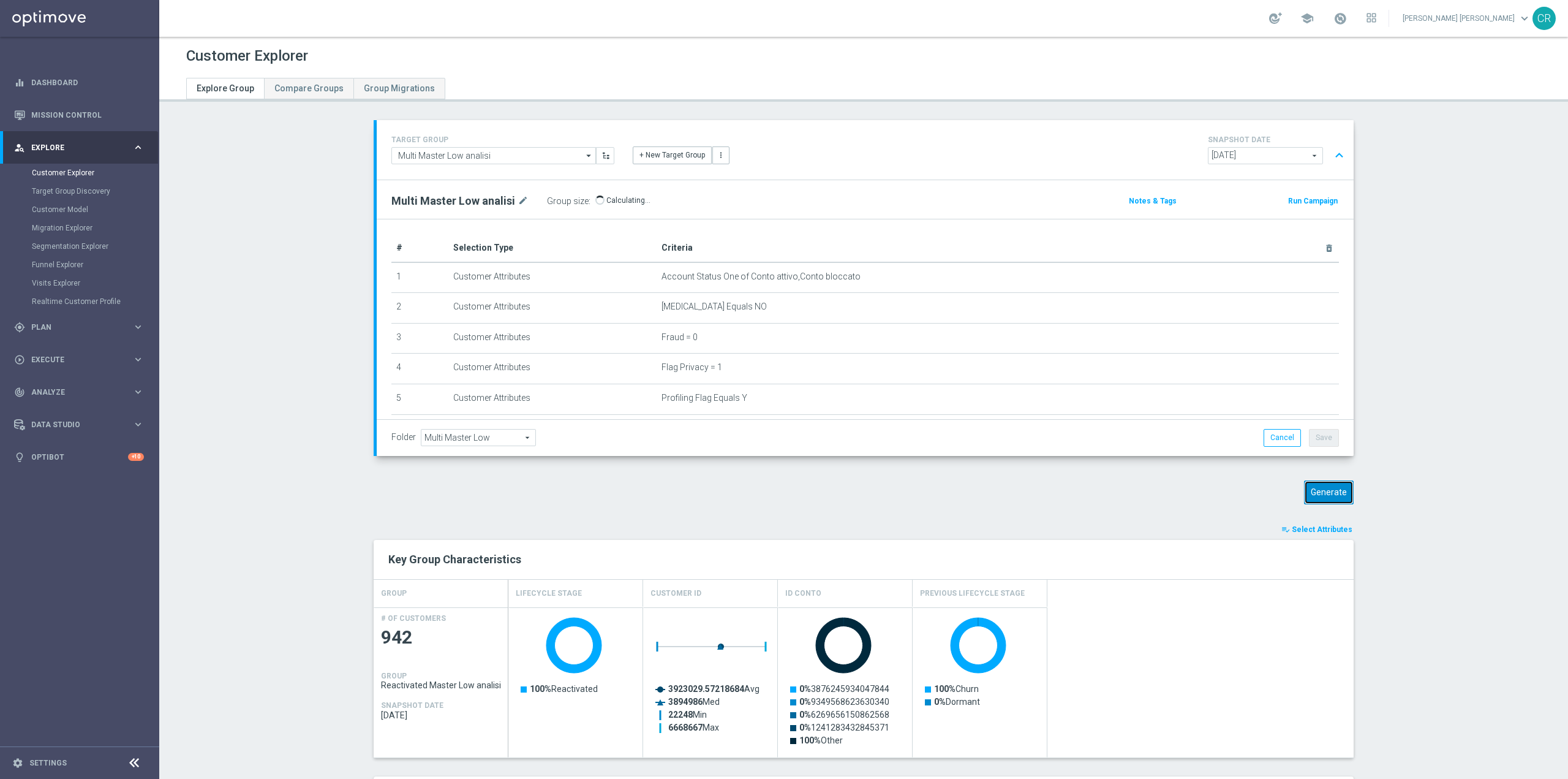
click at [1323, 498] on button "Generate" at bounding box center [1329, 492] width 49 height 24
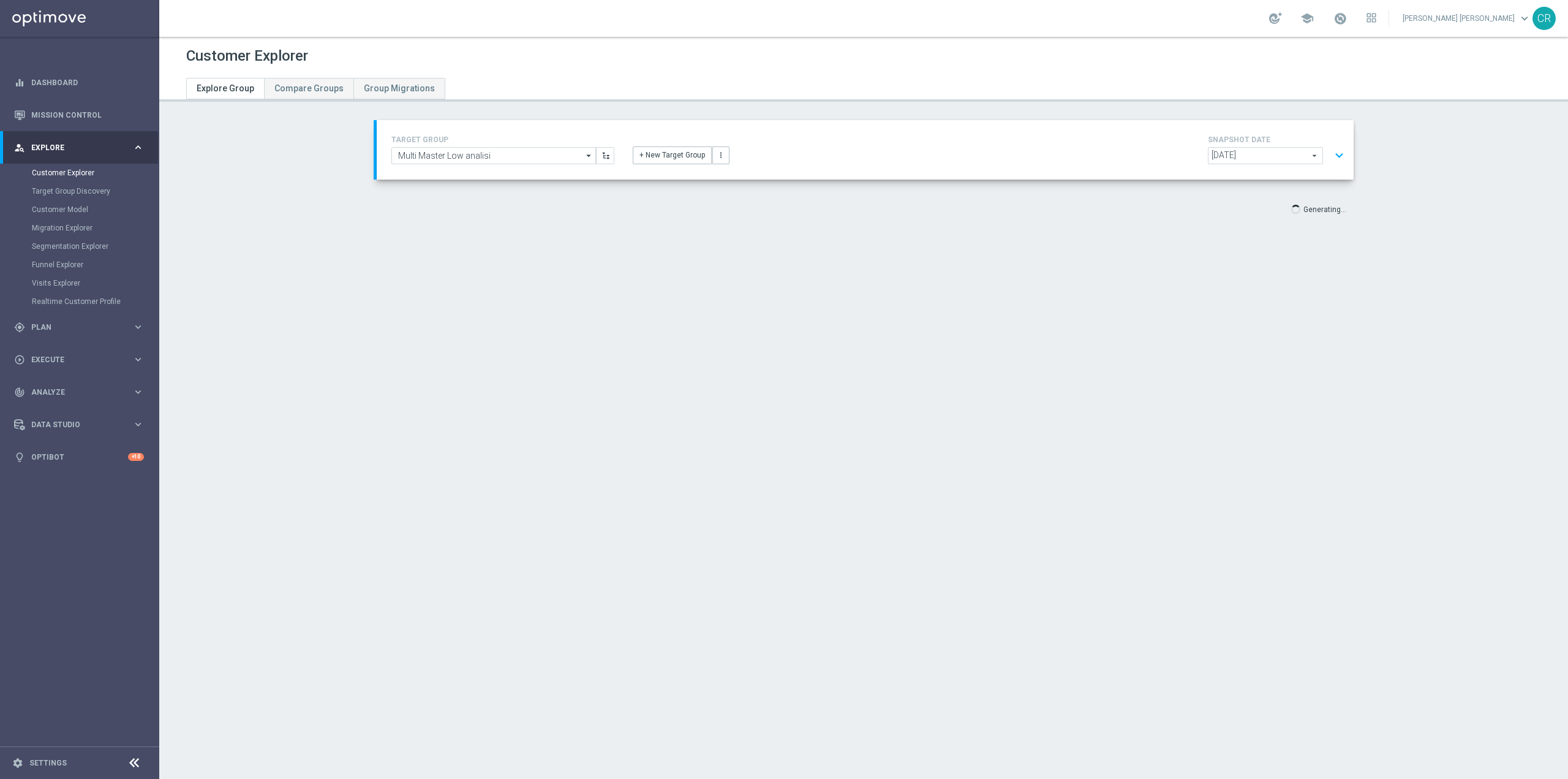
click at [1334, 154] on button "expand_more" at bounding box center [1340, 155] width 18 height 23
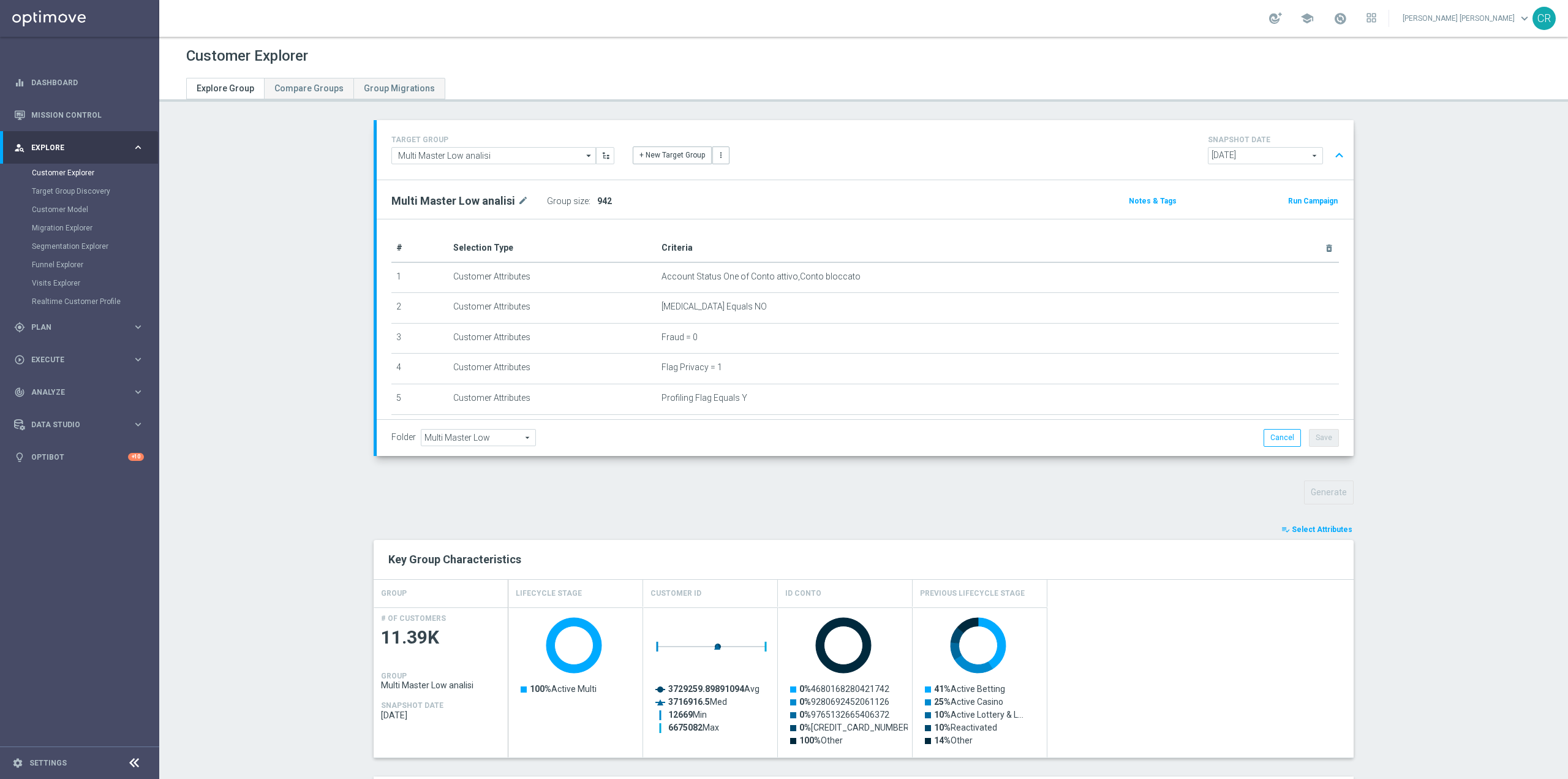
click at [1333, 153] on button "expand_less" at bounding box center [1340, 155] width 18 height 23
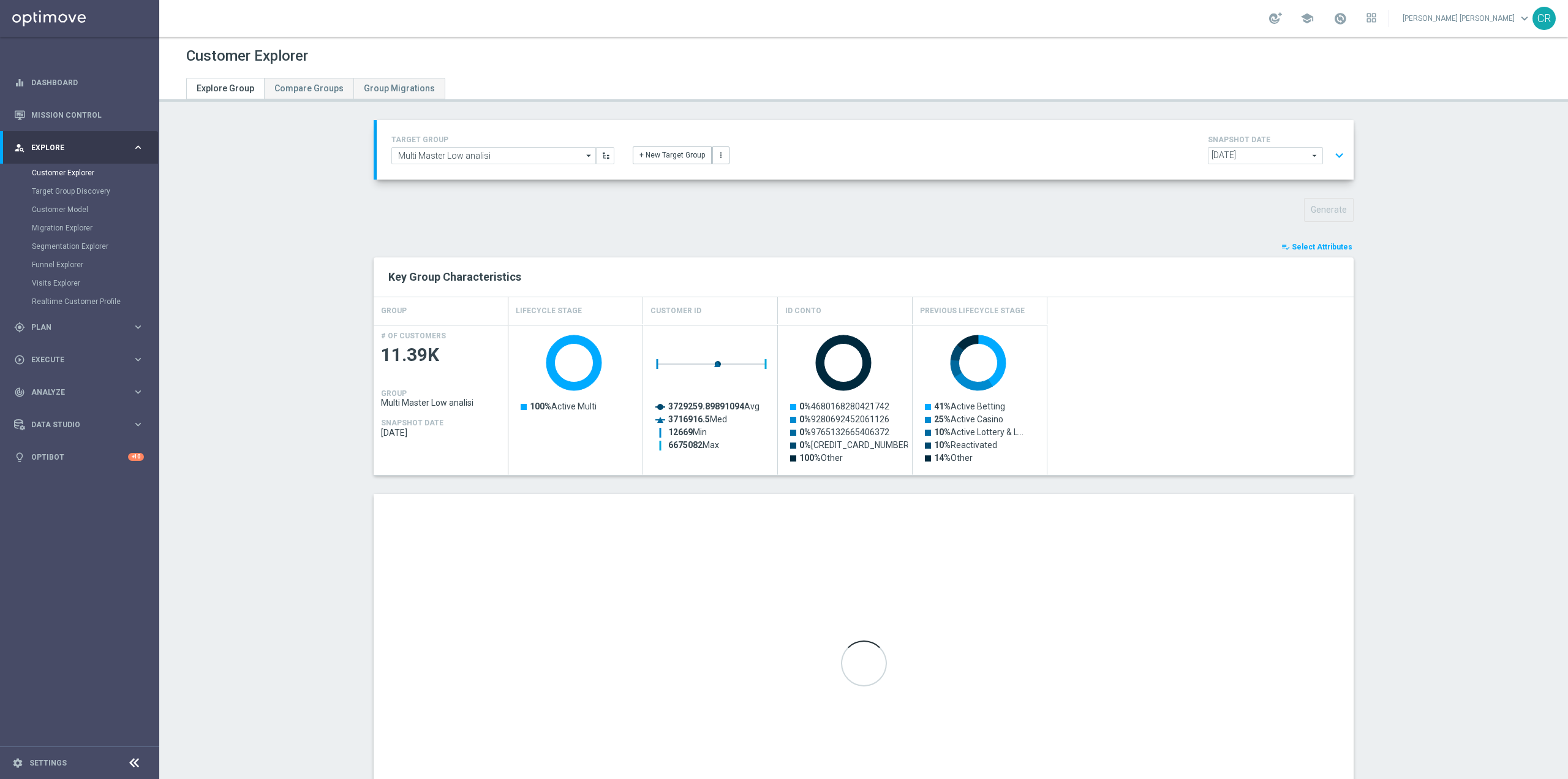
click at [1333, 153] on button "expand_more" at bounding box center [1340, 155] width 18 height 23
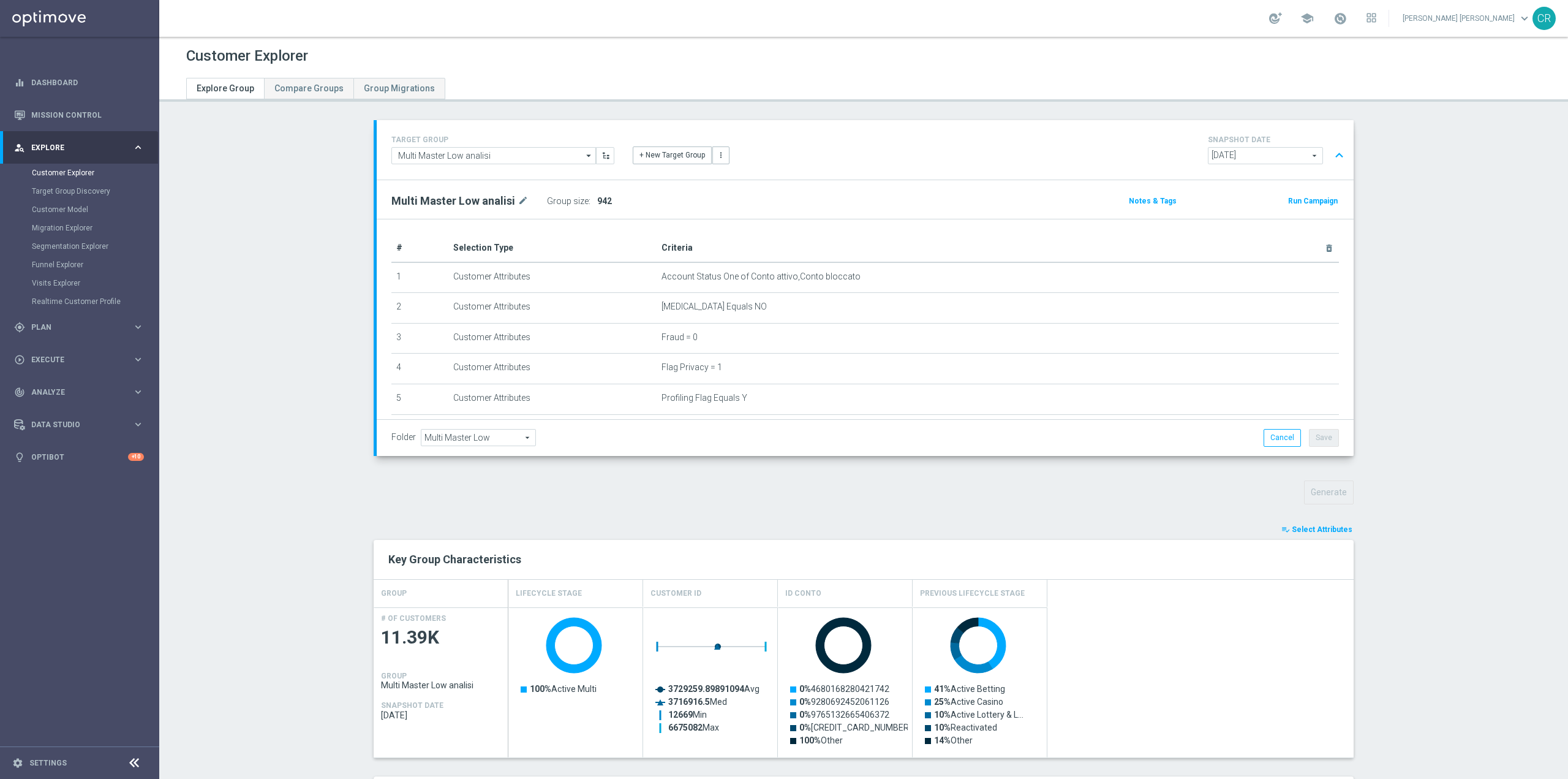
click at [1334, 152] on button "expand_less" at bounding box center [1340, 155] width 18 height 23
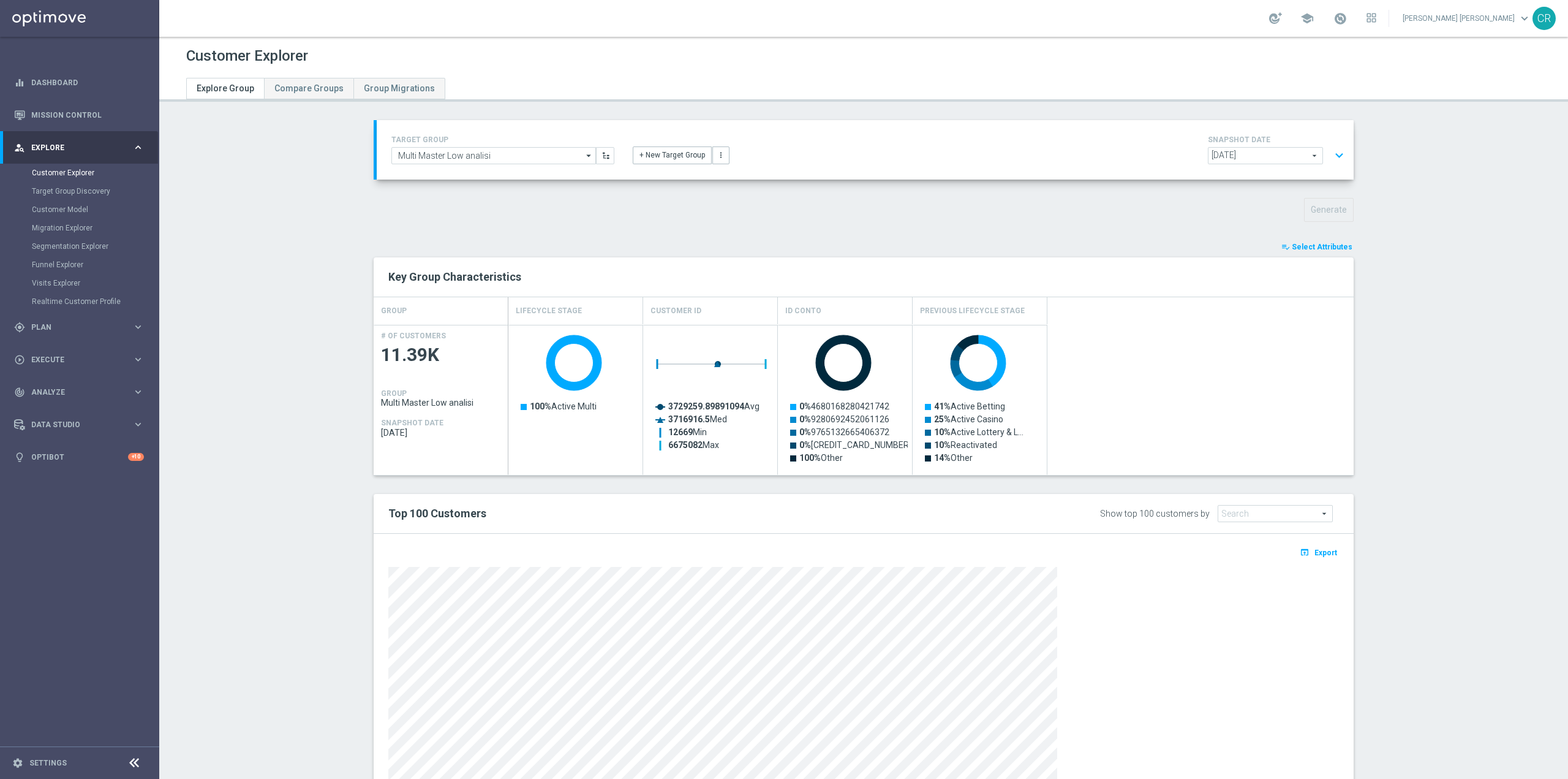
scroll to position [84, 0]
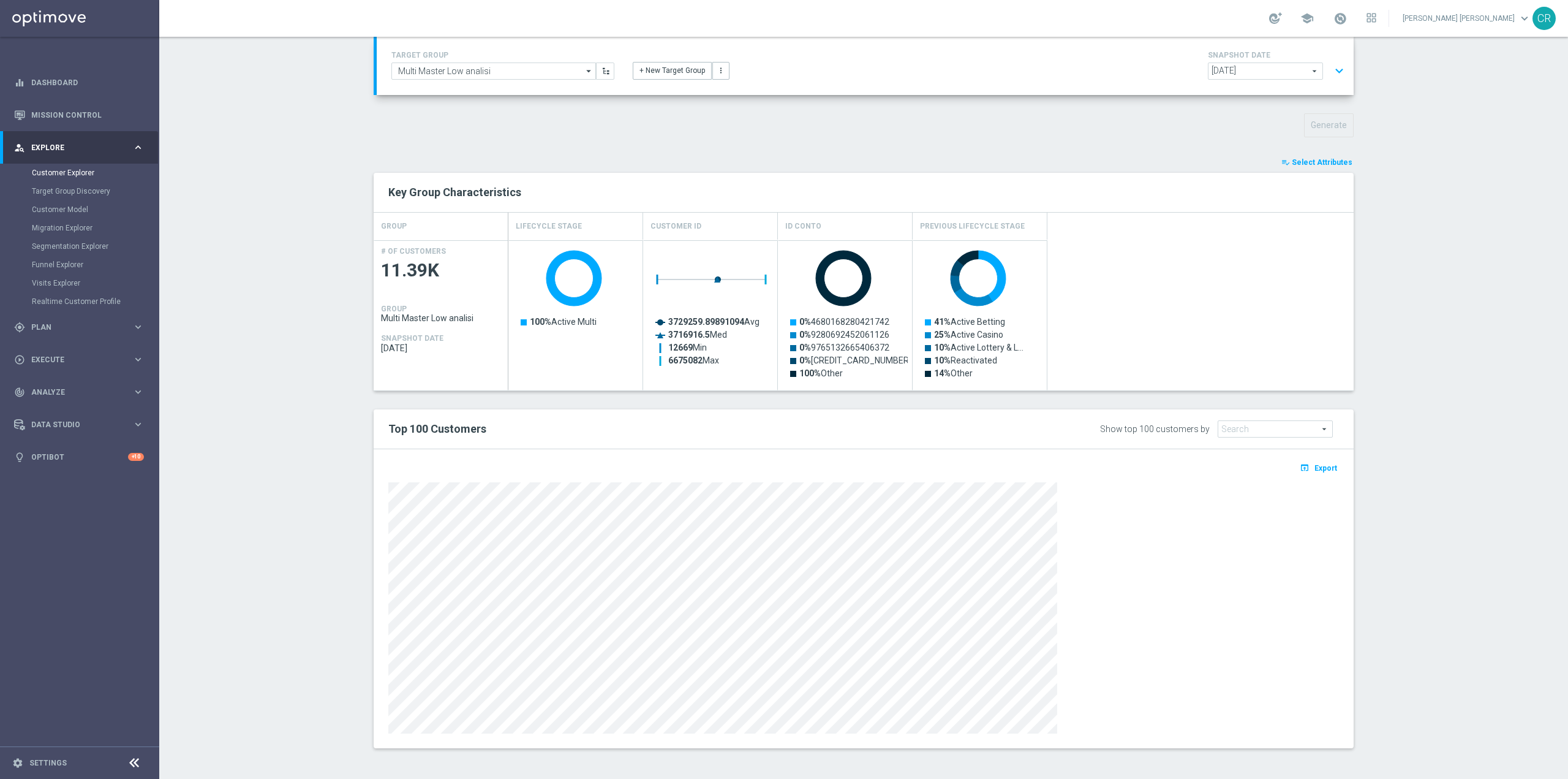
click at [1321, 163] on span "Select Attributes" at bounding box center [1322, 162] width 61 height 9
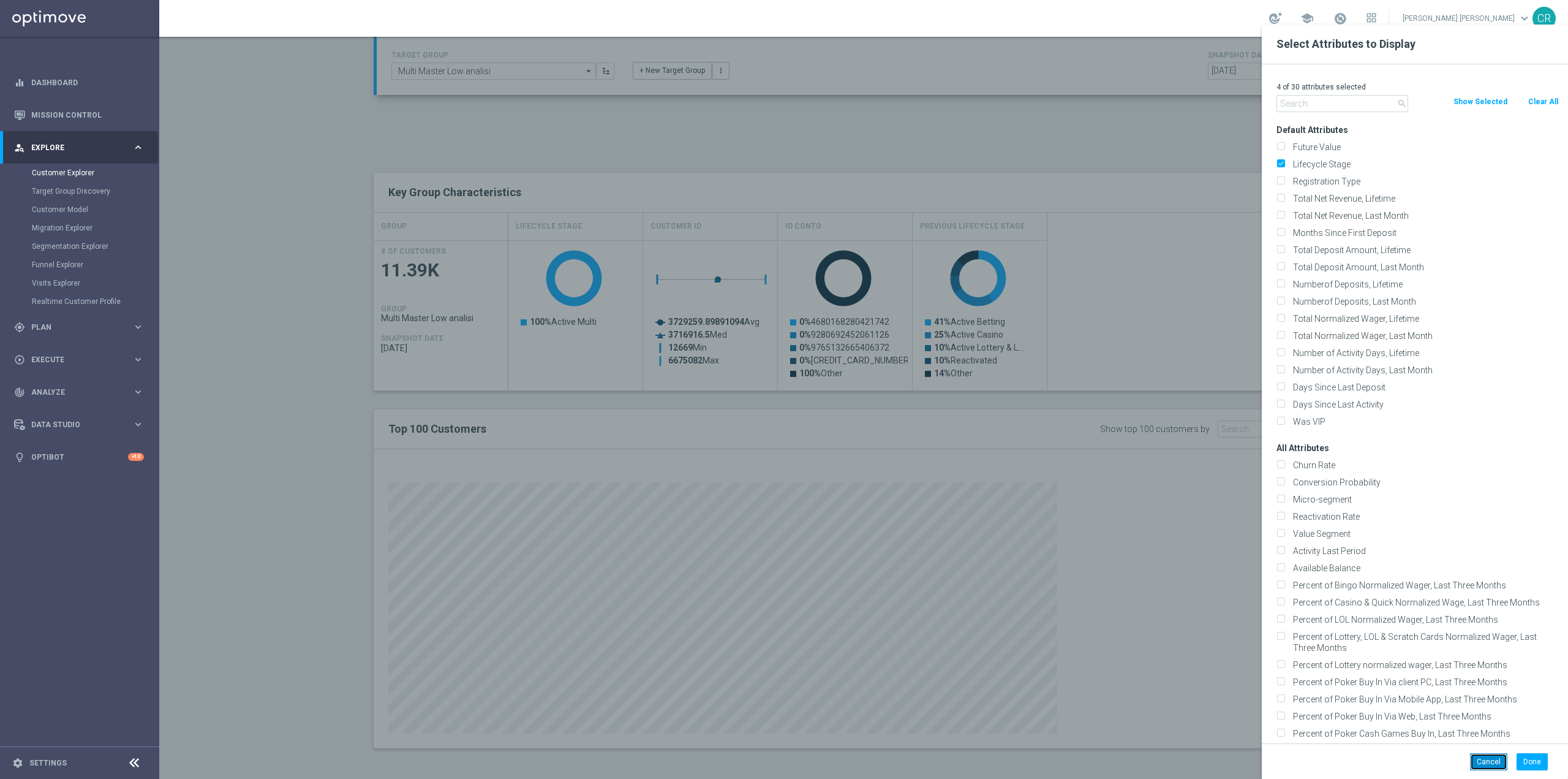
click at [1480, 765] on button "Cancel" at bounding box center [1488, 761] width 37 height 17
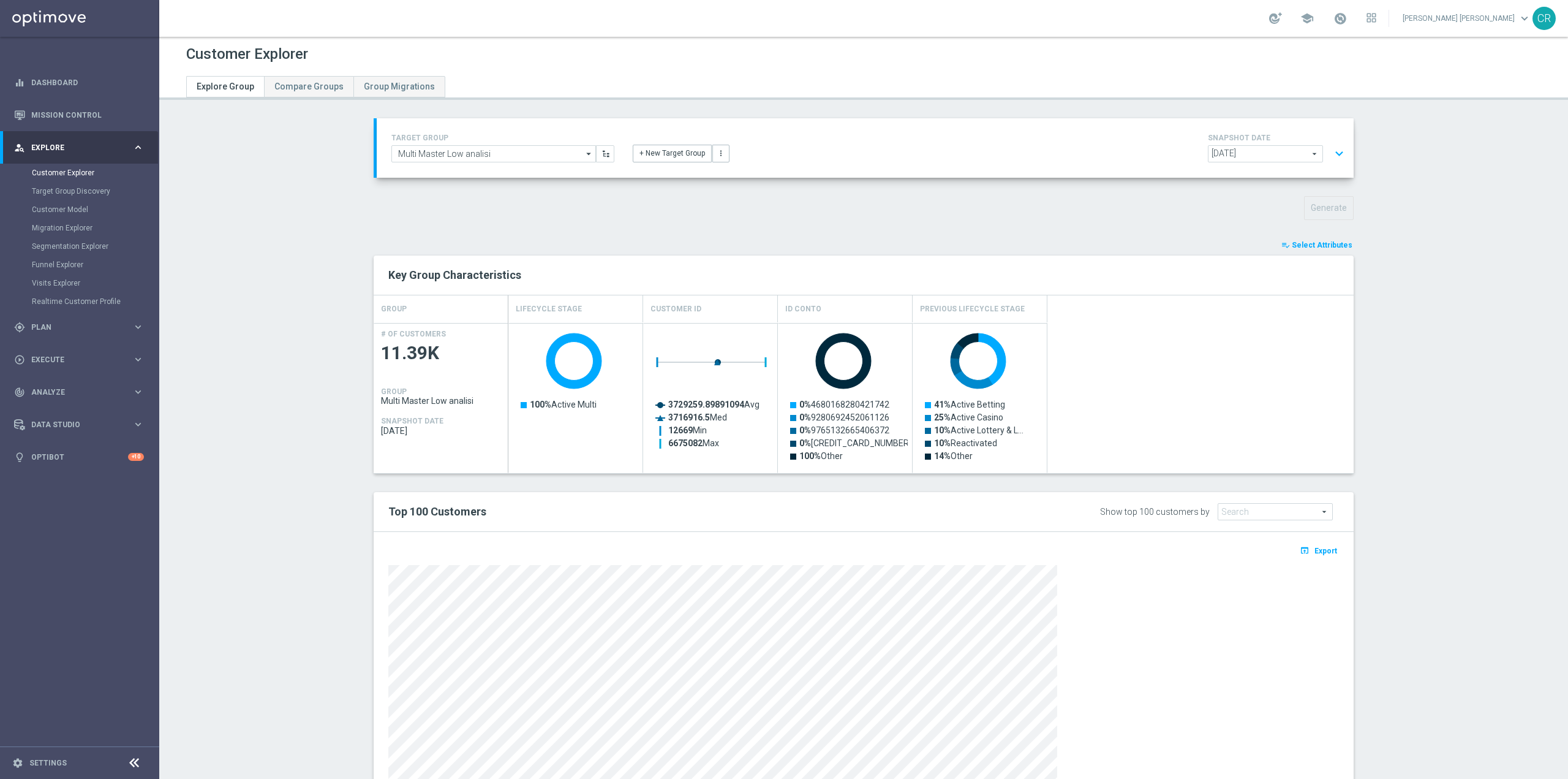
scroll to position [0, 0]
click at [1305, 154] on span "[DATE]" at bounding box center [1265, 156] width 114 height 16
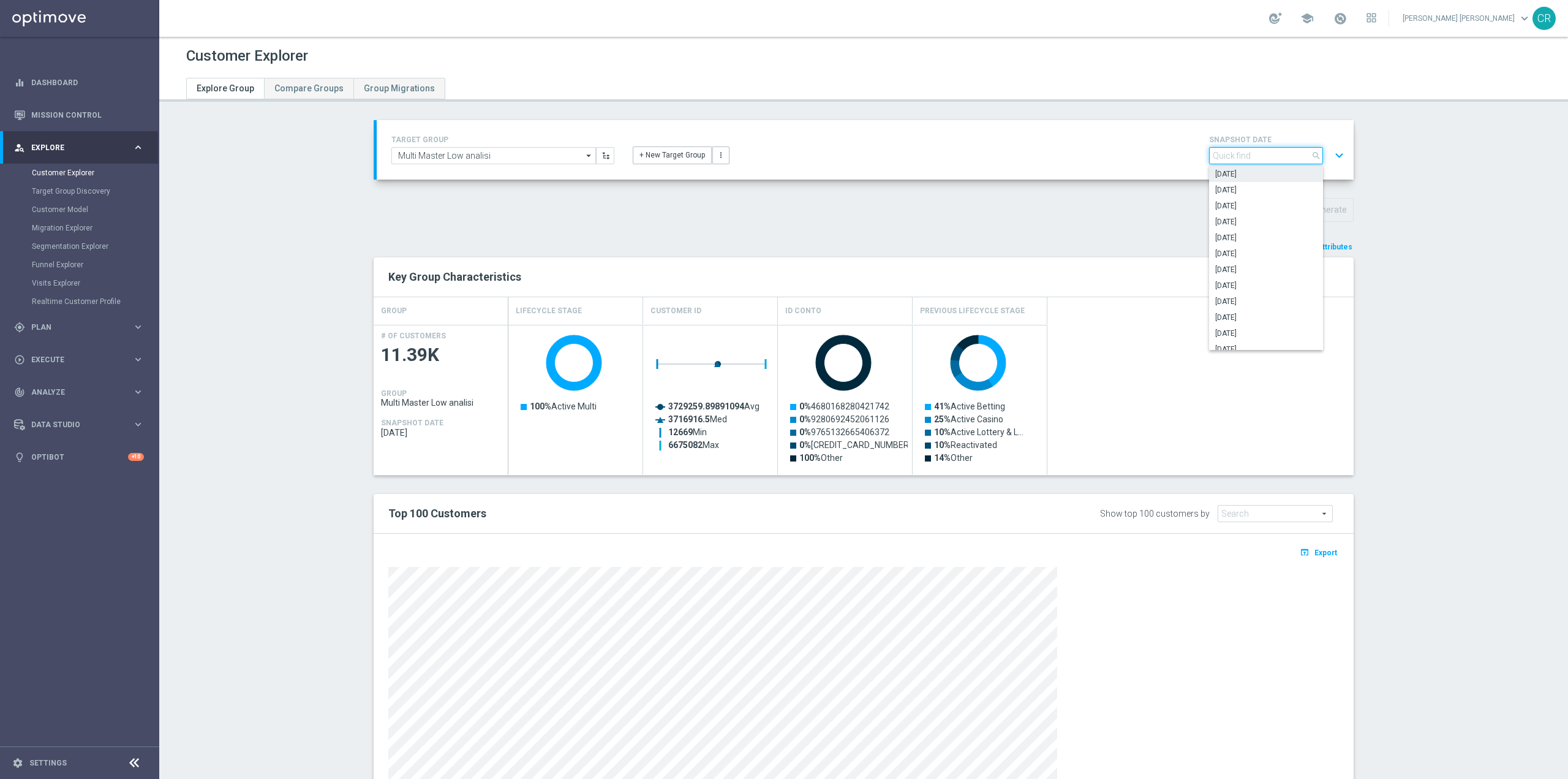
click at [1305, 154] on input "search" at bounding box center [1266, 155] width 114 height 17
click at [1331, 157] on button "expand_more" at bounding box center [1340, 155] width 18 height 23
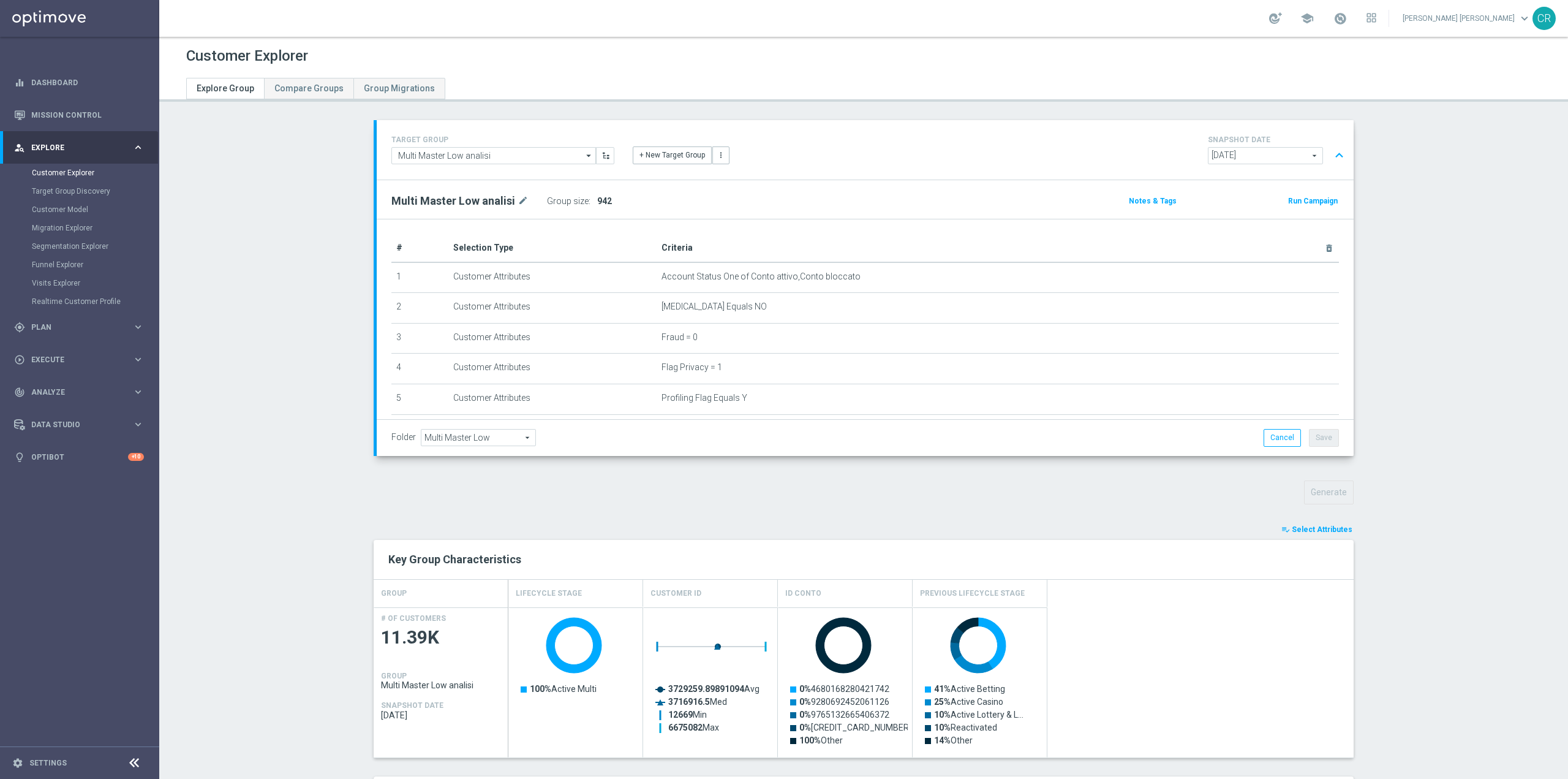
click at [597, 197] on span "942" at bounding box center [605, 201] width 15 height 10
click at [606, 199] on div "Group size : 942" at bounding box center [608, 201] width 122 height 17
click at [1286, 436] on button "Cancel" at bounding box center [1282, 437] width 37 height 17
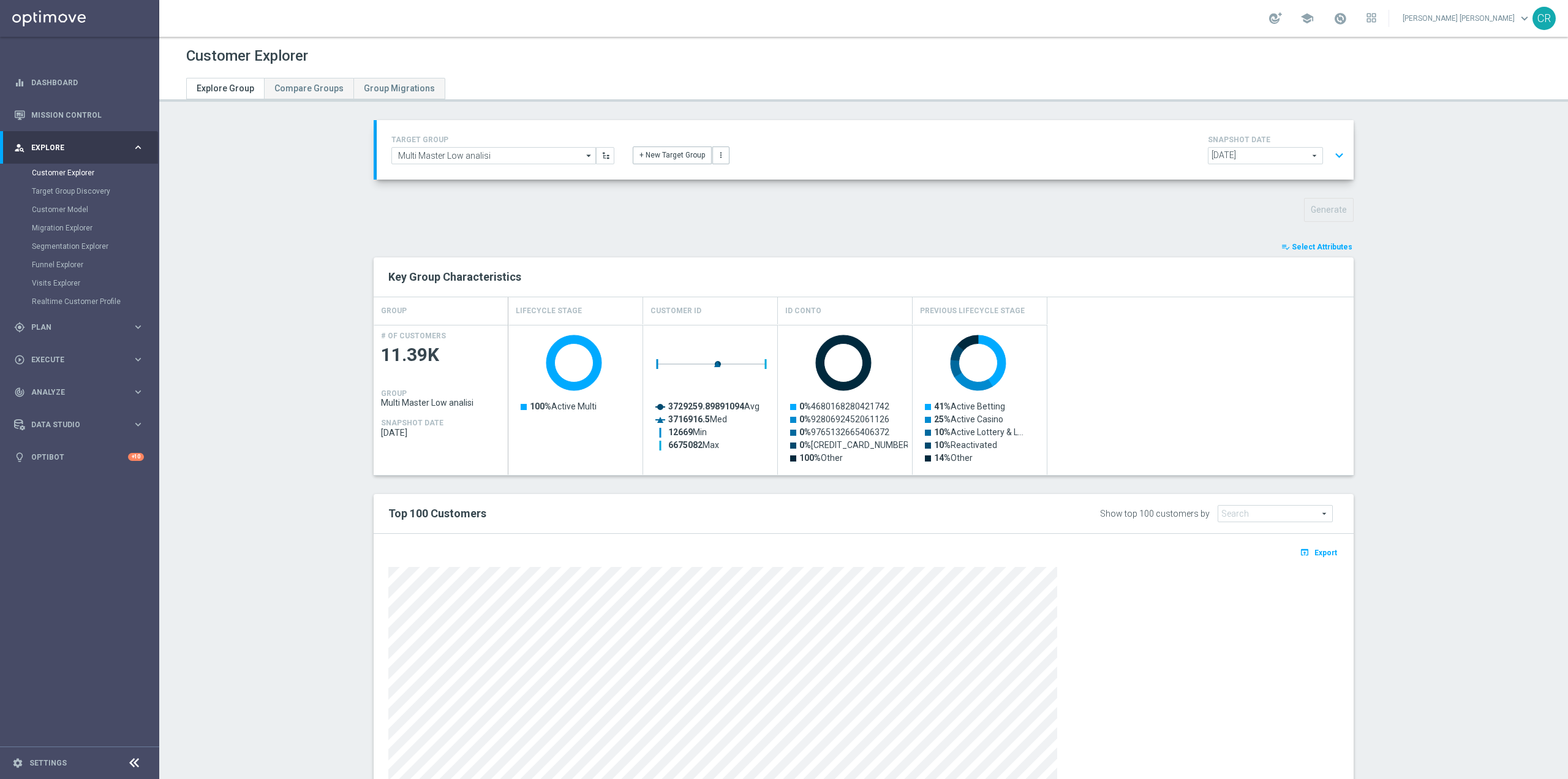
click at [1334, 154] on button "expand_more" at bounding box center [1340, 155] width 18 height 23
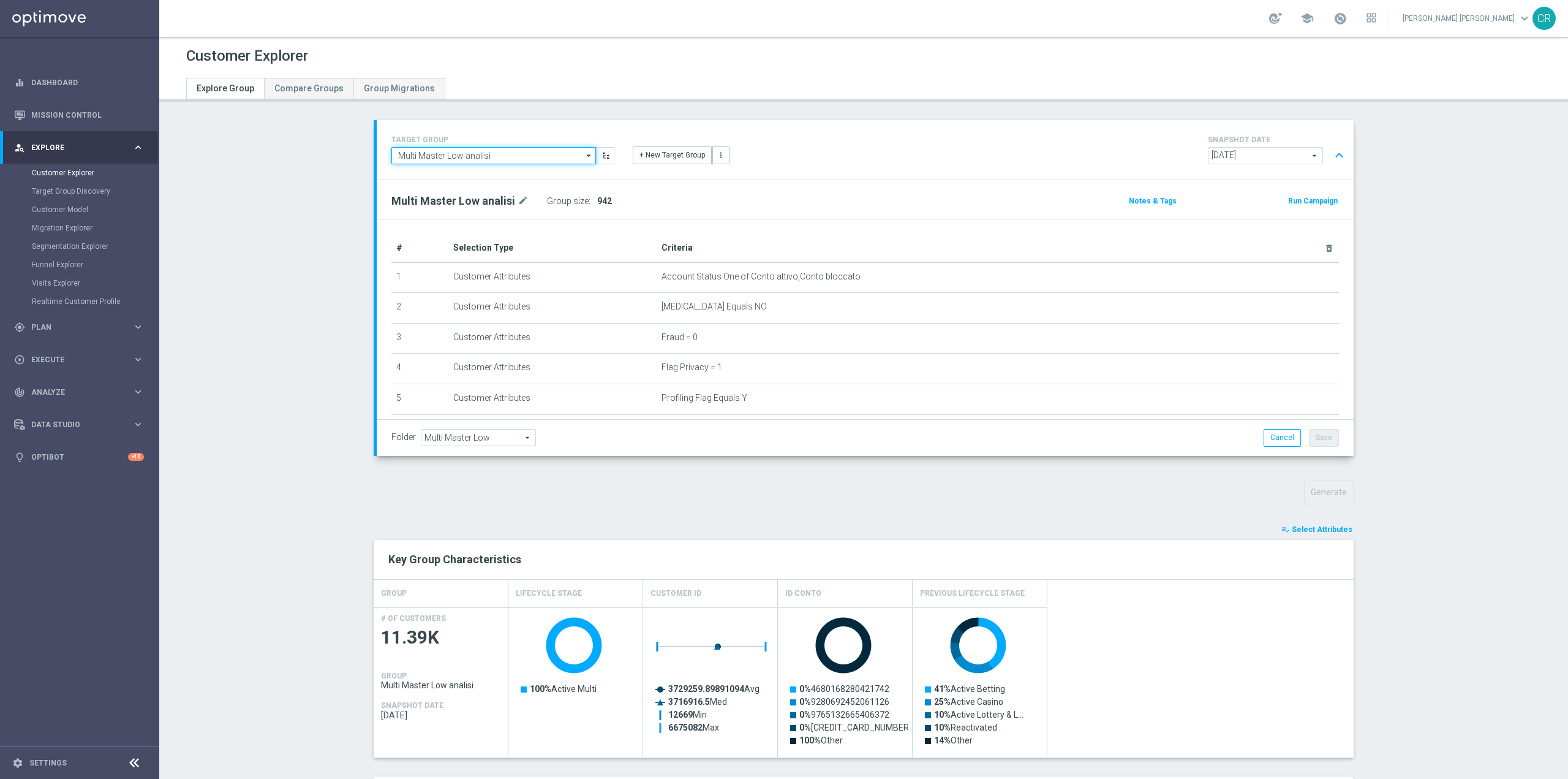
click at [562, 153] on input "Multi Master Low analisi" at bounding box center [493, 155] width 205 height 17
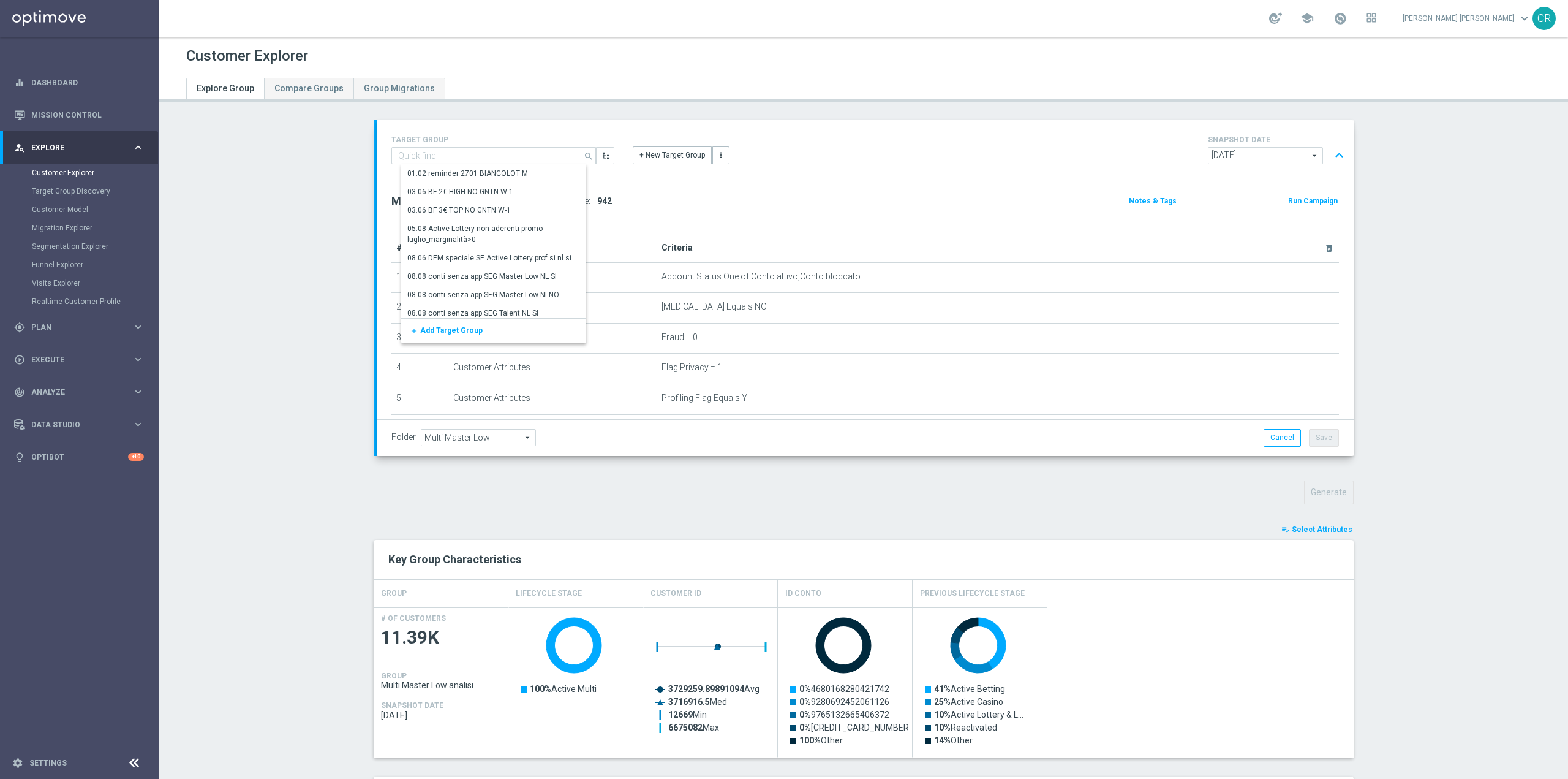
click at [933, 141] on div "+ New Target Group more_vert" at bounding box center [865, 148] width 483 height 32
type input "Multi Master Low analisi"
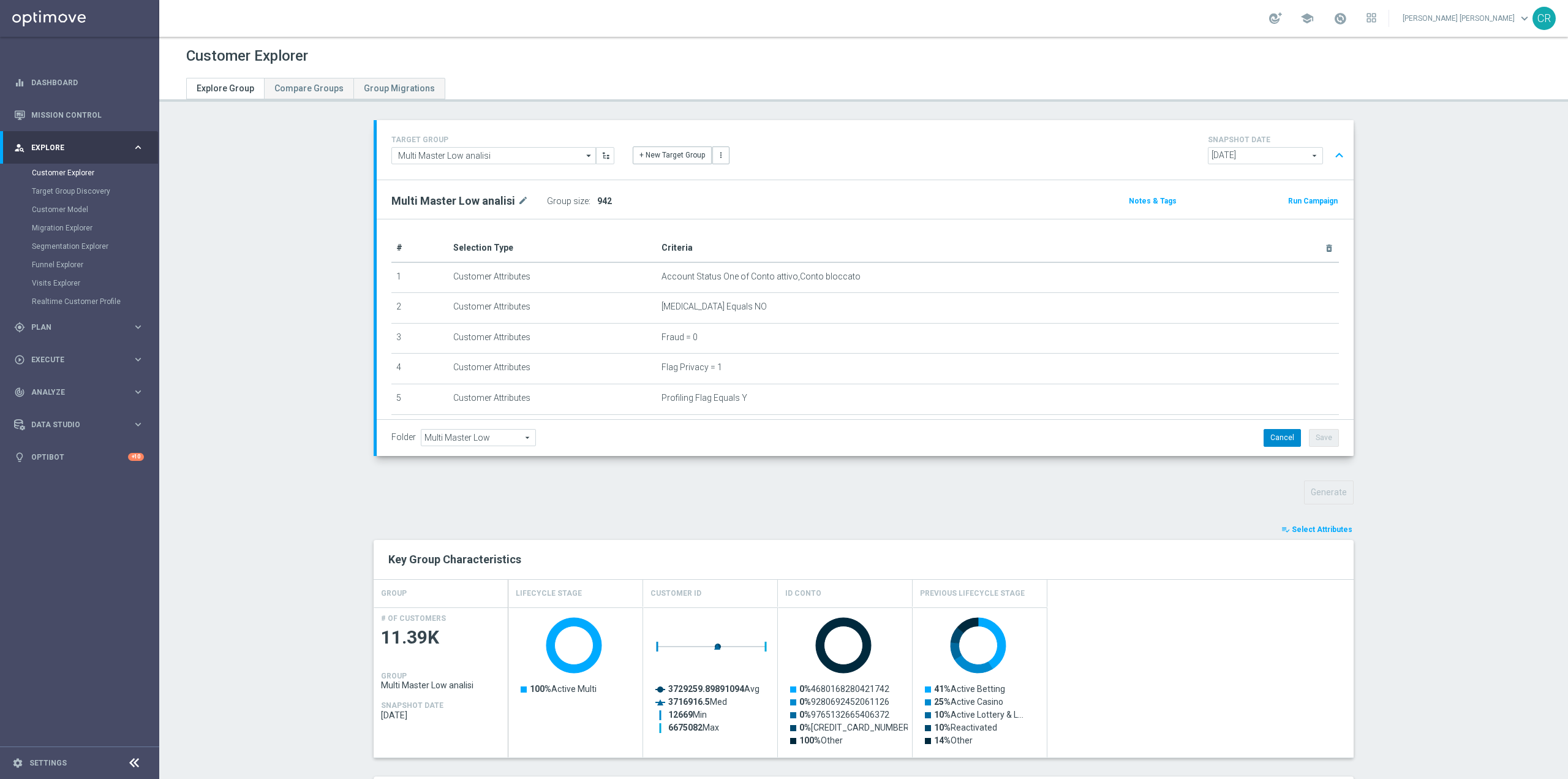
click at [1278, 440] on button "Cancel" at bounding box center [1282, 437] width 37 height 17
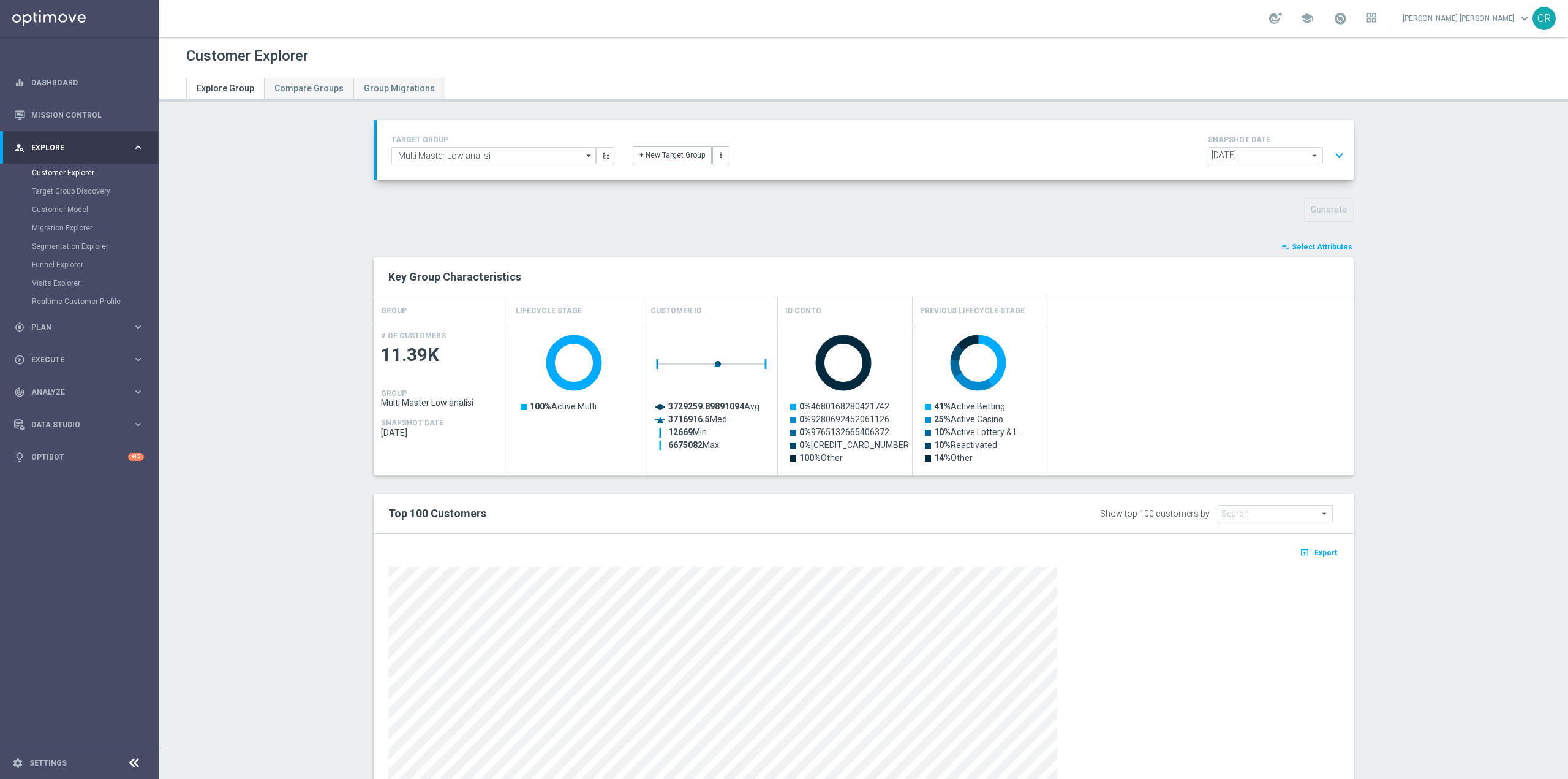
click at [1336, 155] on button "expand_more" at bounding box center [1340, 155] width 18 height 23
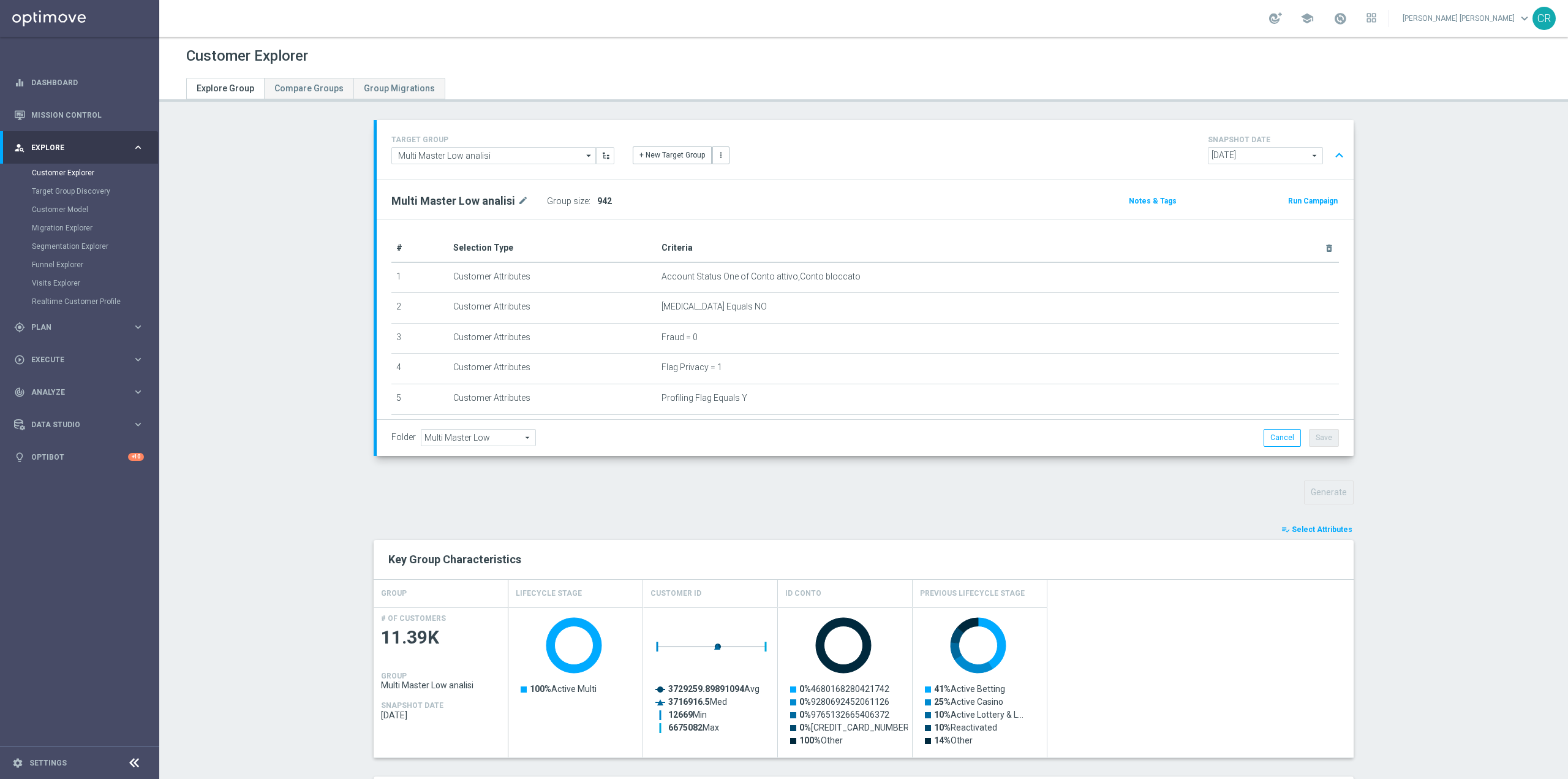
click at [1242, 158] on span "[DATE]" at bounding box center [1265, 156] width 114 height 16
click at [1262, 173] on span "[DATE]" at bounding box center [1266, 174] width 102 height 10
click at [1317, 438] on button "Save" at bounding box center [1324, 437] width 30 height 17
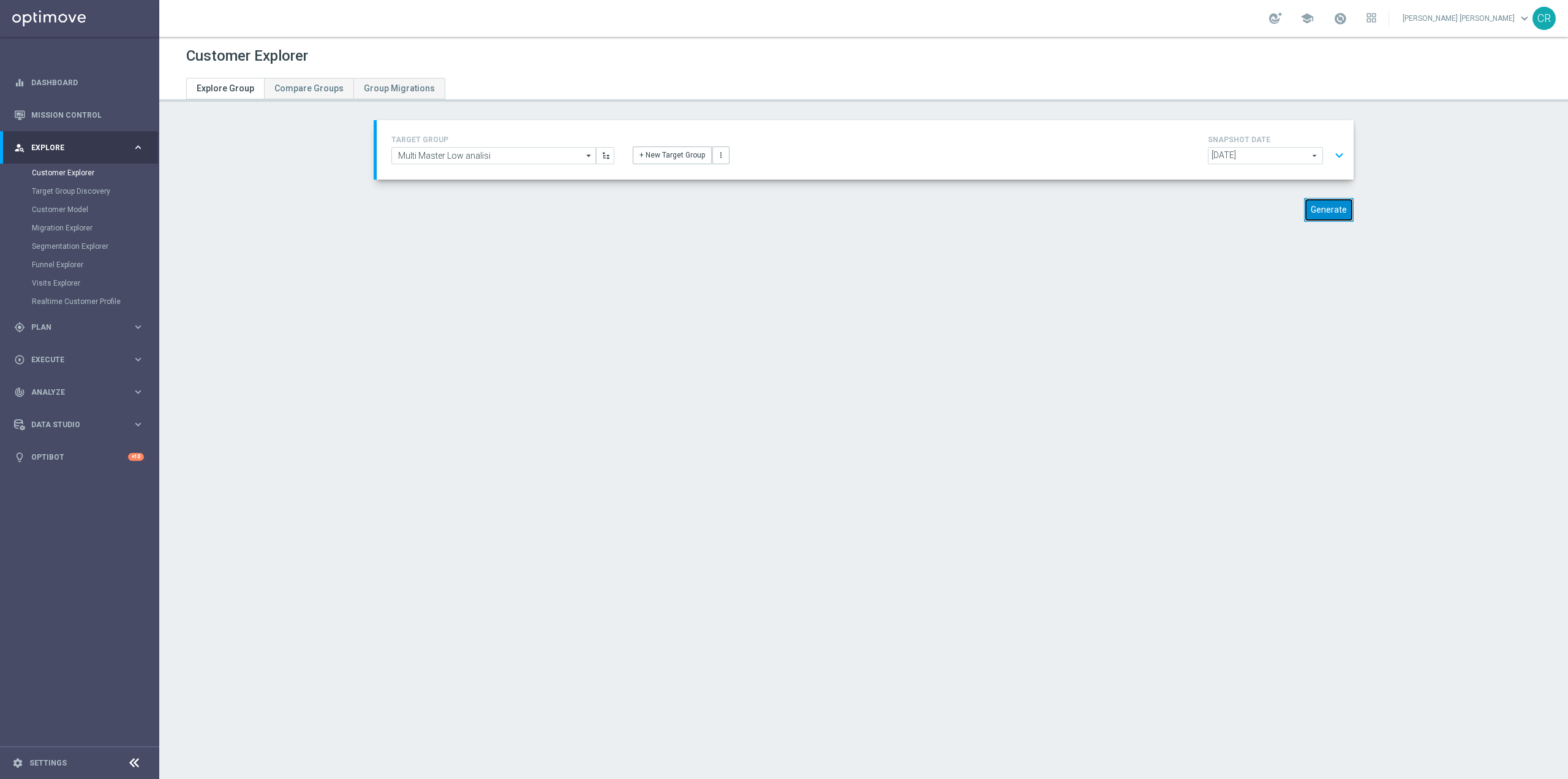
click at [1329, 211] on button "Generate" at bounding box center [1329, 209] width 49 height 24
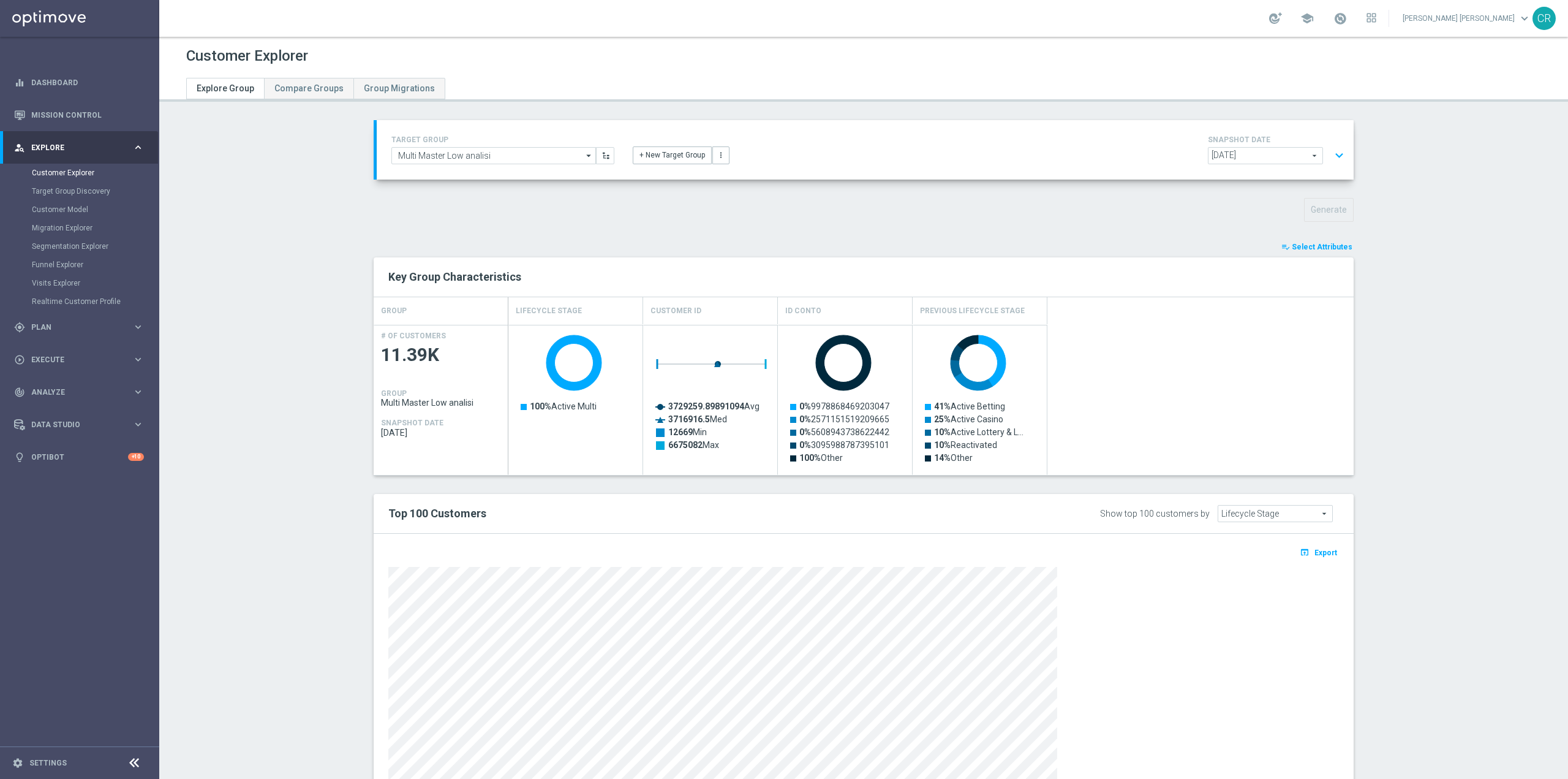
click at [1338, 155] on button "expand_more" at bounding box center [1340, 155] width 18 height 23
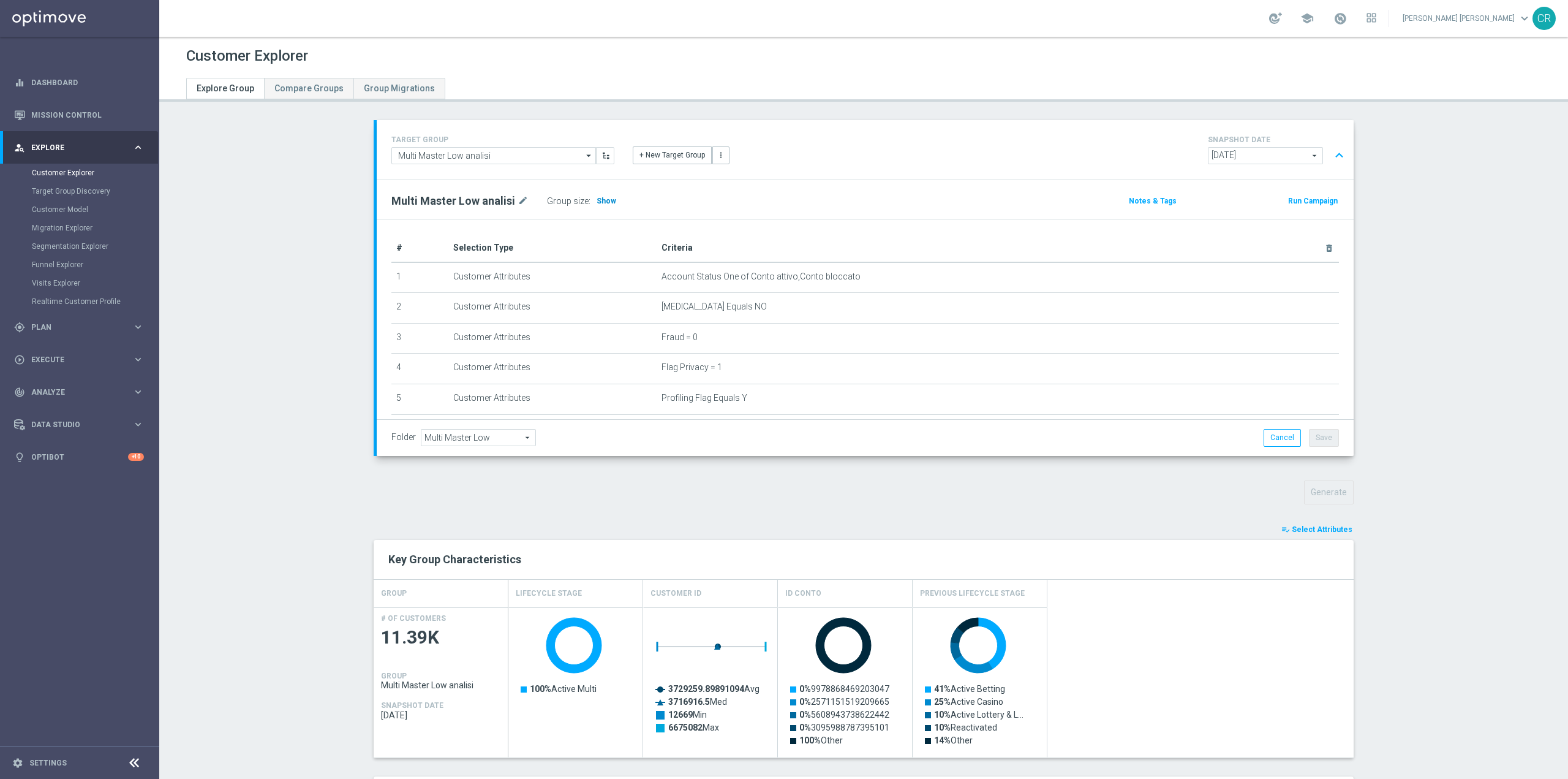
click at [597, 203] on span "Show" at bounding box center [606, 201] width 20 height 9
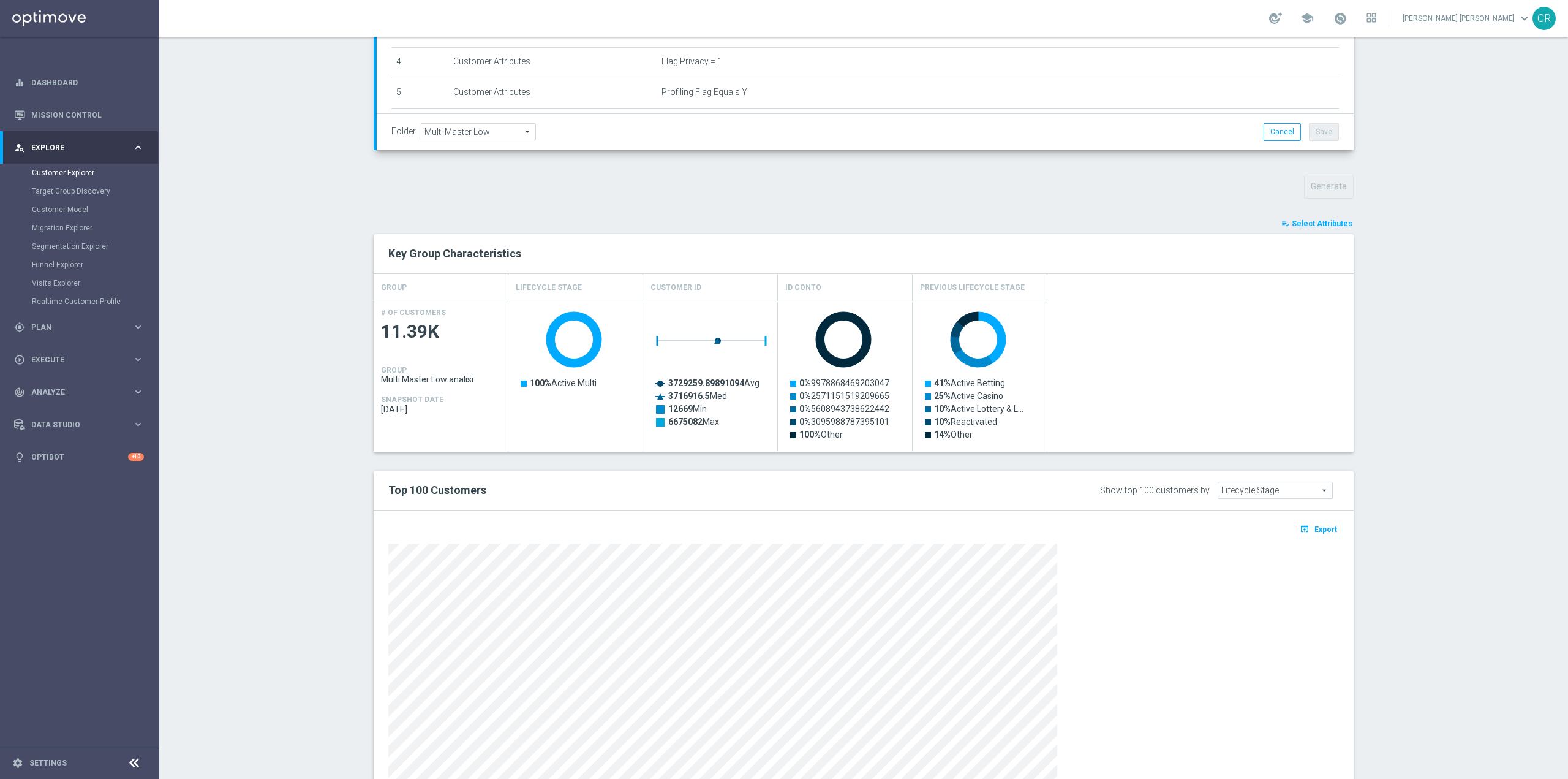
scroll to position [306, 0]
click at [1303, 488] on span "Lifecycle Stage" at bounding box center [1275, 490] width 114 height 16
click at [1265, 557] on span "Previous Lifecycle Stage" at bounding box center [1276, 555] width 102 height 10
type input "Previous Lifecycle Stage"
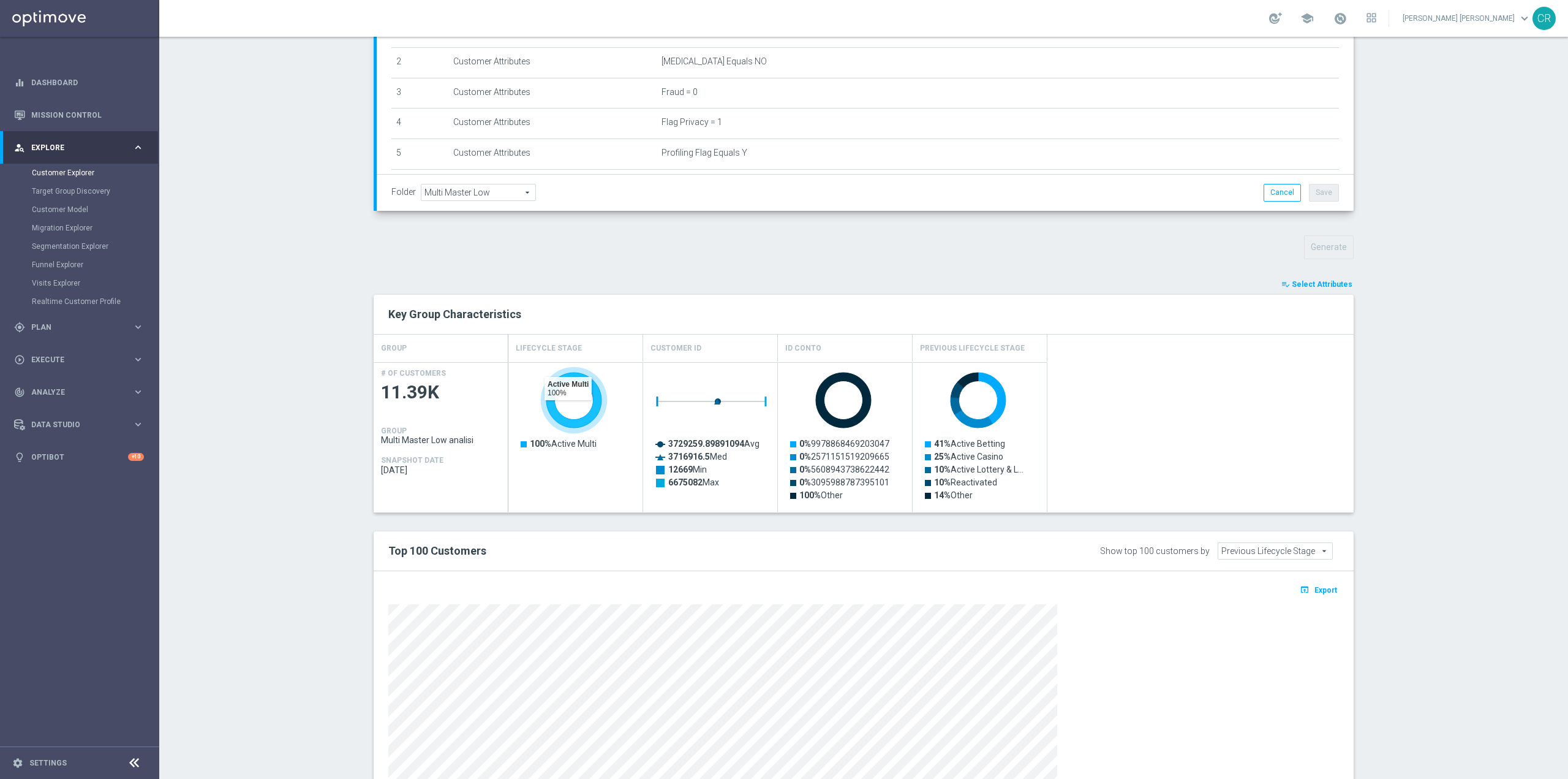
click at [567, 407] on rect "Press SPACE to select this row." at bounding box center [577, 443] width 122 height 156
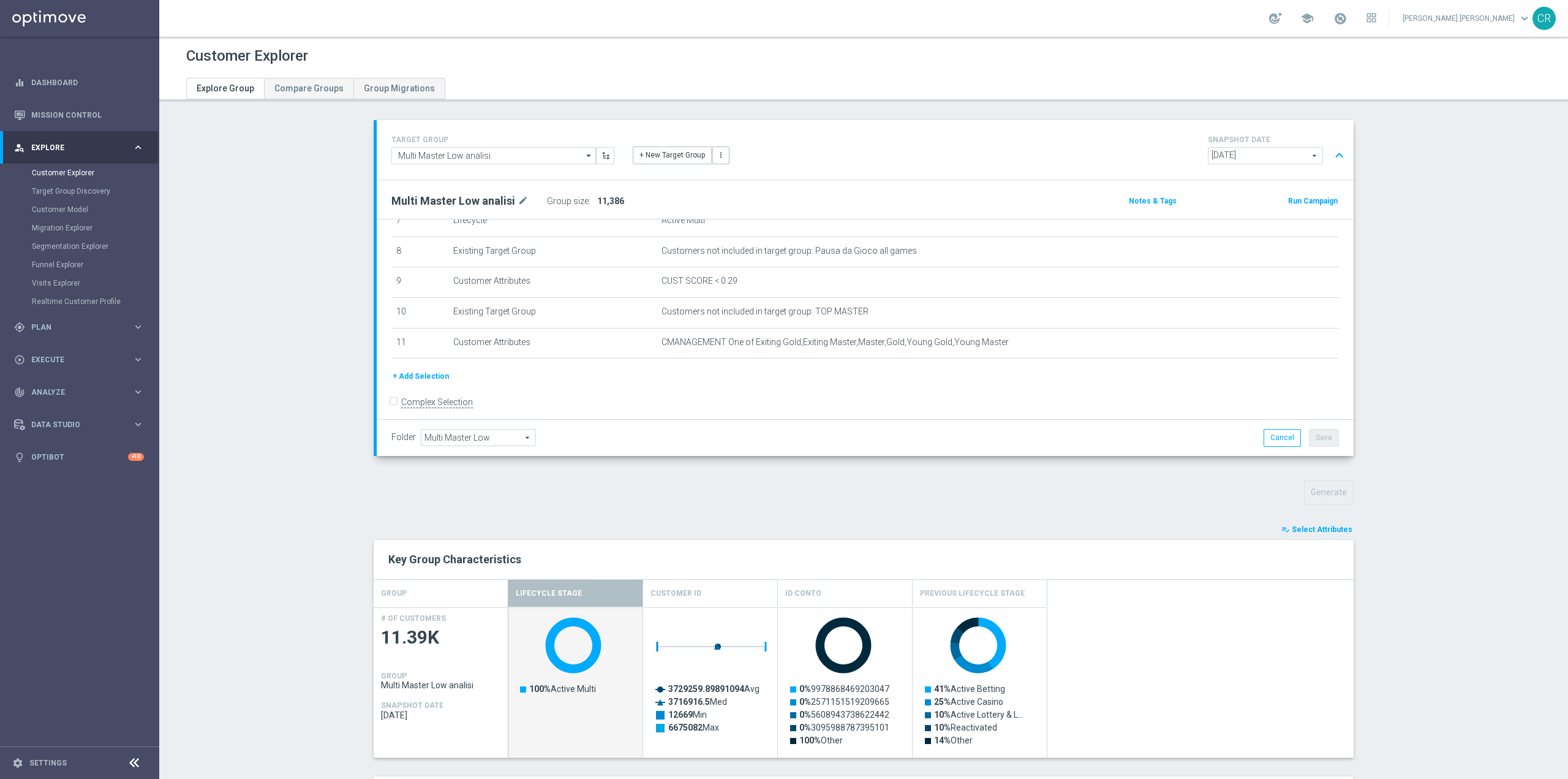
scroll to position [251, 0]
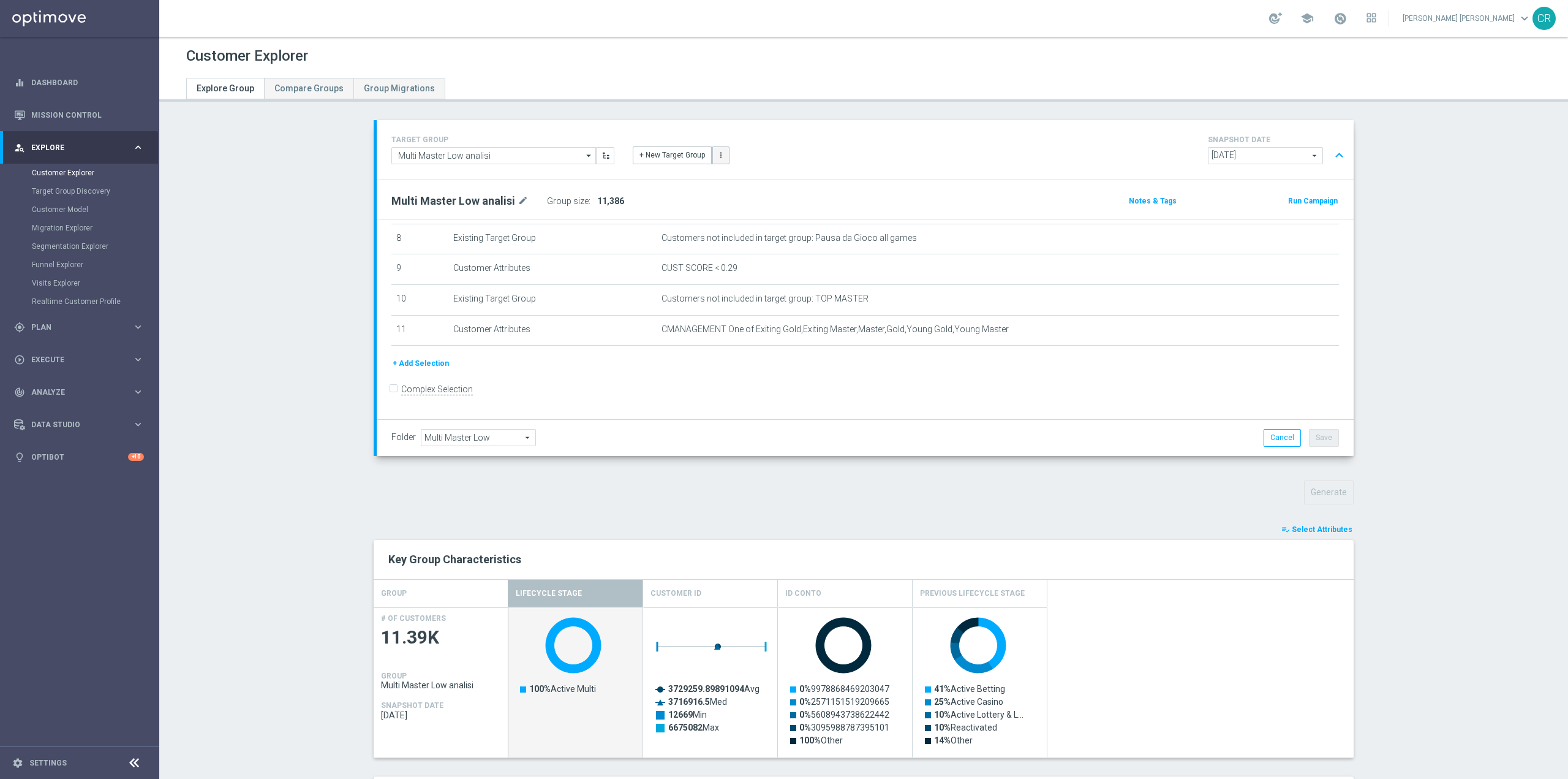
click at [719, 158] on button "more_vert" at bounding box center [721, 155] width 17 height 17
click at [839, 134] on div "+ New Target Group more_vert New Customer Group New Visitor Group" at bounding box center [865, 148] width 483 height 32
